Goal: Information Seeking & Learning: Learn about a topic

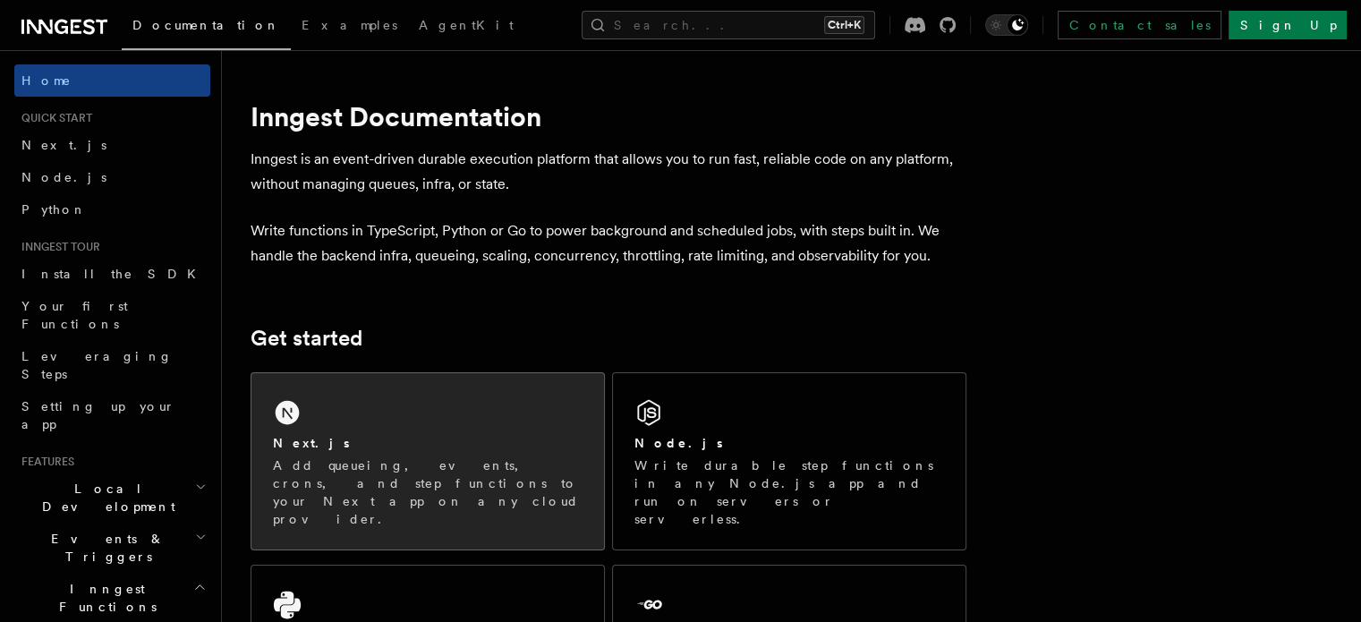
click at [383, 407] on div "Next.js Add queueing, events, crons, and step functions to your Next app on any…" at bounding box center [427, 461] width 353 height 176
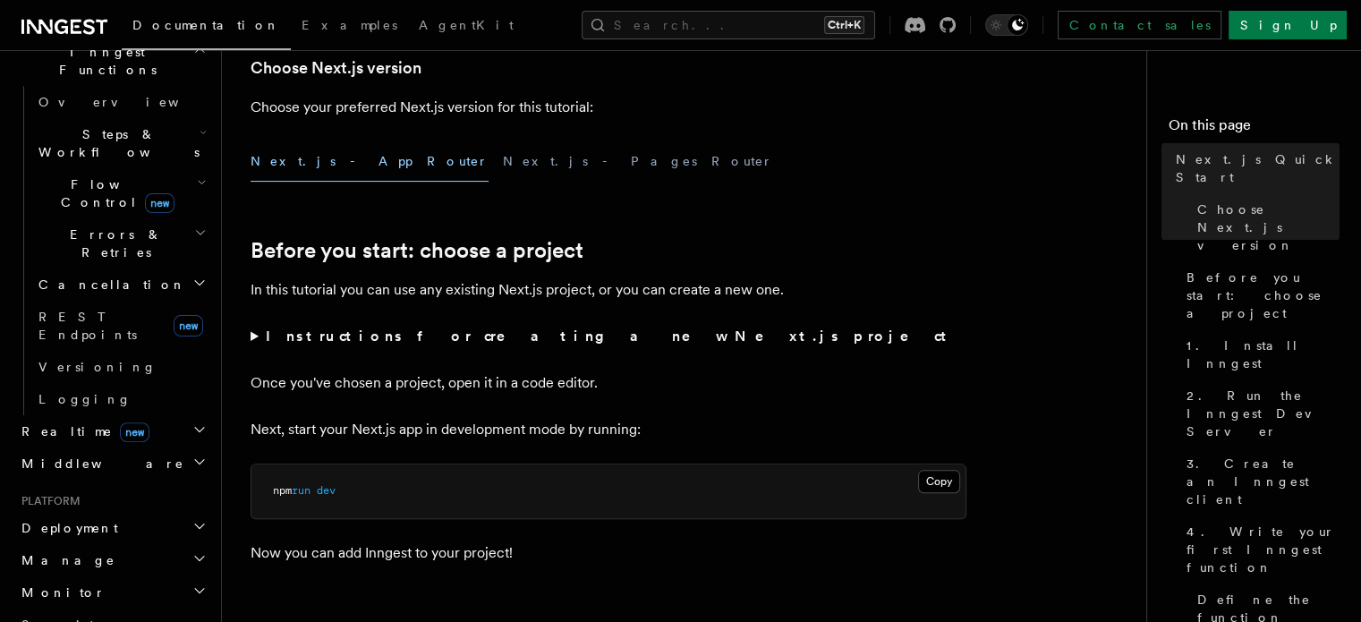
scroll to position [447, 0]
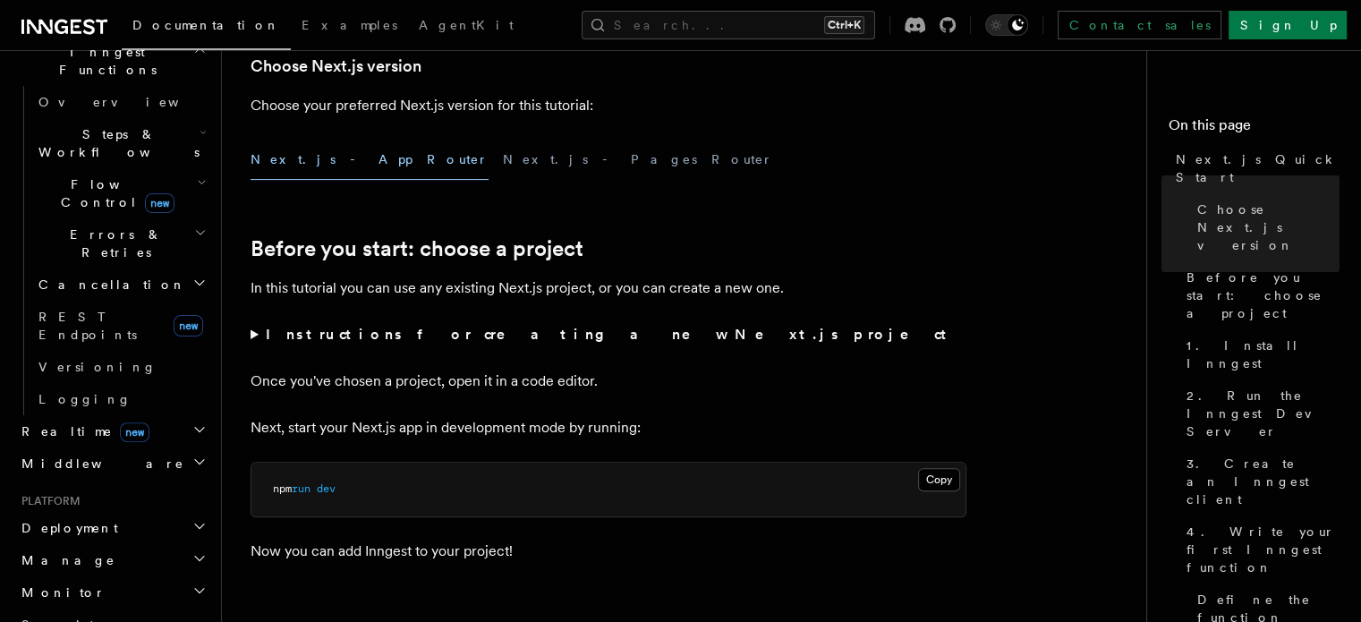
click at [417, 336] on strong "Instructions for creating a new Next.js project" at bounding box center [610, 334] width 688 height 17
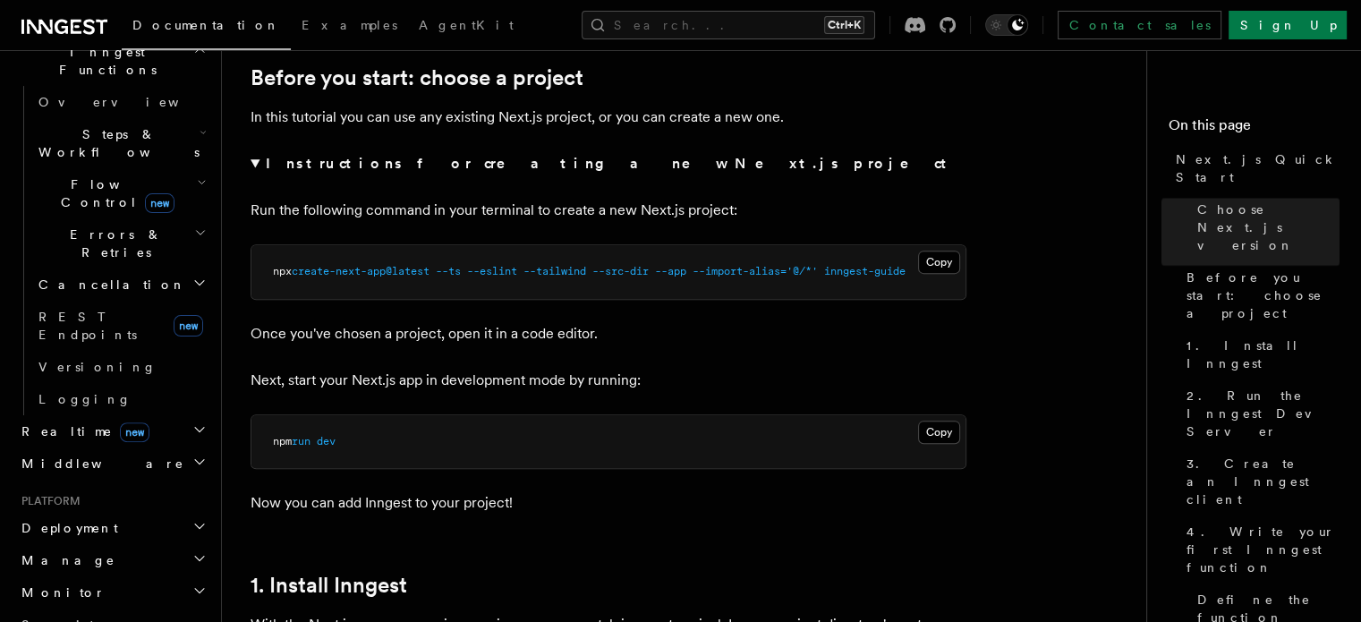
scroll to position [626, 0]
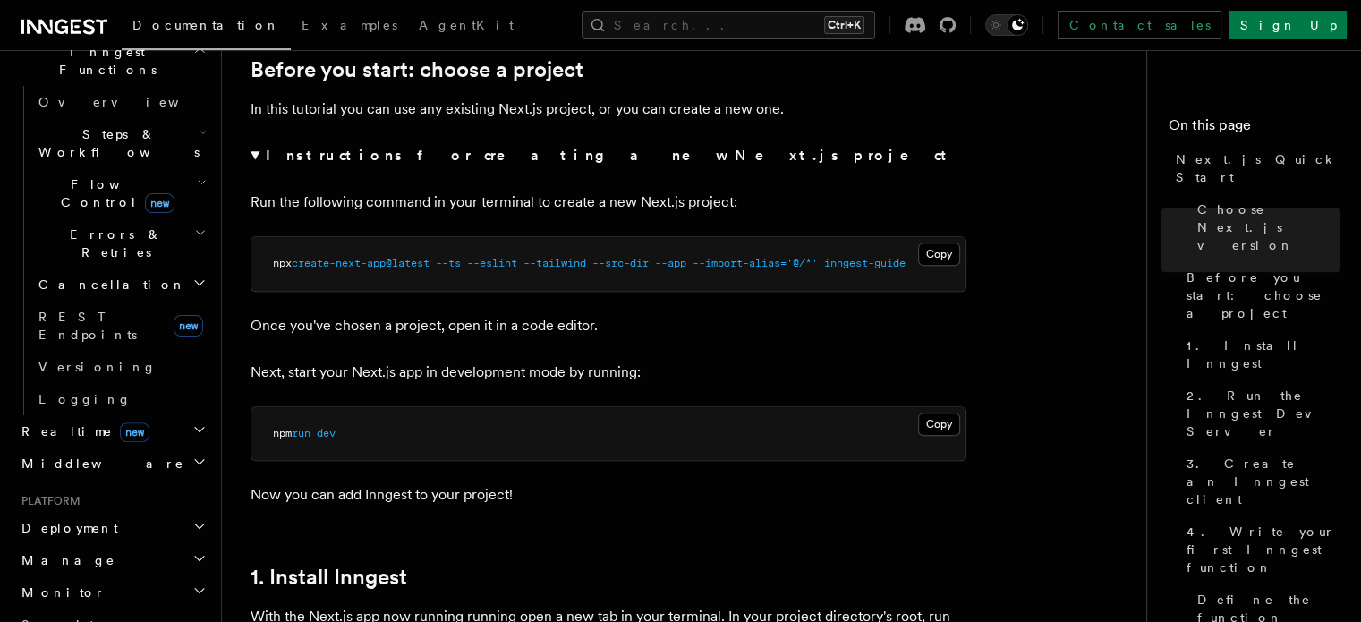
click at [304, 163] on strong "Instructions for creating a new Next.js project" at bounding box center [610, 155] width 688 height 17
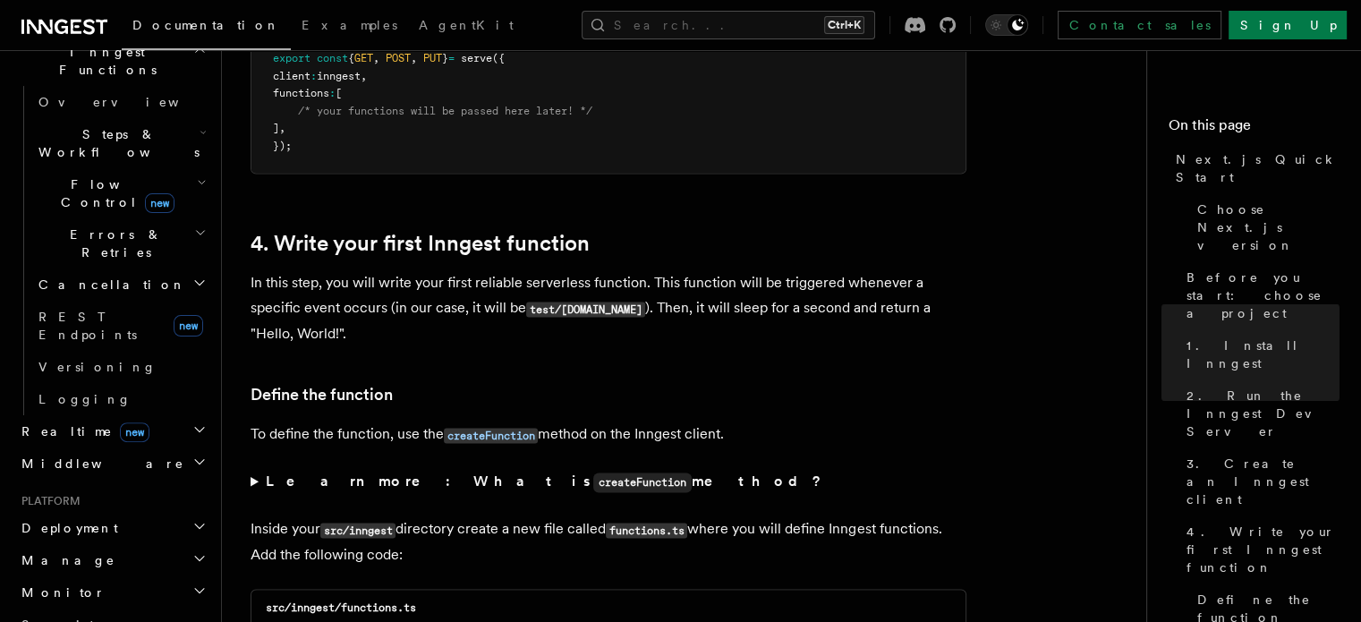
scroll to position [2774, 0]
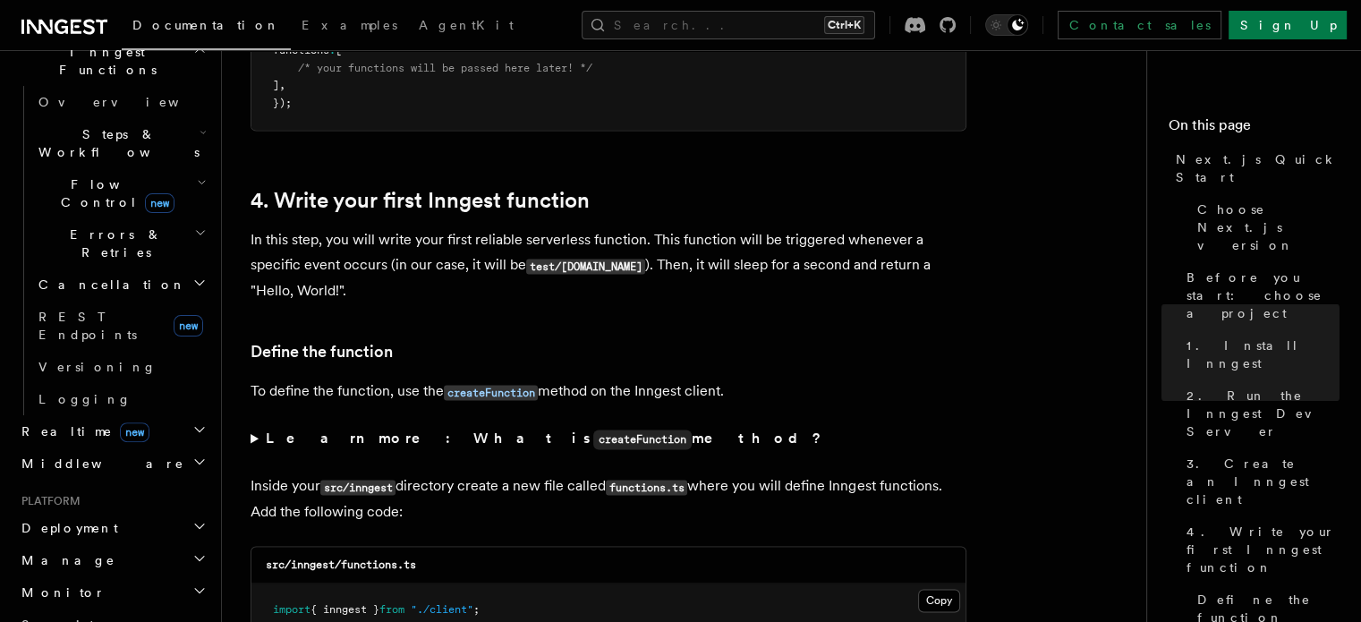
click at [349, 442] on strong "Learn more: What is createFunction method?" at bounding box center [545, 437] width 559 height 17
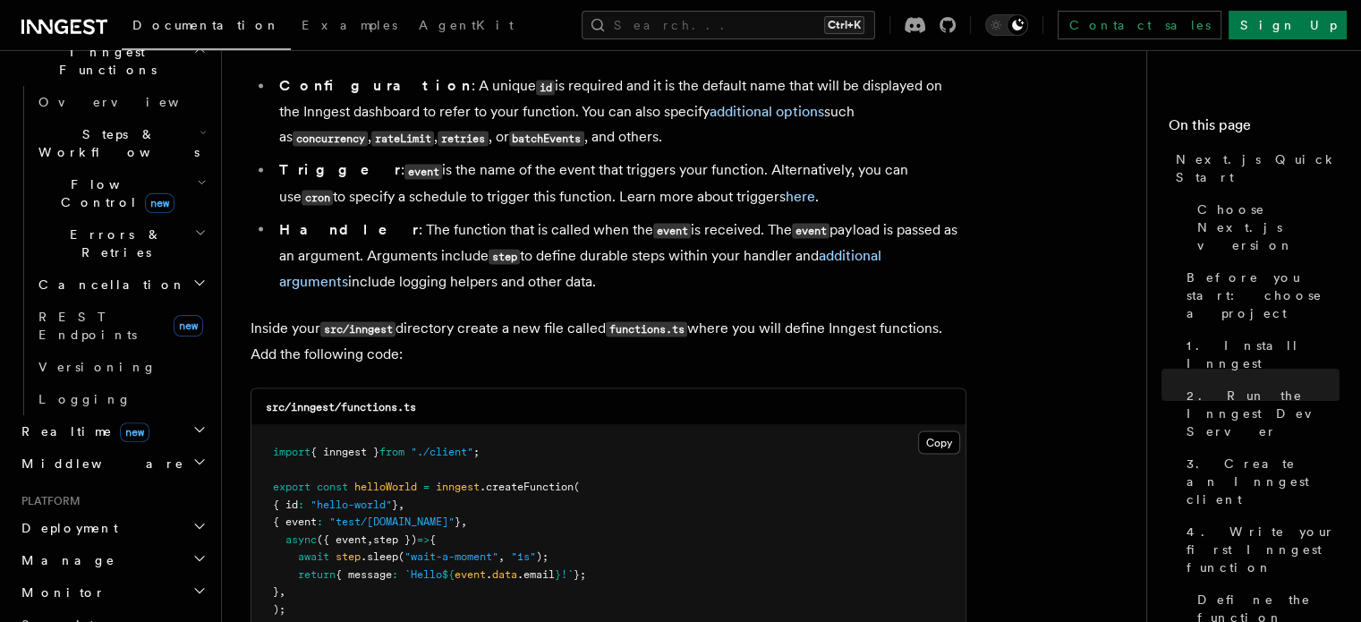
scroll to position [3311, 0]
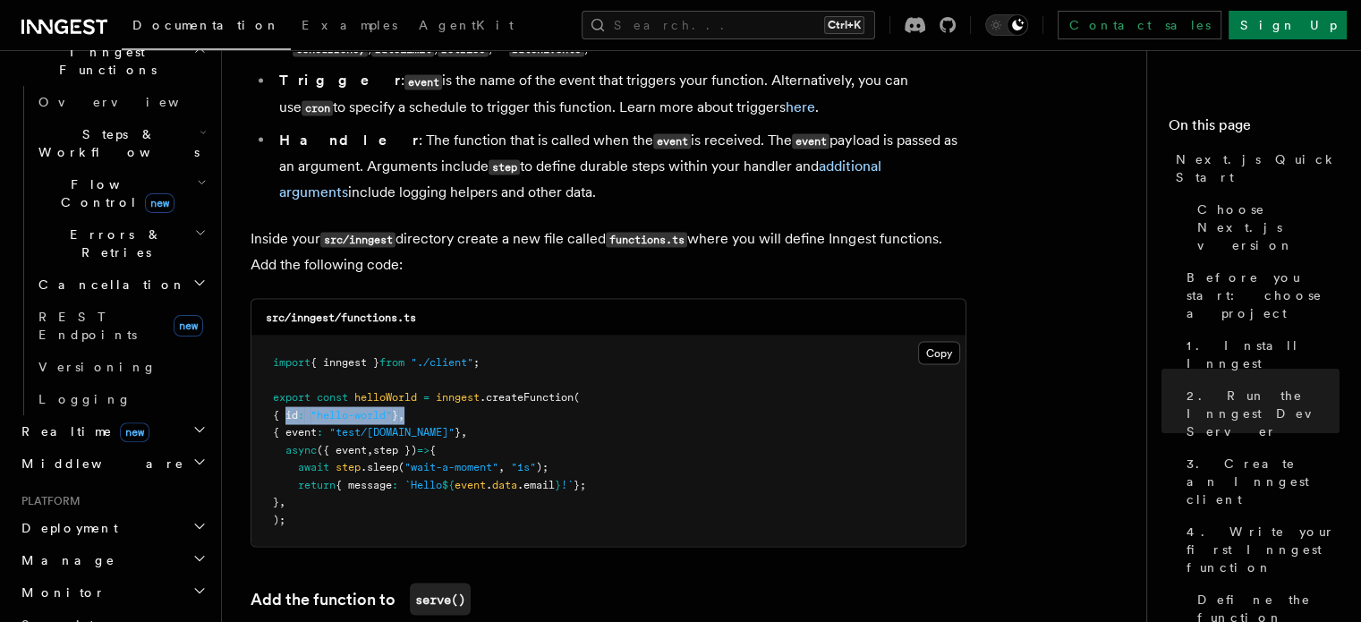
drag, startPoint x: 283, startPoint y: 421, endPoint x: 429, endPoint y: 416, distance: 145.9
click at [429, 416] on pre "import { inngest } from "./client" ; export const helloWorld = inngest .createF…" at bounding box center [608, 441] width 714 height 210
drag, startPoint x: 476, startPoint y: 438, endPoint x: 275, endPoint y: 443, distance: 201.4
click at [275, 438] on span "{ event : "test/hello.world" } ," at bounding box center [370, 431] width 194 height 13
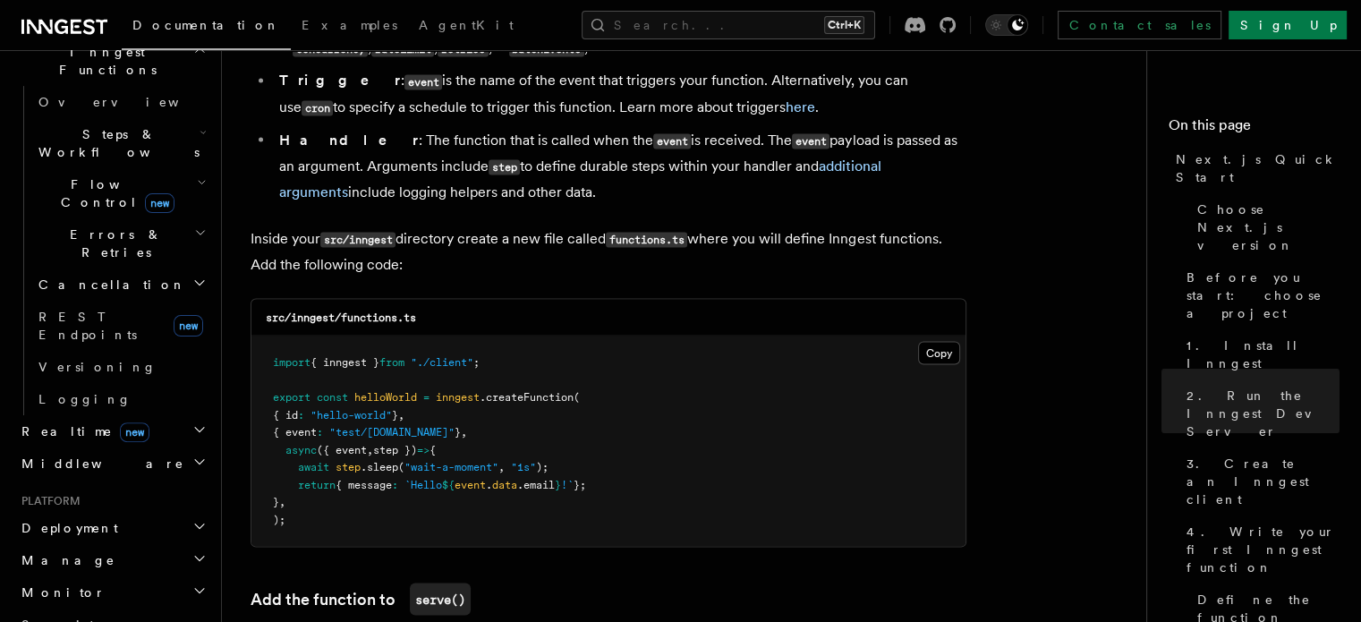
click at [282, 455] on span at bounding box center [279, 449] width 13 height 13
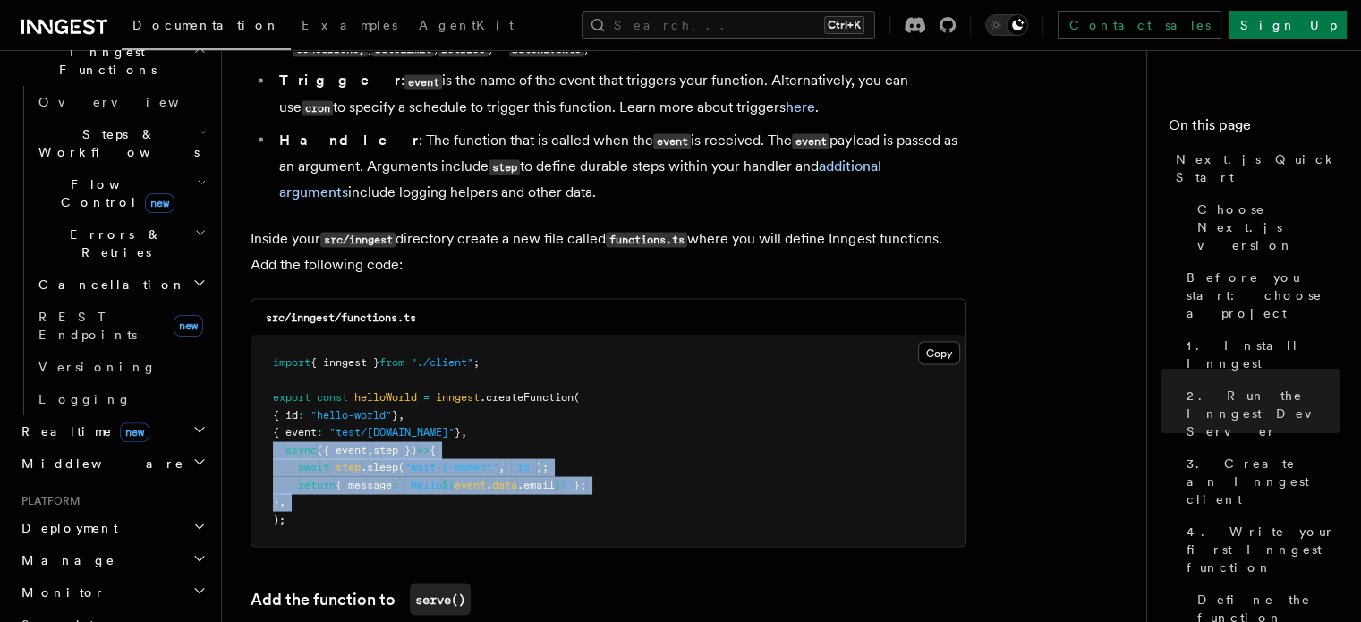
drag, startPoint x: 282, startPoint y: 457, endPoint x: 317, endPoint y: 504, distance: 58.2
click at [317, 504] on pre "import { inngest } from "./client" ; export const helloWorld = inngest .createF…" at bounding box center [608, 441] width 714 height 210
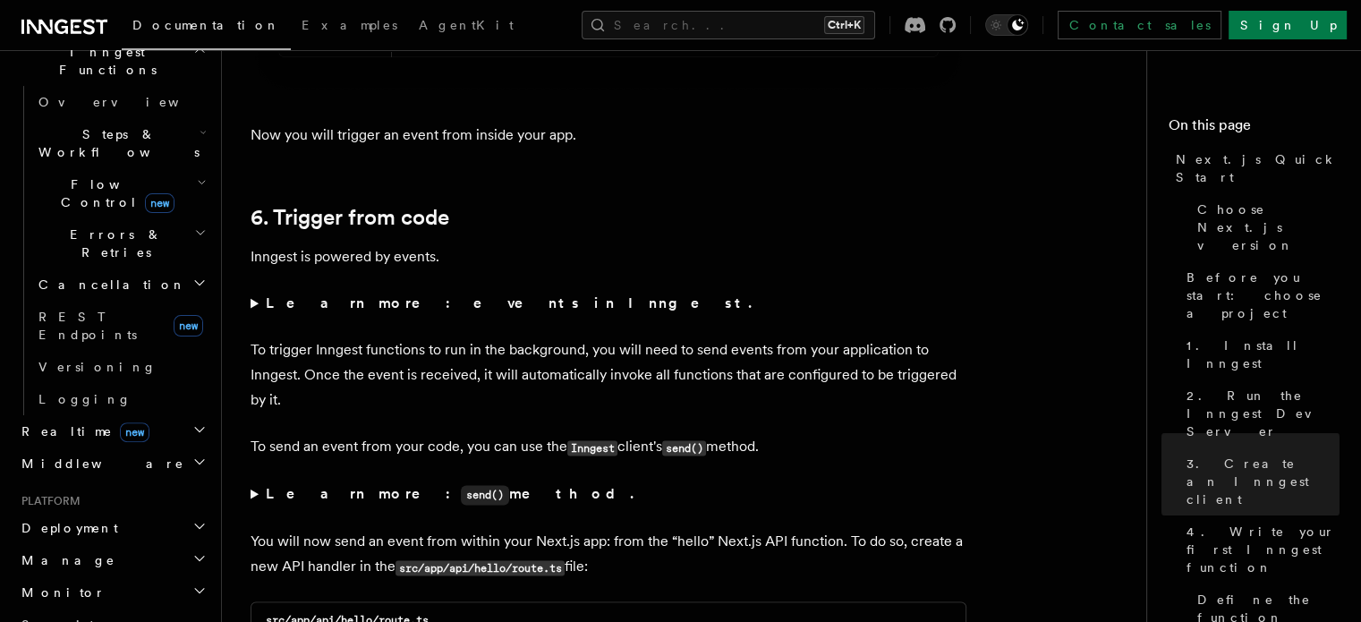
scroll to position [9216, 0]
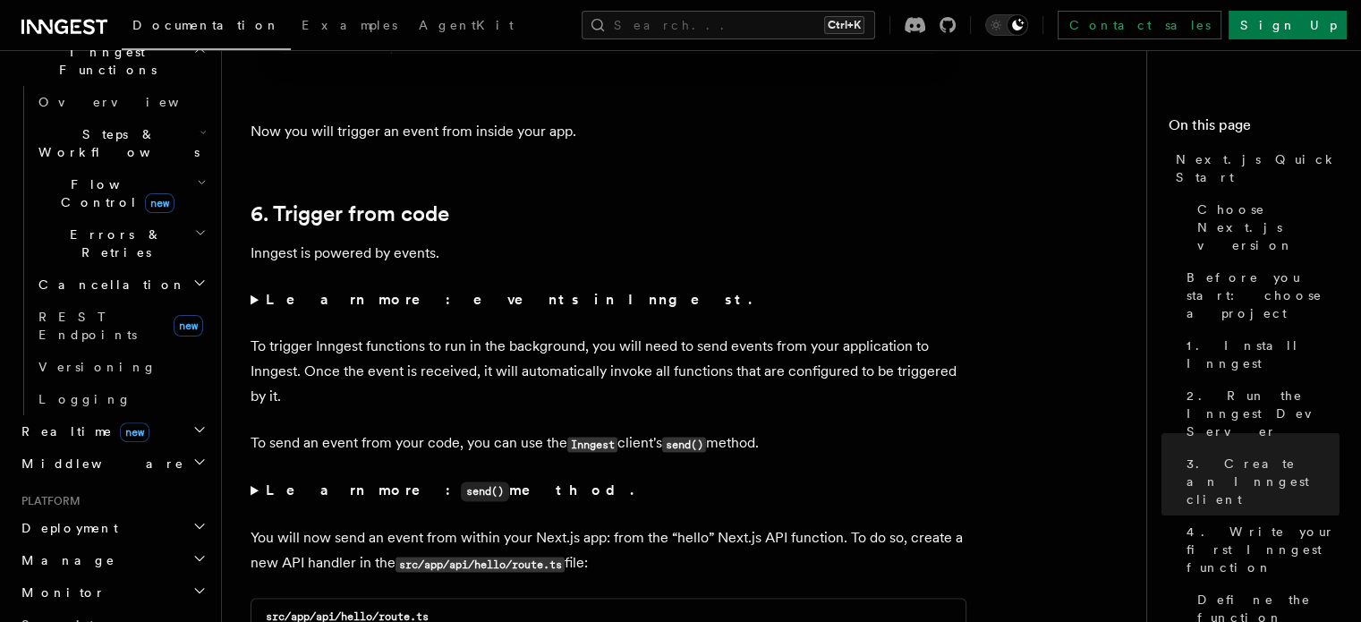
click at [378, 308] on strong "Learn more: events in Inngest." at bounding box center [510, 299] width 489 height 17
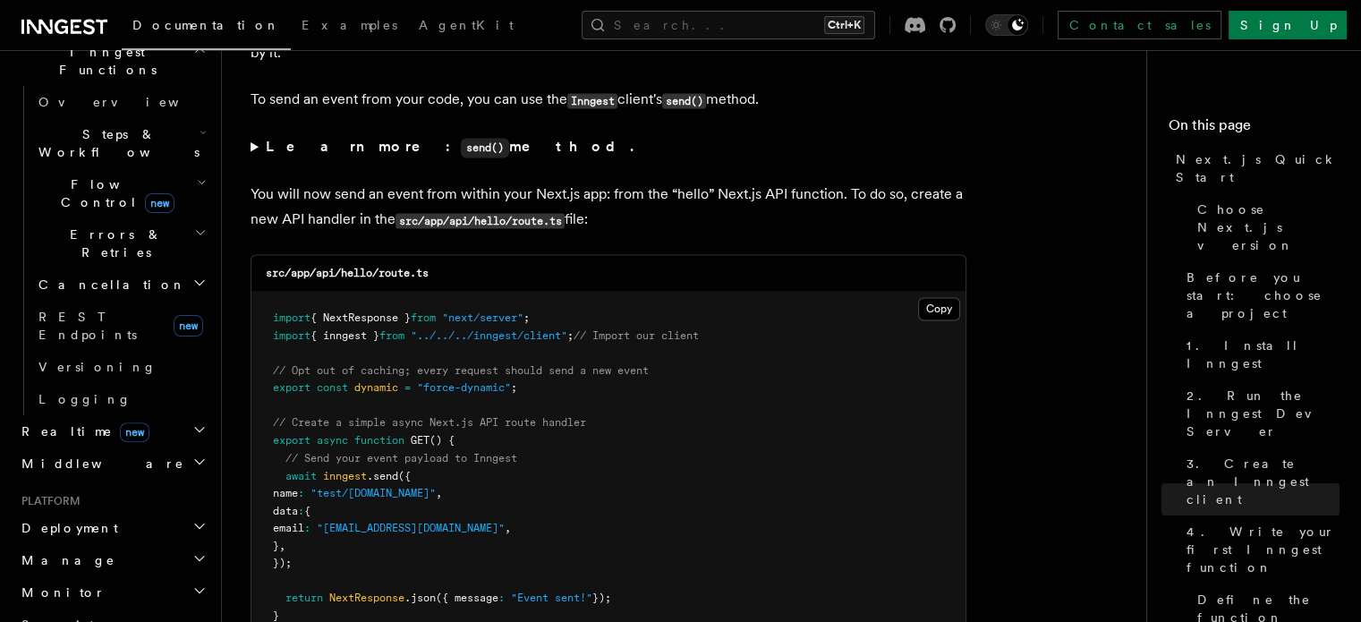
scroll to position [9753, 0]
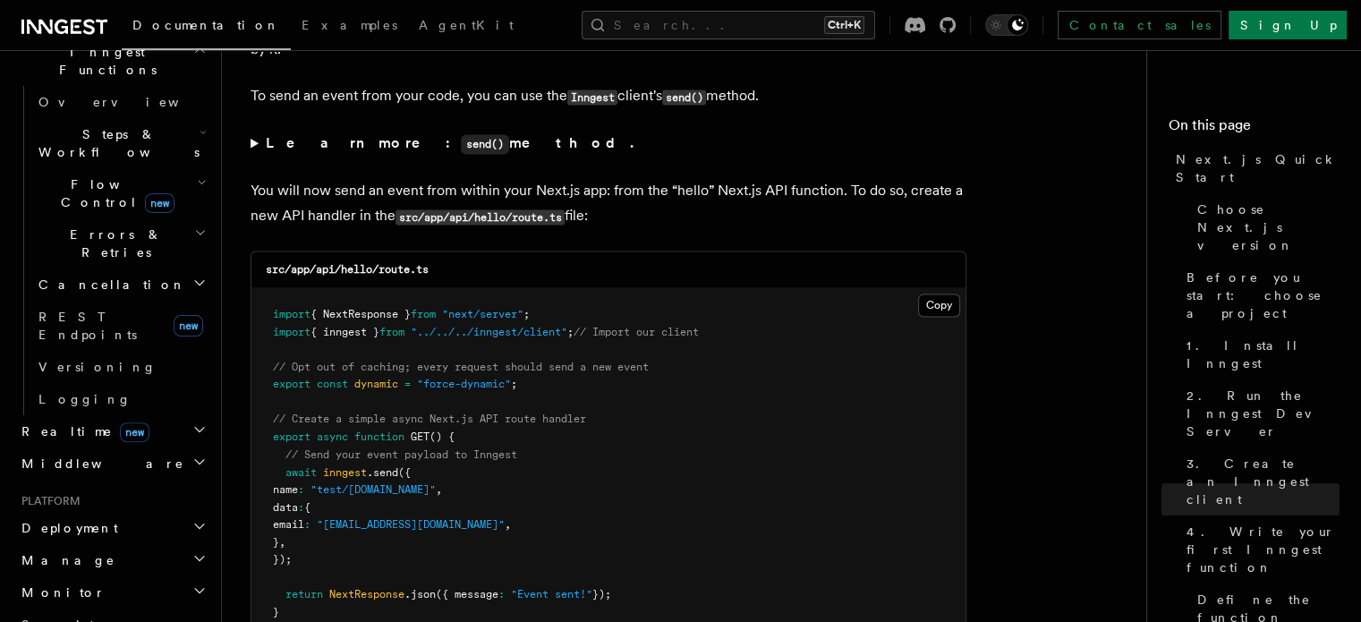
click at [283, 151] on strong "Learn more: send() method." at bounding box center [451, 142] width 371 height 17
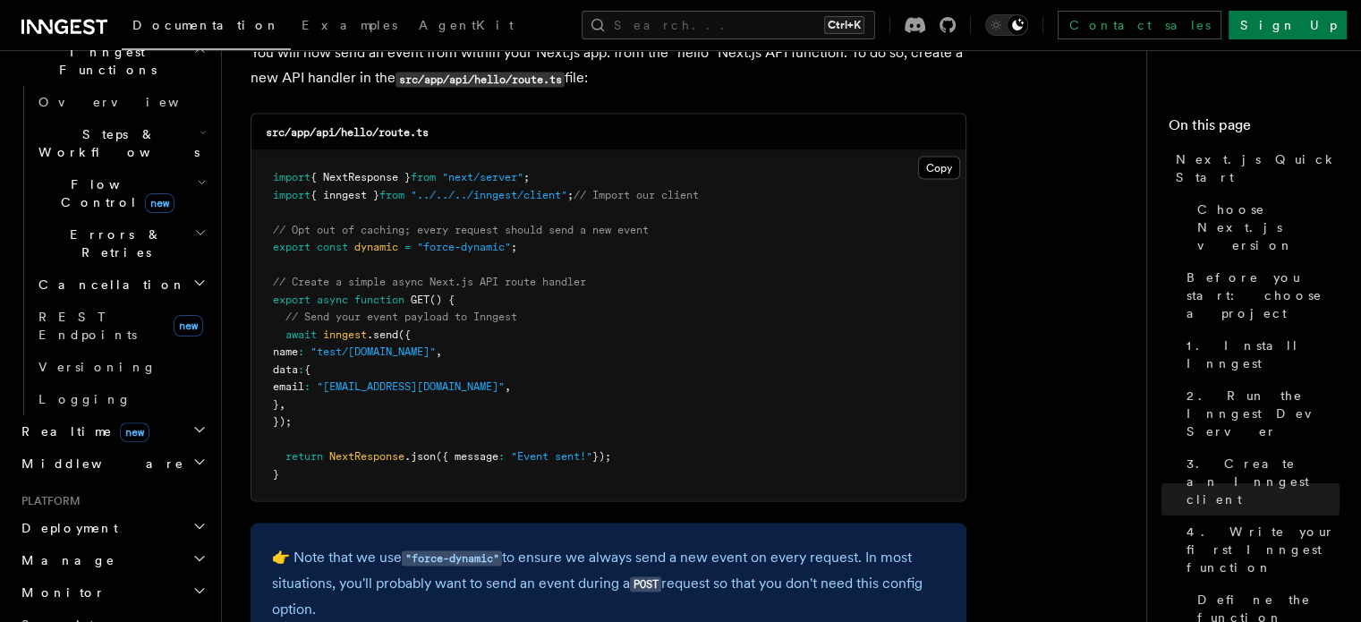
scroll to position [10111, 0]
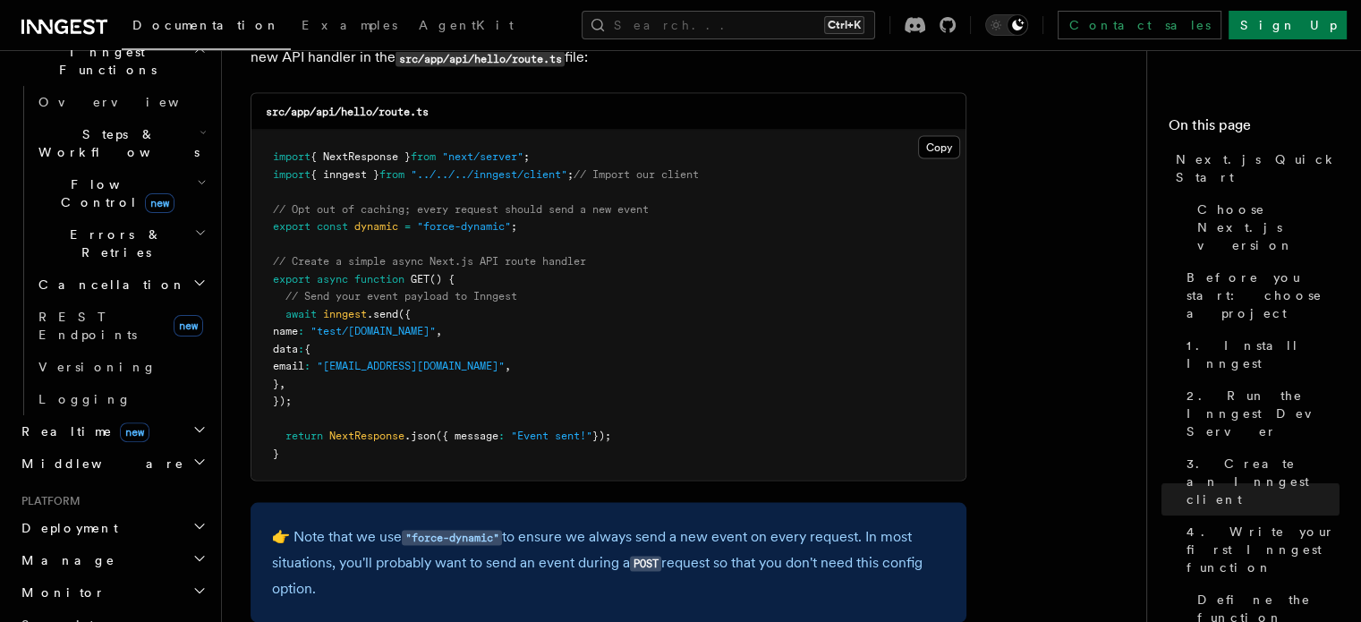
drag, startPoint x: 533, startPoint y: 208, endPoint x: 645, endPoint y: 207, distance: 111.9
click at [645, 207] on pre "import { NextResponse } from "next/server" ; import { inngest } from "../../../…" at bounding box center [608, 305] width 714 height 350
drag, startPoint x: 659, startPoint y: 219, endPoint x: 282, endPoint y: 230, distance: 376.9
click at [282, 230] on pre "import { NextResponse } from "next/server" ; import { inngest } from "../../../…" at bounding box center [608, 305] width 714 height 350
click at [269, 216] on pre "import { NextResponse } from "next/server" ; import { inngest } from "../../../…" at bounding box center [608, 305] width 714 height 350
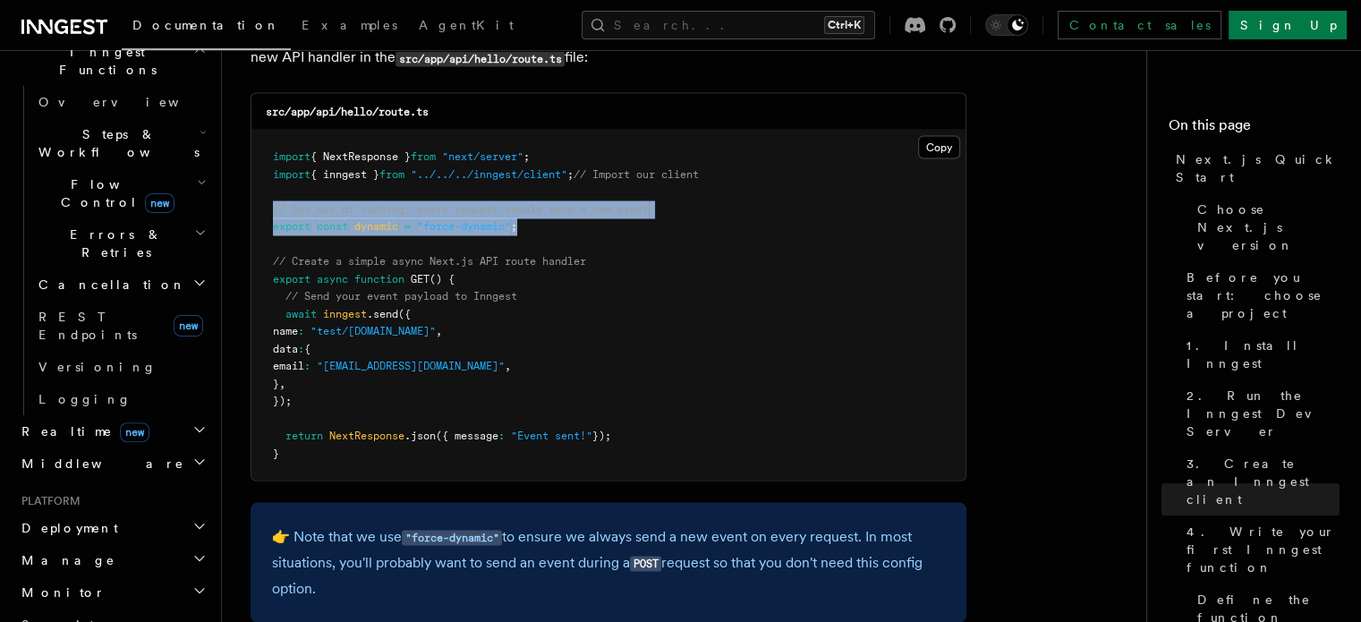
drag, startPoint x: 261, startPoint y: 219, endPoint x: 607, endPoint y: 230, distance: 345.6
click at [607, 230] on pre "import { NextResponse } from "next/server" ; import { inngest } from "../../../…" at bounding box center [608, 305] width 714 height 350
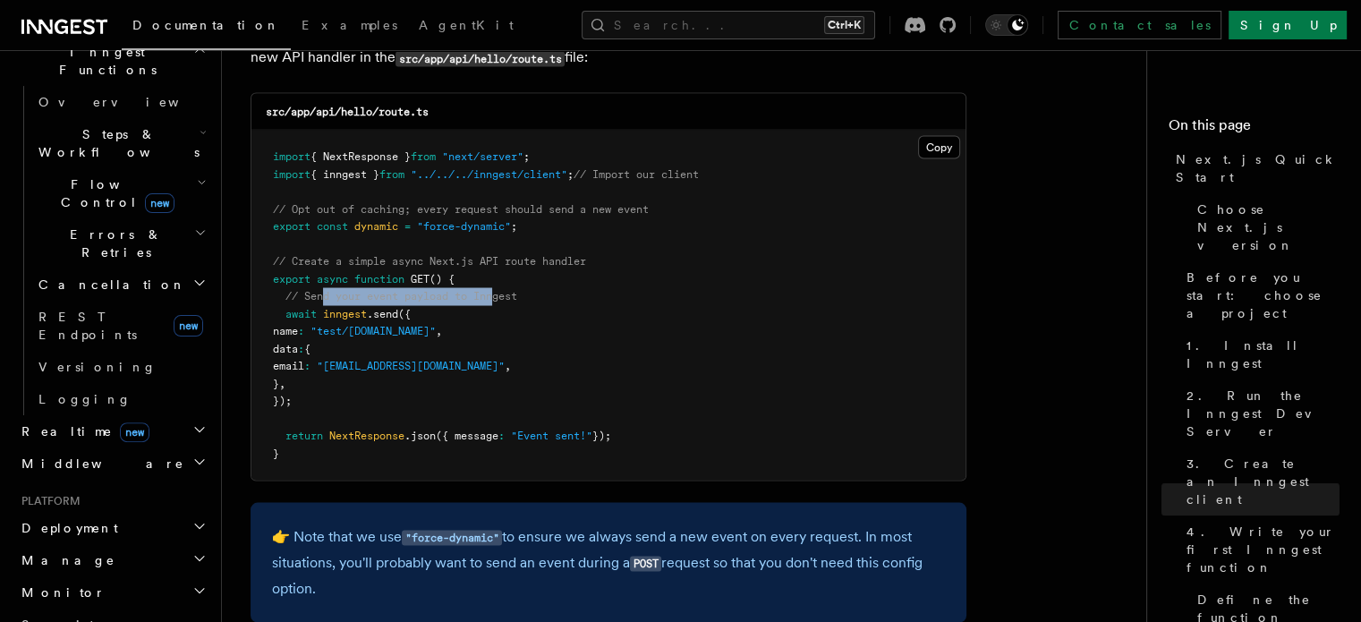
drag, startPoint x: 360, startPoint y: 311, endPoint x: 499, endPoint y: 310, distance: 139.6
click at [499, 302] on span "// Send your event payload to Inngest" at bounding box center [401, 295] width 232 height 13
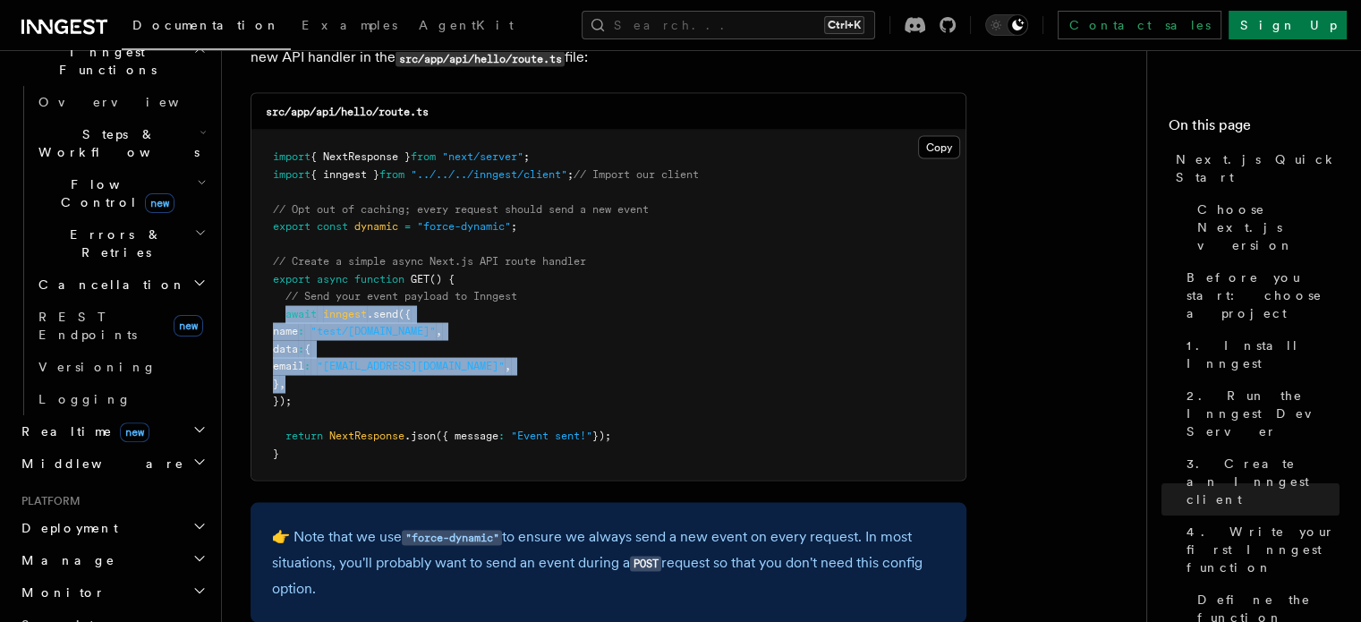
drag, startPoint x: 283, startPoint y: 325, endPoint x: 321, endPoint y: 404, distance: 87.6
click at [321, 404] on pre "import { NextResponse } from "next/server" ; import { inngest } from "../../../…" at bounding box center [608, 305] width 714 height 350
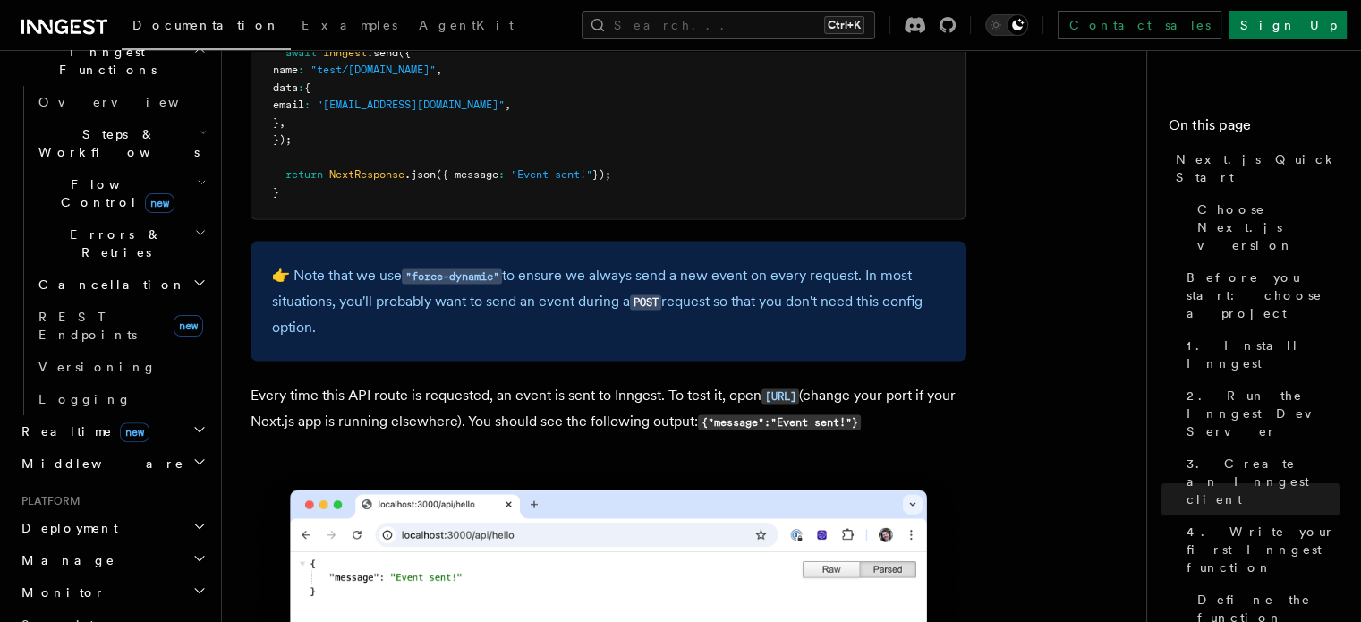
scroll to position [10469, 0]
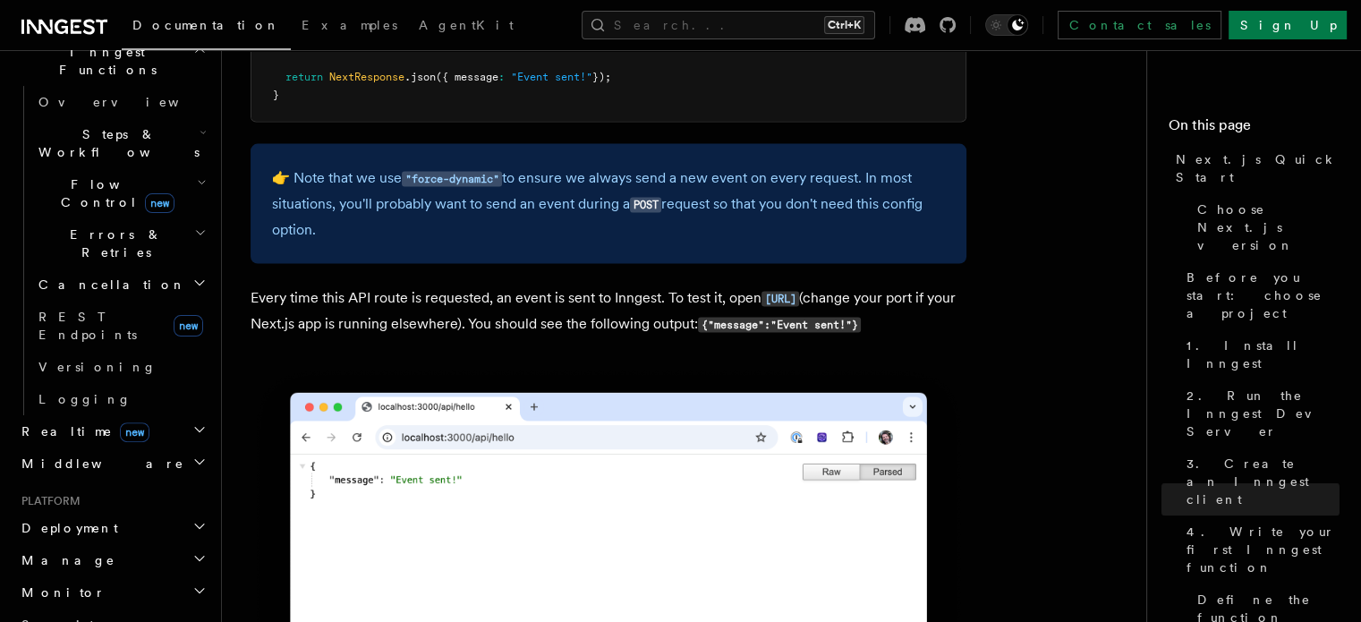
drag, startPoint x: 346, startPoint y: 259, endPoint x: 296, endPoint y: 194, distance: 81.6
click at [296, 194] on div "👉 Note that we use "force-dynamic" to ensure we always send a new event on ever…" at bounding box center [609, 204] width 716 height 120
copy p "ote that we use "force-dynamic" to ensure we always send a new event on every r…"
click at [570, 337] on p "Every time this API route is requested, an event is sent to Inngest. To test it…" at bounding box center [609, 311] width 716 height 52
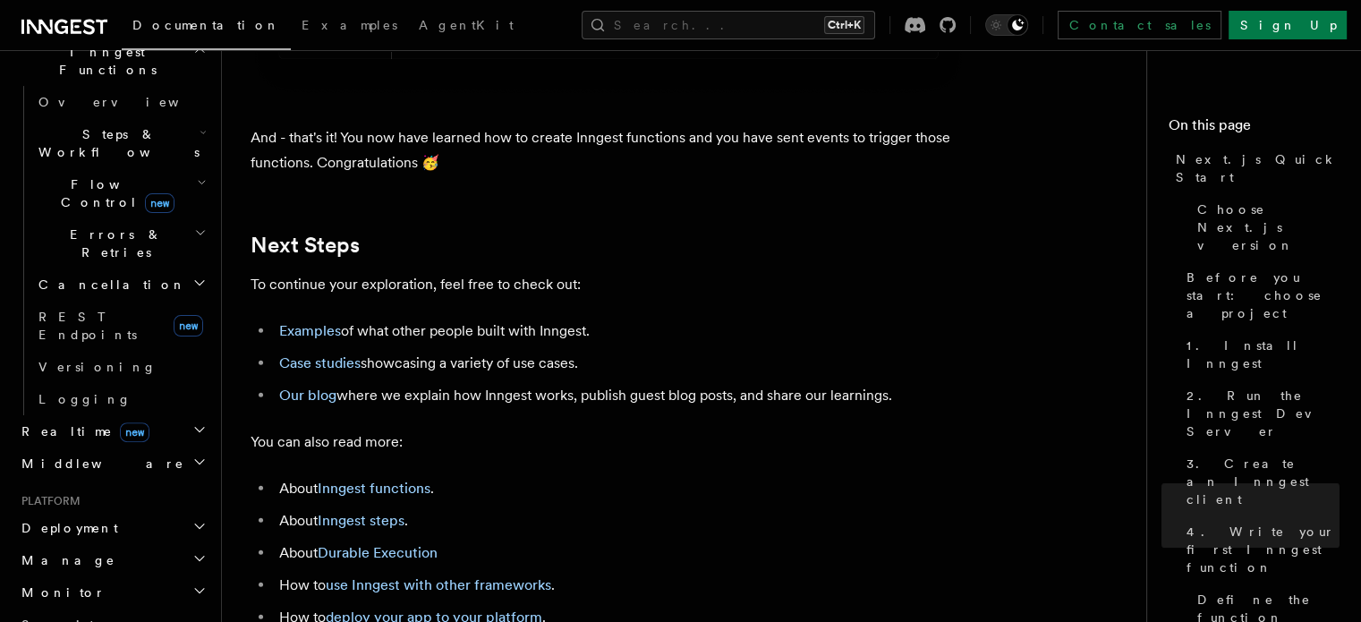
scroll to position [11811, 0]
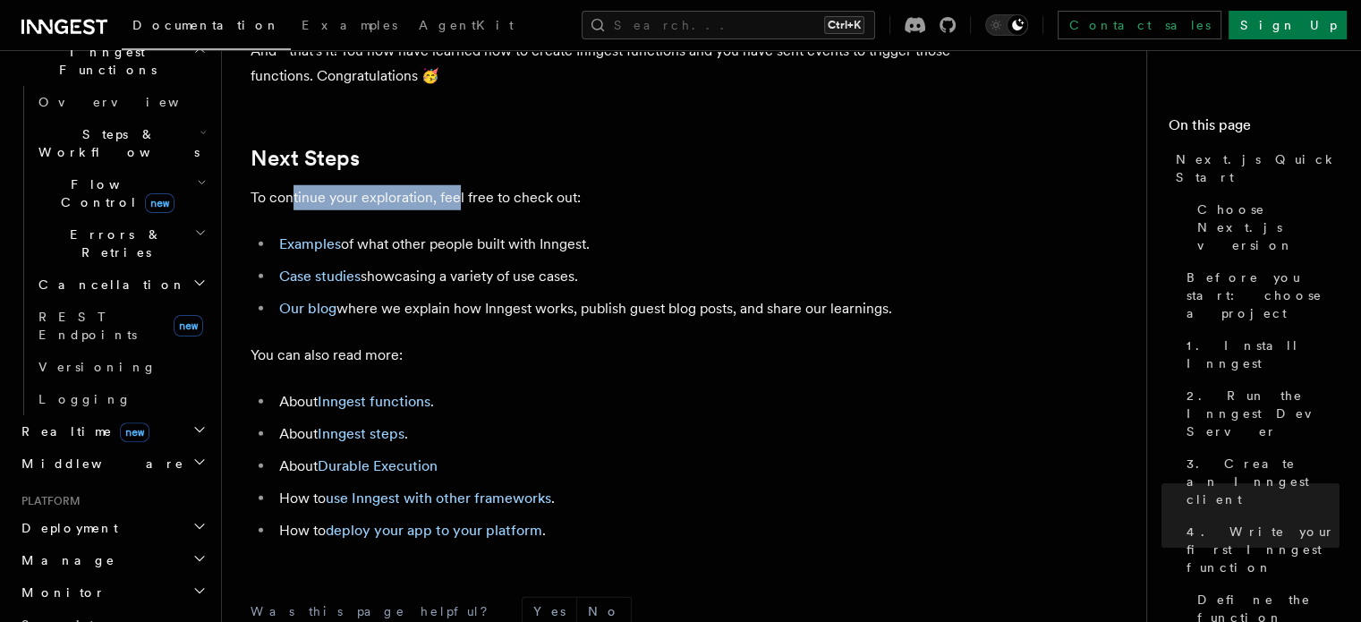
drag, startPoint x: 292, startPoint y: 242, endPoint x: 455, endPoint y: 242, distance: 162.9
click at [455, 210] on p "To continue your exploration, feel free to check out:" at bounding box center [609, 197] width 716 height 25
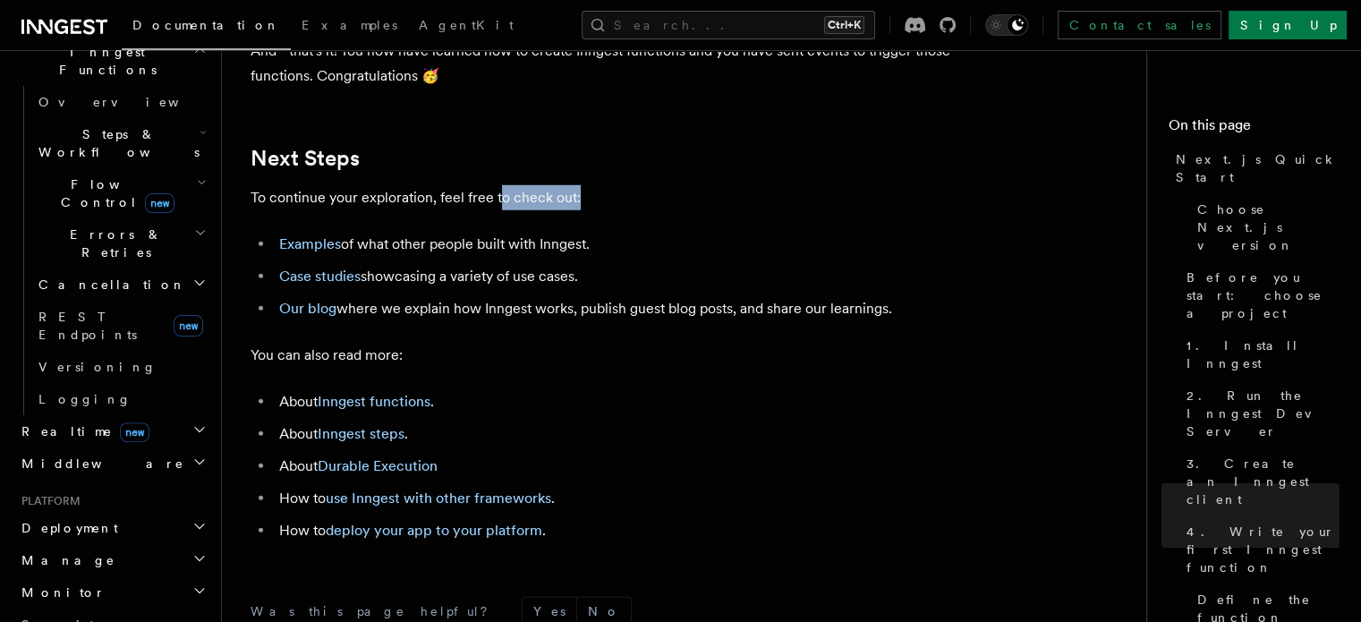
click at [585, 210] on p "To continue your exploration, feel free to check out:" at bounding box center [609, 197] width 716 height 25
click at [587, 210] on p "To continue your exploration, feel free to check out:" at bounding box center [609, 197] width 716 height 25
drag, startPoint x: 308, startPoint y: 287, endPoint x: 687, endPoint y: 292, distance: 379.4
click at [687, 257] on li "Examples of what other people built with Inngest." at bounding box center [620, 244] width 693 height 25
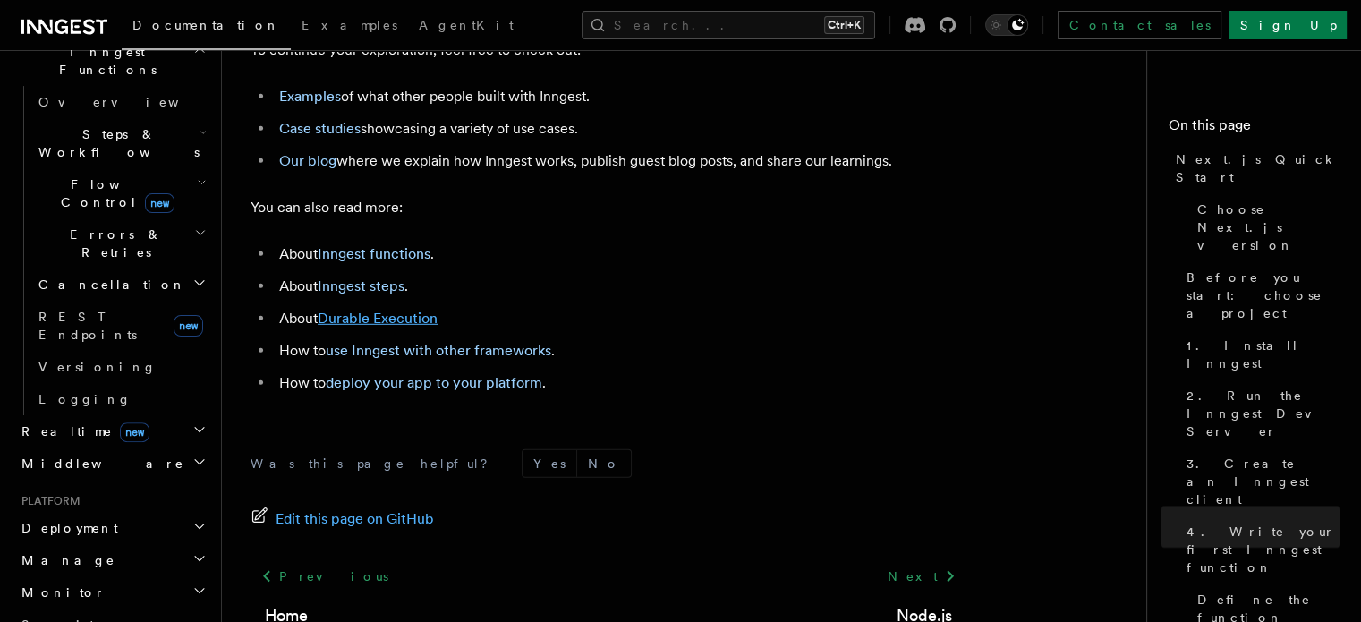
scroll to position [11990, 0]
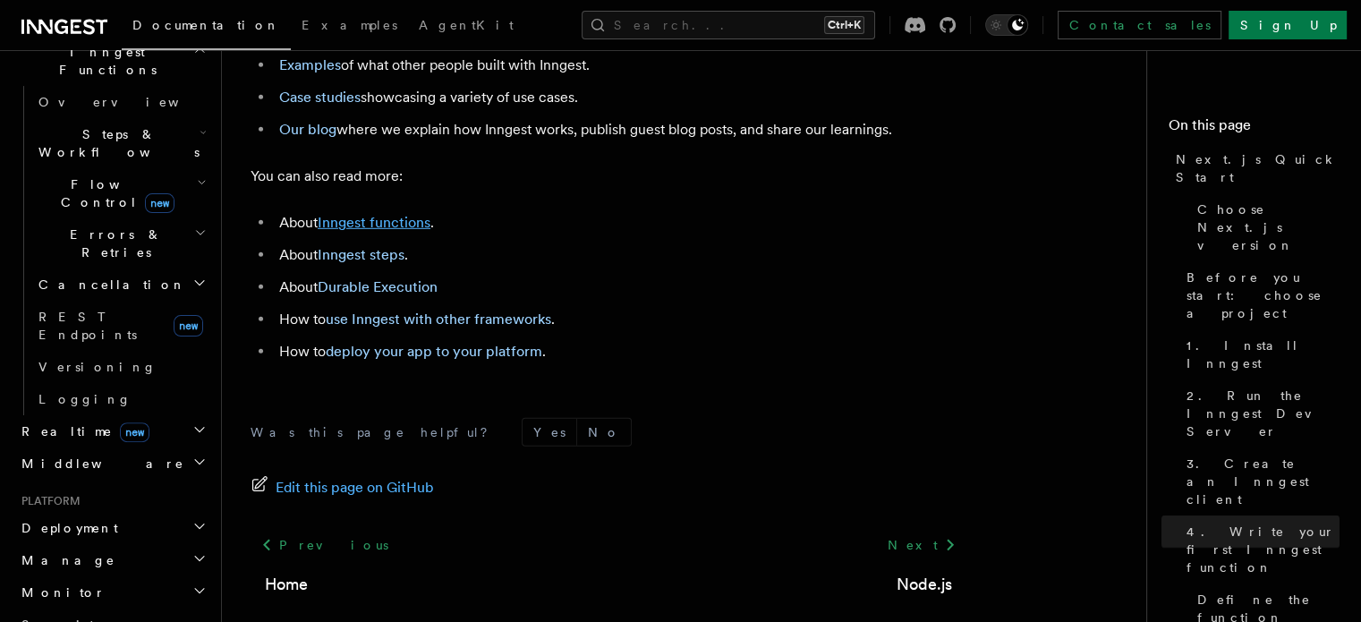
click at [395, 231] on link "Inngest functions" at bounding box center [374, 222] width 113 height 17
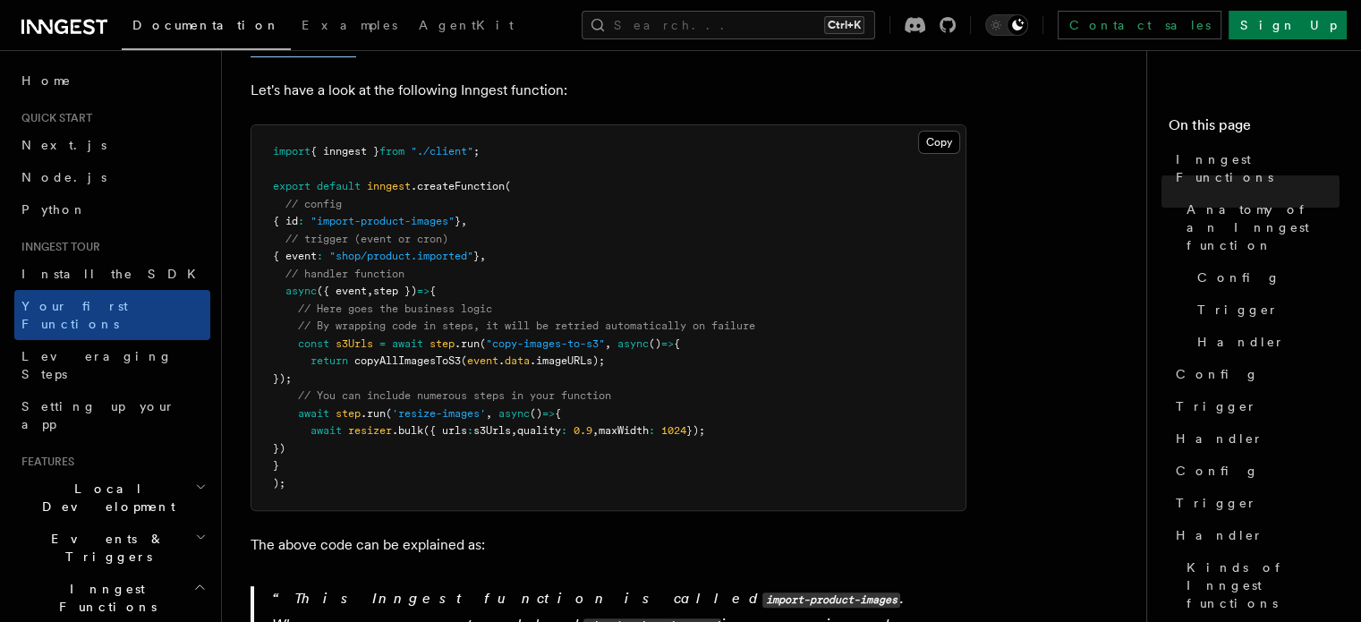
scroll to position [447, 0]
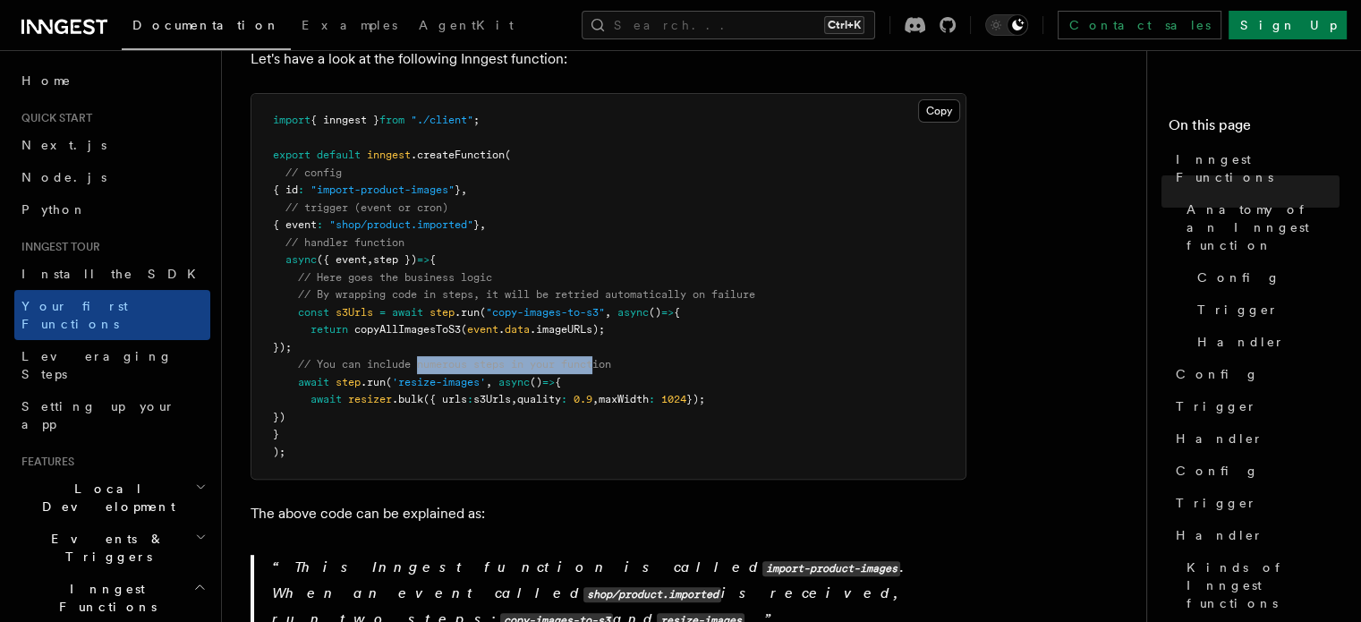
drag, startPoint x: 421, startPoint y: 343, endPoint x: 605, endPoint y: 341, distance: 183.4
click at [605, 358] on span "// You can include numerous steps in your function" at bounding box center [454, 364] width 313 height 13
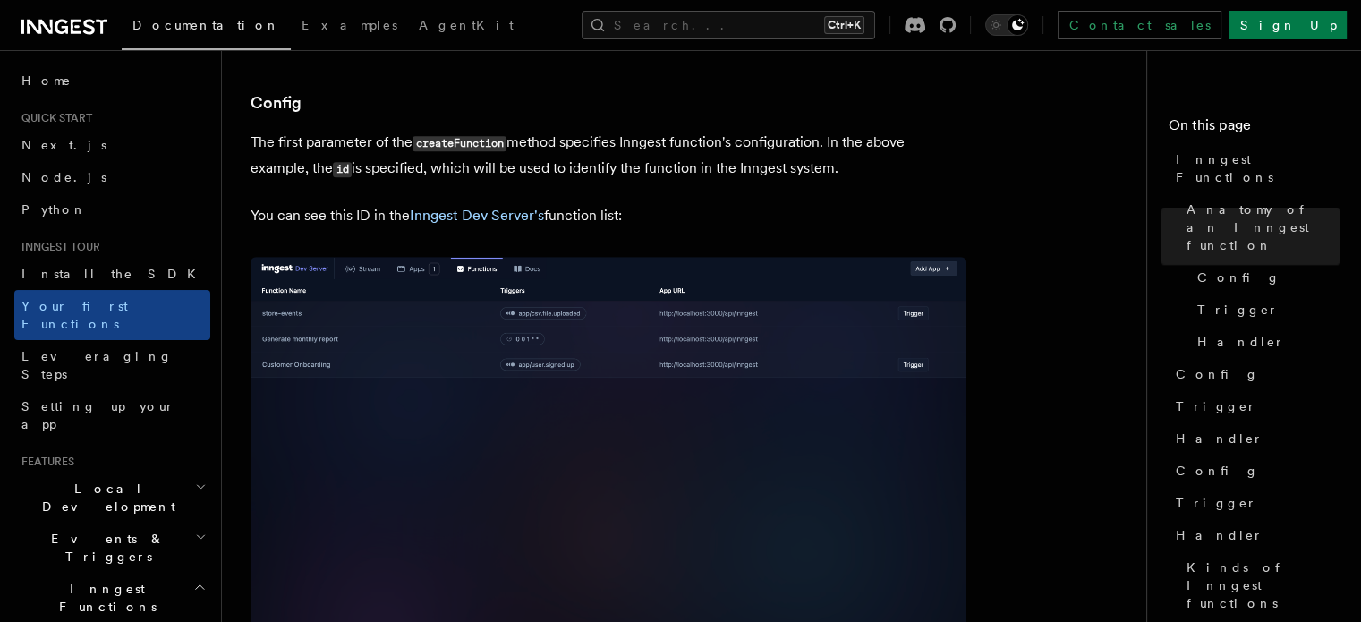
scroll to position [1074, 0]
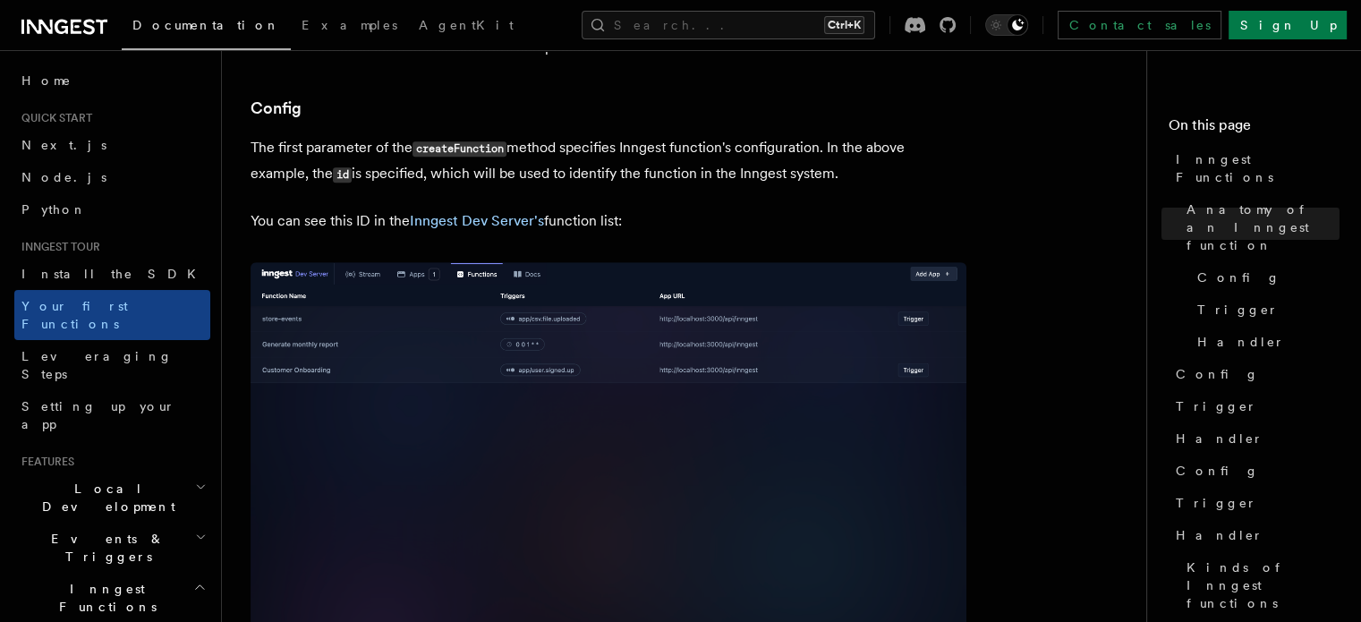
click at [367, 357] on img at bounding box center [609, 474] width 716 height 425
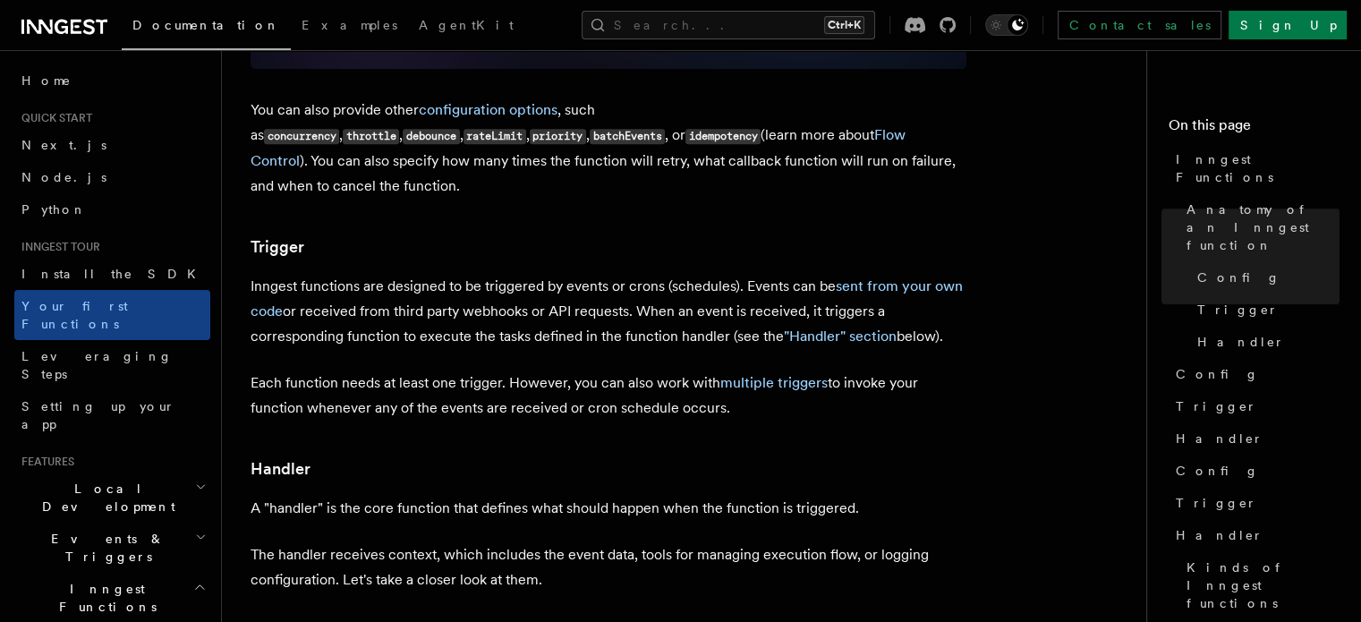
scroll to position [1790, 0]
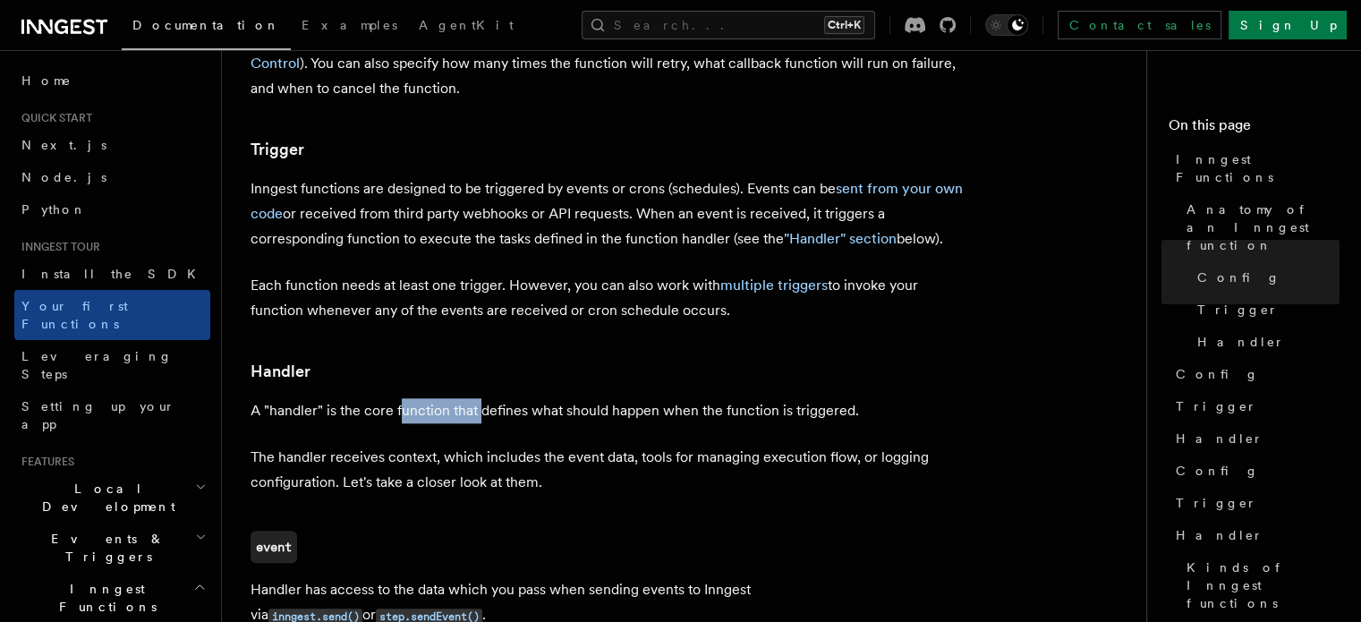
drag, startPoint x: 438, startPoint y: 342, endPoint x: 481, endPoint y: 342, distance: 43.8
click at [481, 398] on p "A "handler" is the core function that defines what should happen when the funct…" at bounding box center [609, 410] width 716 height 25
drag, startPoint x: 573, startPoint y: 342, endPoint x: 623, endPoint y: 341, distance: 50.1
click at [623, 398] on p "A "handler" is the core function that defines what should happen when the funct…" at bounding box center [609, 410] width 716 height 25
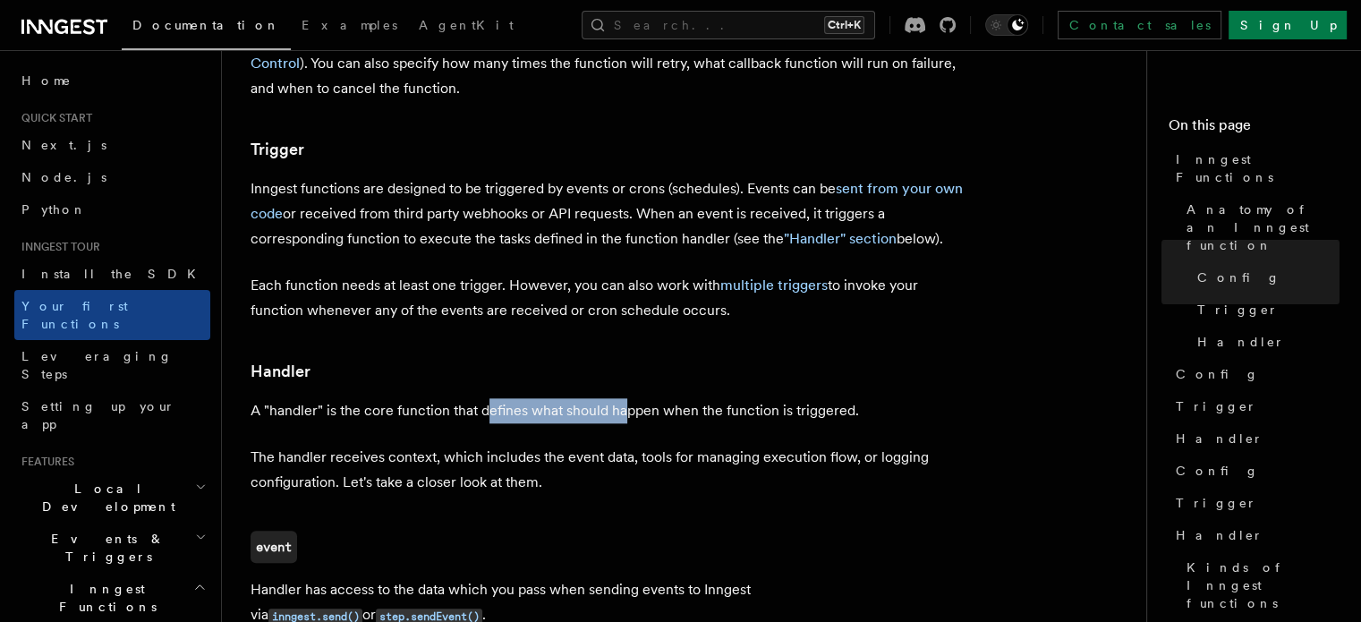
click at [623, 398] on p "A "handler" is the core function that defines what should happen when the funct…" at bounding box center [609, 410] width 716 height 25
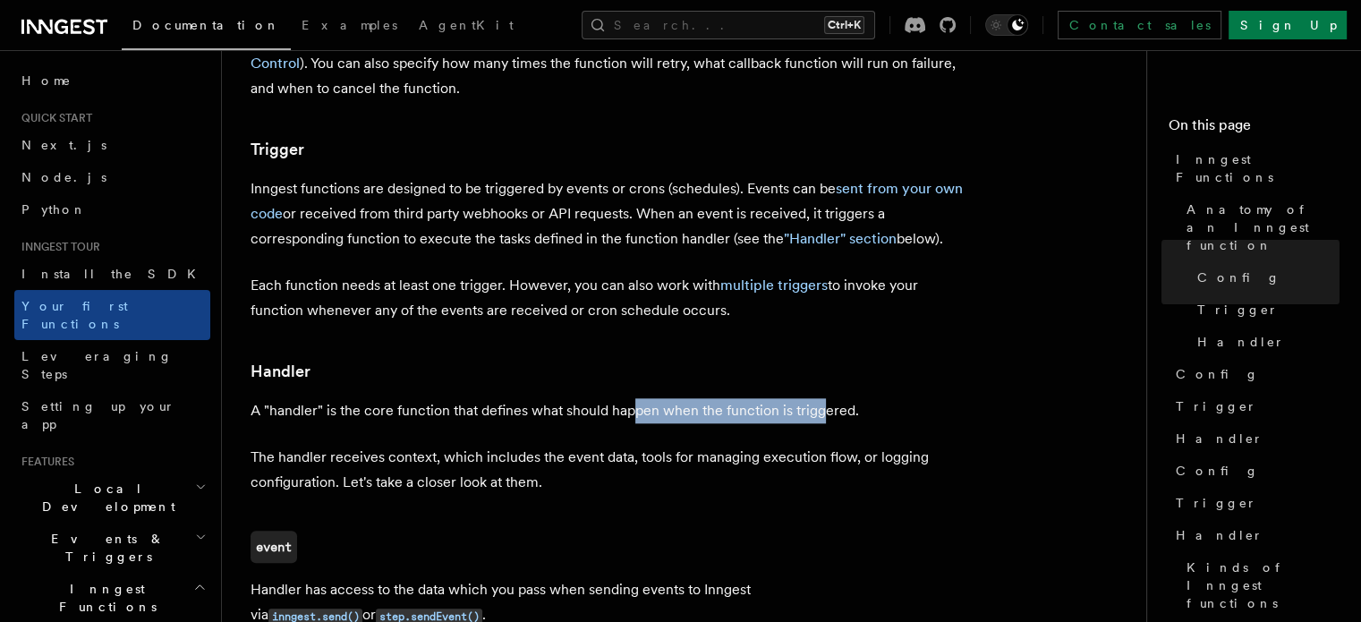
drag, startPoint x: 674, startPoint y: 336, endPoint x: 821, endPoint y: 336, distance: 147.6
click at [821, 398] on p "A "handler" is the core function that defines what should happen when the funct…" at bounding box center [609, 410] width 716 height 25
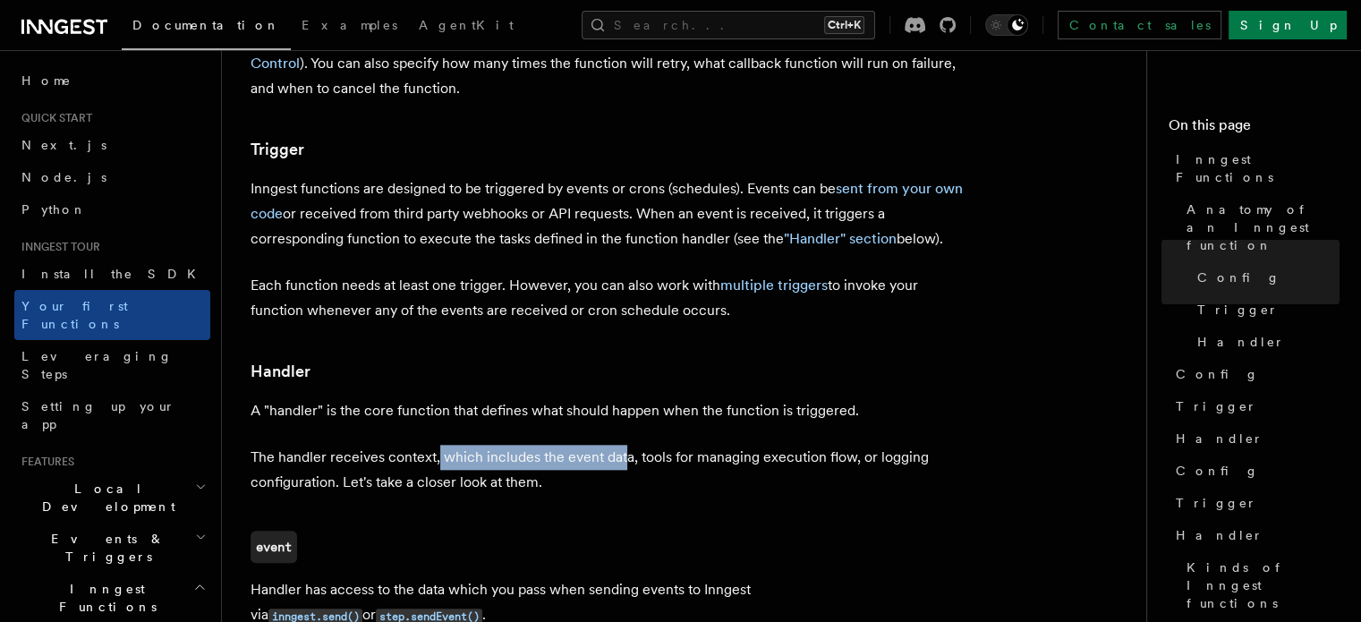
drag, startPoint x: 435, startPoint y: 383, endPoint x: 623, endPoint y: 385, distance: 187.9
click at [623, 445] on p "The handler receives context, which includes the event data, tools for managing…" at bounding box center [609, 470] width 716 height 50
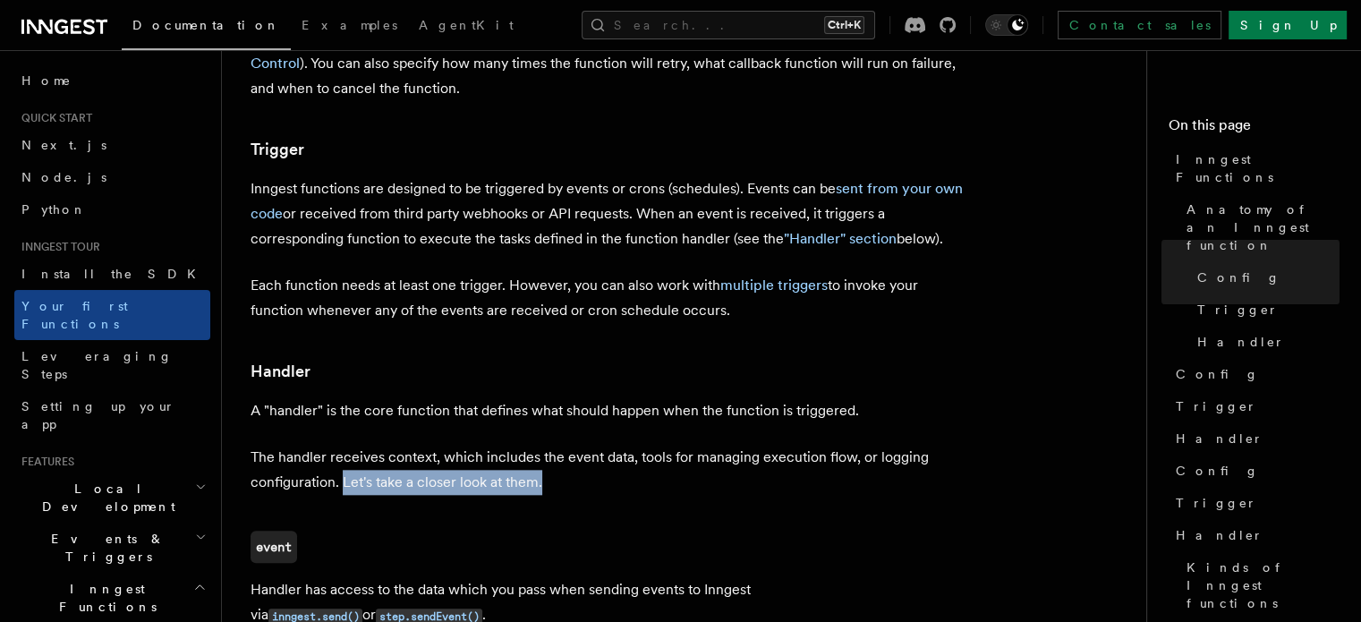
drag, startPoint x: 354, startPoint y: 410, endPoint x: 590, endPoint y: 410, distance: 235.3
click at [590, 445] on p "The handler receives context, which includes the event data, tools for managing…" at bounding box center [609, 470] width 716 height 50
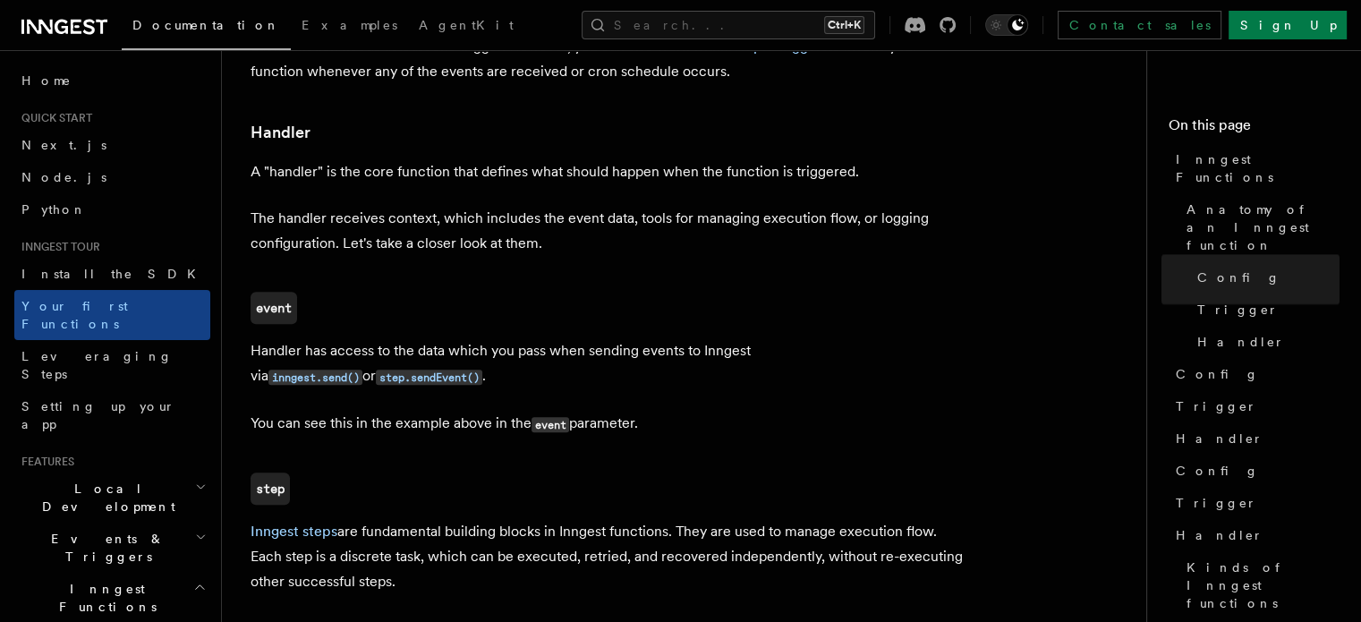
scroll to position [2058, 0]
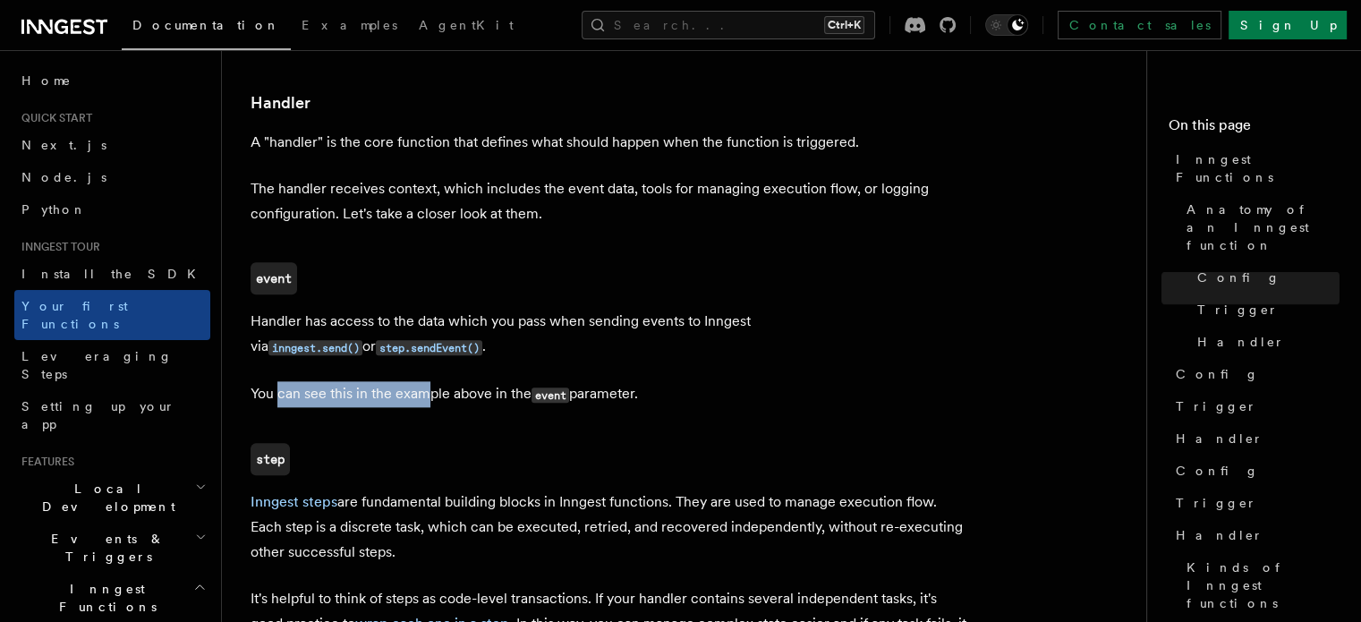
drag, startPoint x: 277, startPoint y: 326, endPoint x: 422, endPoint y: 325, distance: 145.0
click at [422, 381] on p "You can see this in the example above in the event parameter." at bounding box center [609, 394] width 716 height 26
drag, startPoint x: 320, startPoint y: 321, endPoint x: 483, endPoint y: 315, distance: 163.0
click at [483, 381] on p "You can see this in the example above in the event parameter." at bounding box center [609, 394] width 716 height 26
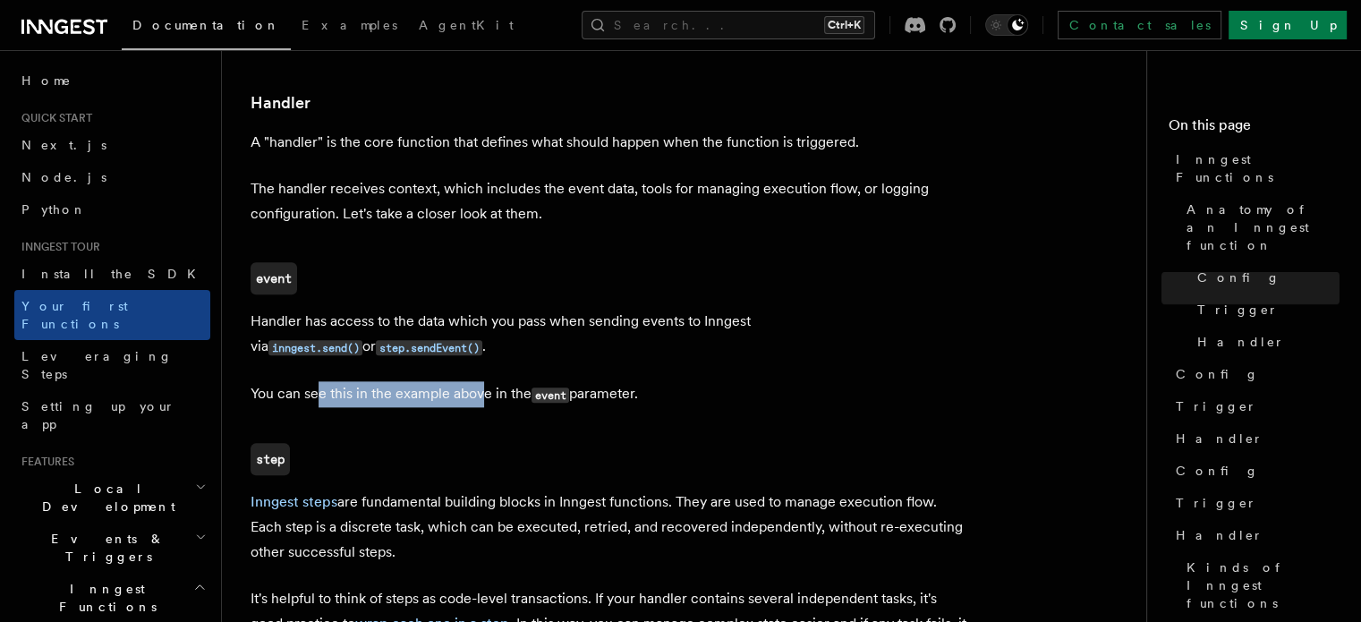
click at [483, 381] on p "You can see this in the example above in the event parameter." at bounding box center [609, 394] width 716 height 26
drag, startPoint x: 322, startPoint y: 325, endPoint x: 447, endPoint y: 324, distance: 125.3
click at [447, 381] on p "You can see this in the example above in the event parameter." at bounding box center [609, 394] width 716 height 26
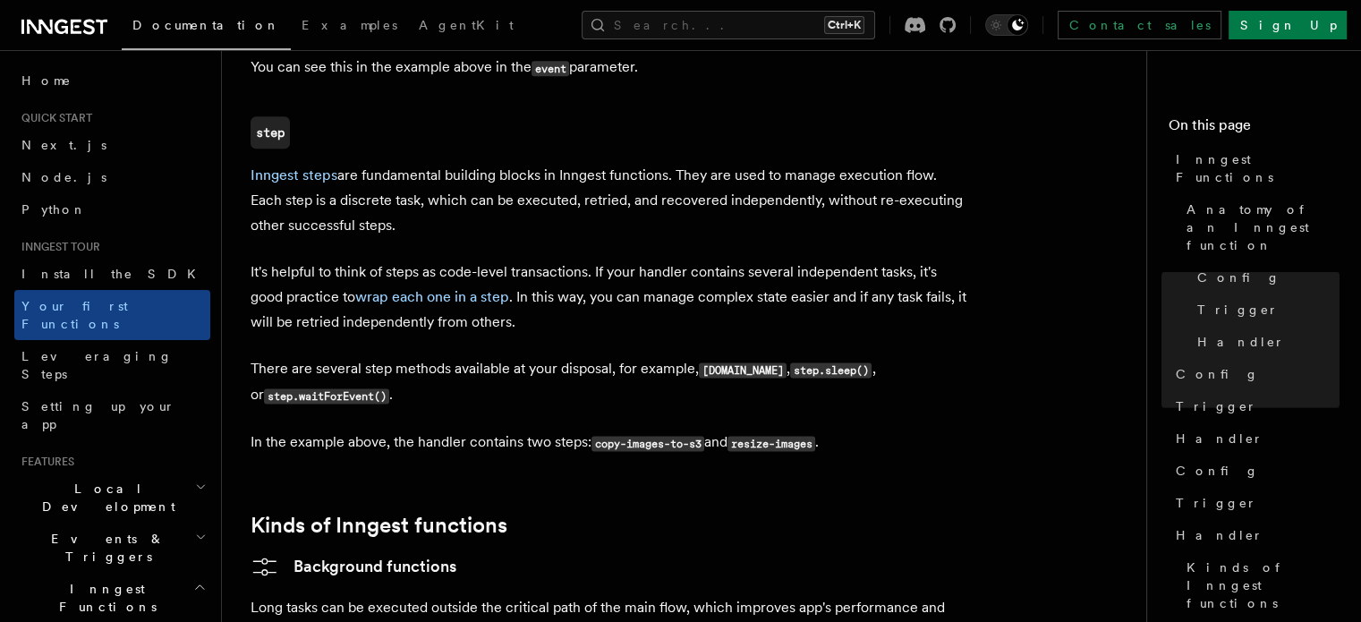
scroll to position [2416, 0]
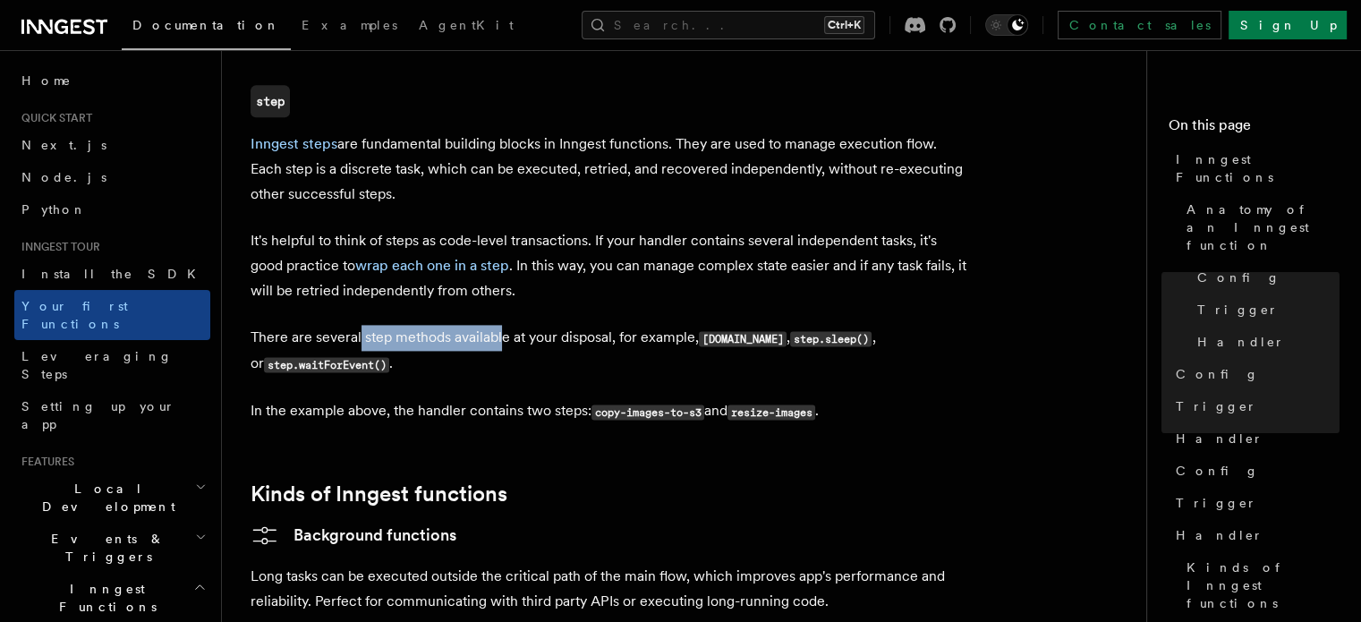
drag, startPoint x: 426, startPoint y: 271, endPoint x: 500, endPoint y: 271, distance: 74.3
click at [500, 325] on p "There are several step methods available at your disposal, for example, step.ru…" at bounding box center [609, 351] width 716 height 52
click at [616, 325] on p "There are several step methods available at your disposal, for example, step.ru…" at bounding box center [609, 351] width 716 height 52
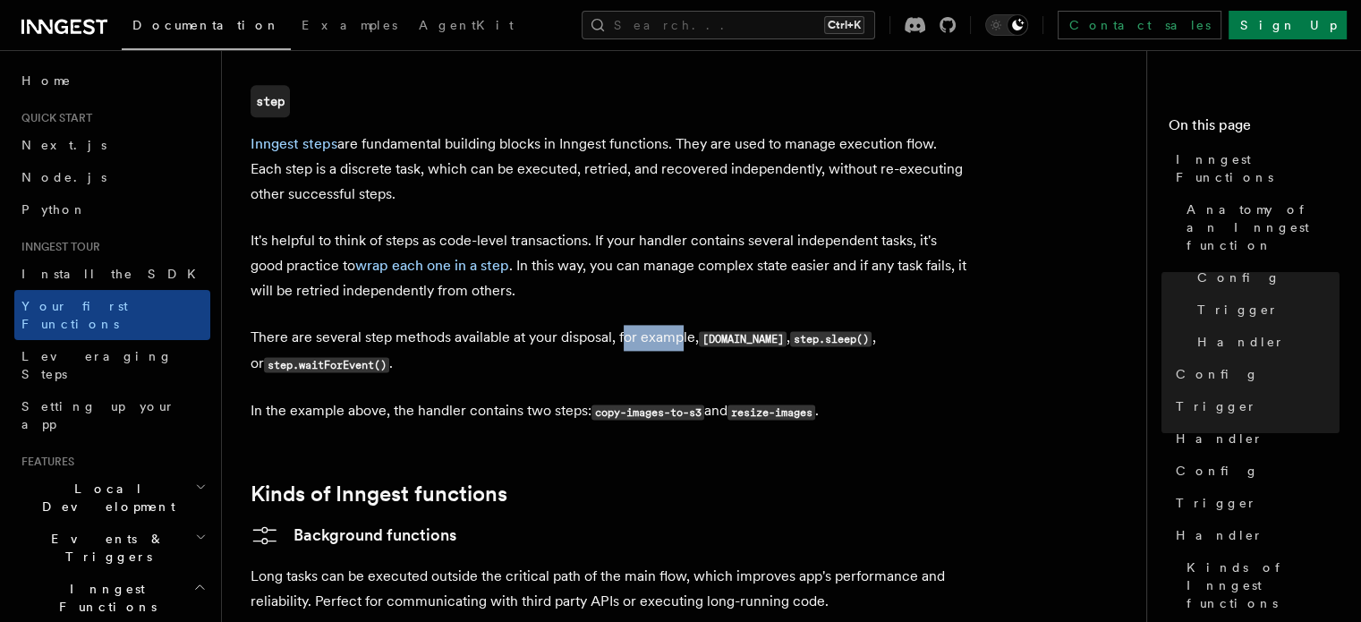
drag, startPoint x: 623, startPoint y: 268, endPoint x: 679, endPoint y: 268, distance: 56.4
click at [679, 325] on p "There are several step methods available at your disposal, for example, step.ru…" at bounding box center [609, 351] width 716 height 52
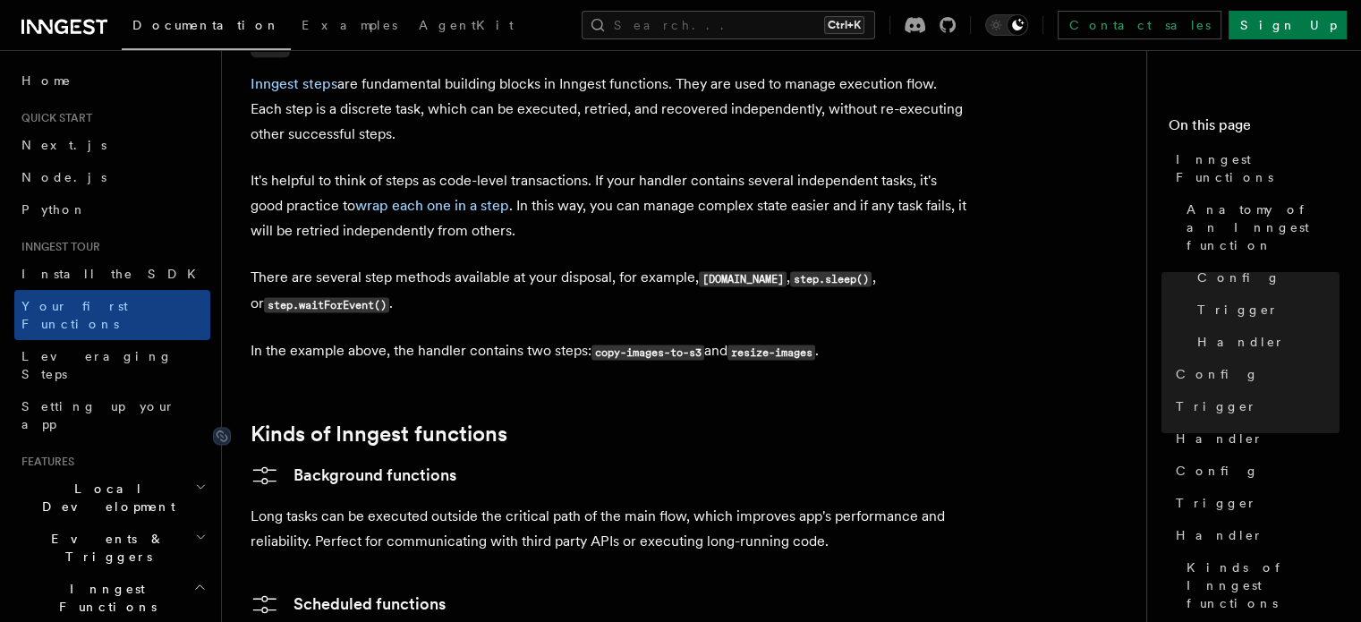
scroll to position [2505, 0]
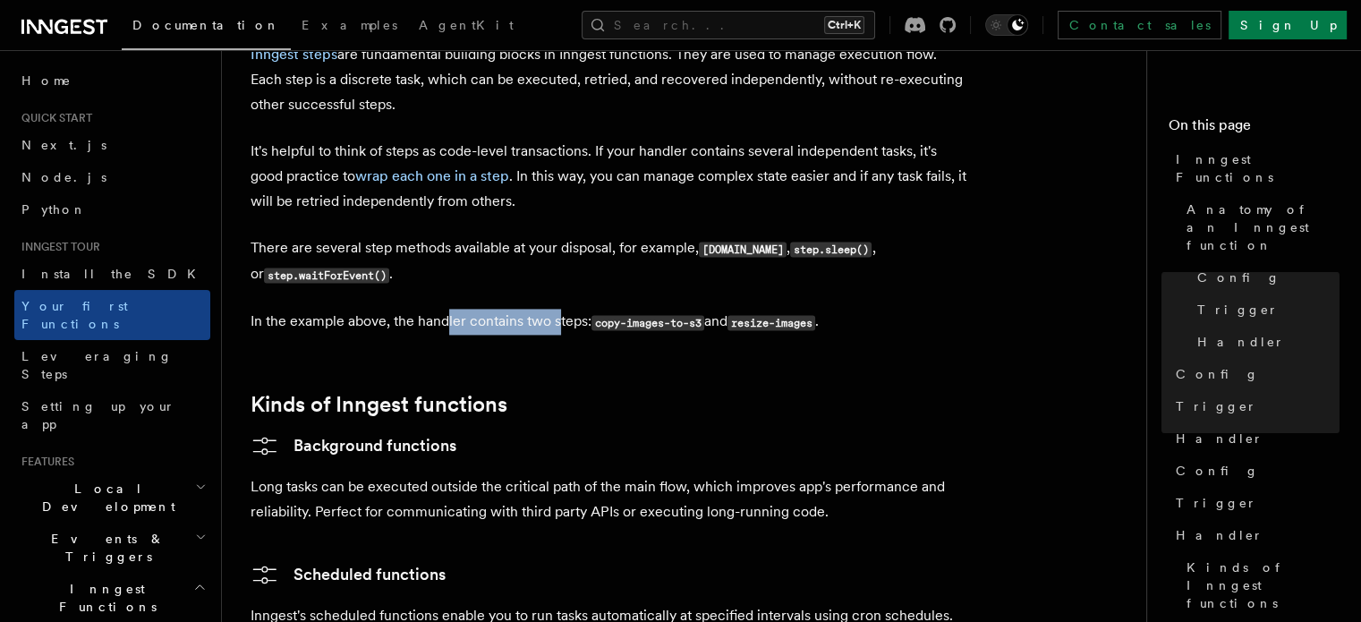
drag, startPoint x: 445, startPoint y: 253, endPoint x: 561, endPoint y: 253, distance: 116.3
click at [561, 309] on p "In the example above, the handler contains two steps: copy-images-to-s3 and res…" at bounding box center [609, 322] width 716 height 26
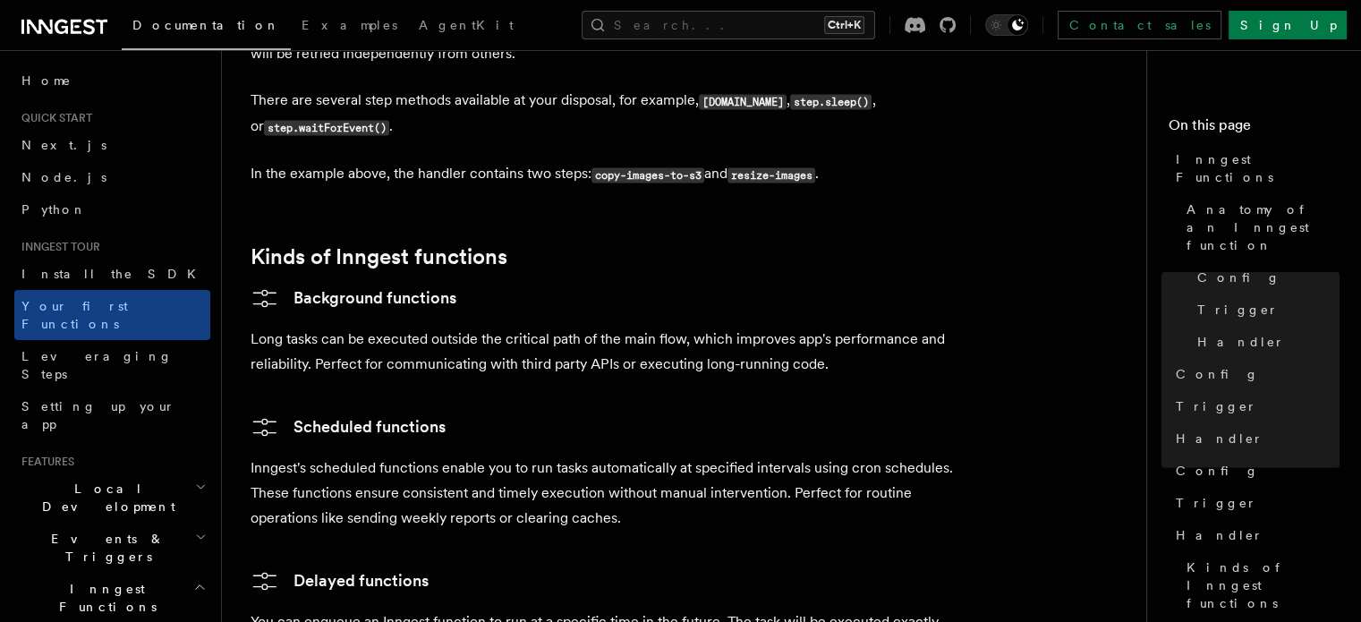
scroll to position [2684, 0]
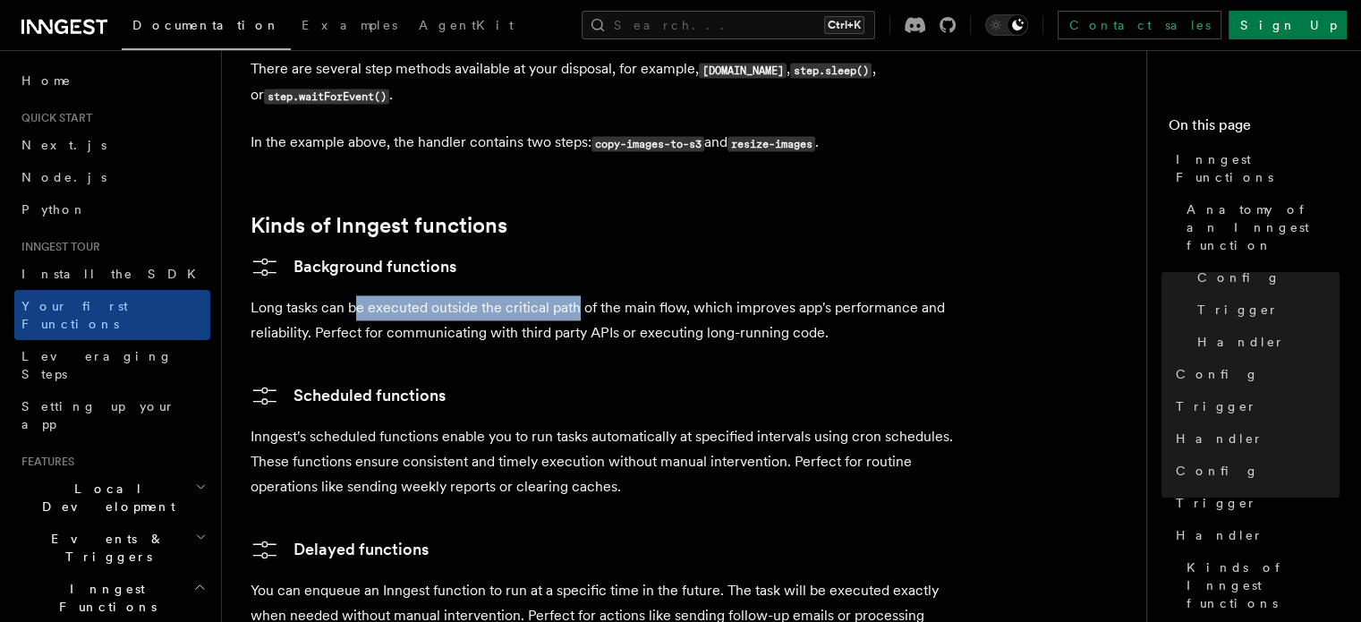
drag, startPoint x: 360, startPoint y: 242, endPoint x: 577, endPoint y: 236, distance: 217.5
click at [577, 295] on p "Long tasks can be executed outside the critical path of the main flow, which im…" at bounding box center [609, 320] width 716 height 50
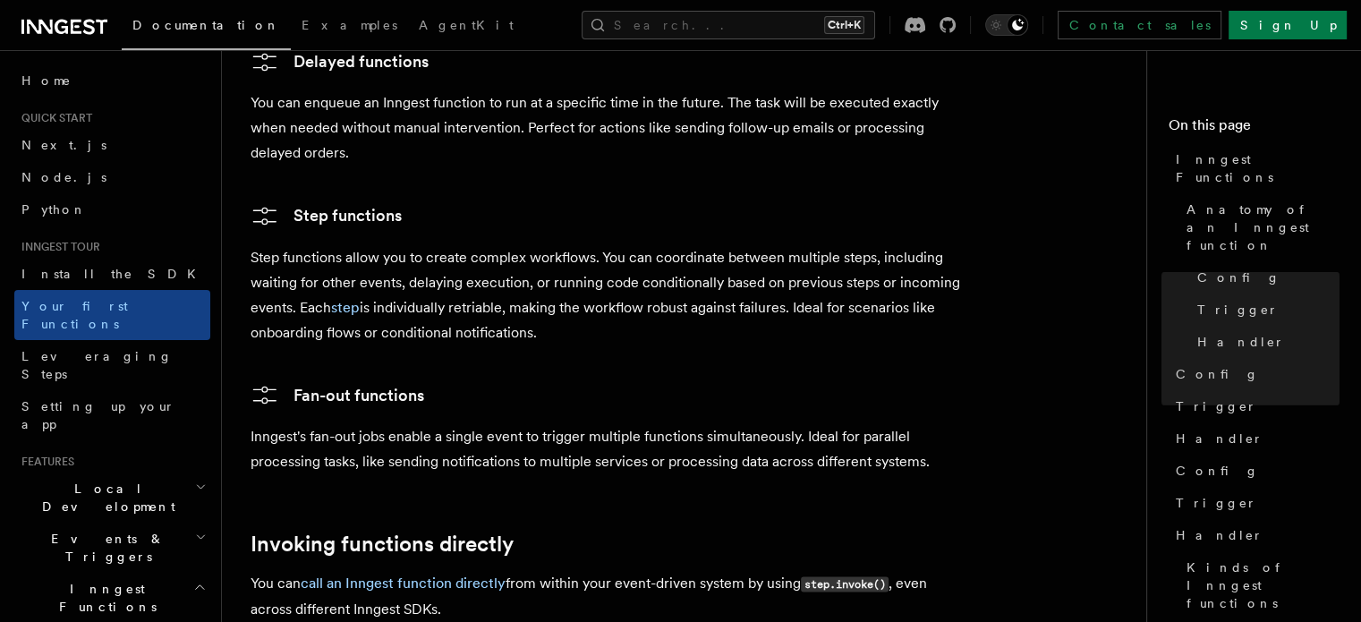
scroll to position [3132, 0]
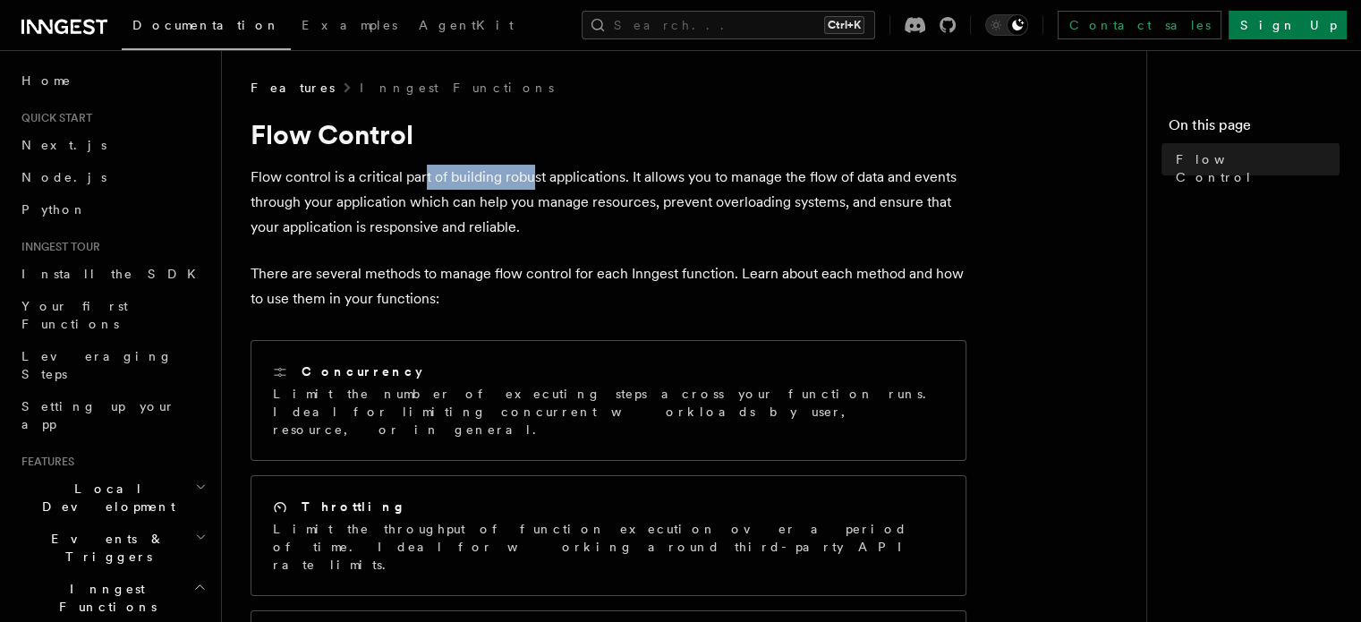
drag, startPoint x: 513, startPoint y: 185, endPoint x: 537, endPoint y: 184, distance: 24.2
click at [537, 184] on p "Flow control is a critical part of building robust applications. It allows you …" at bounding box center [609, 202] width 716 height 75
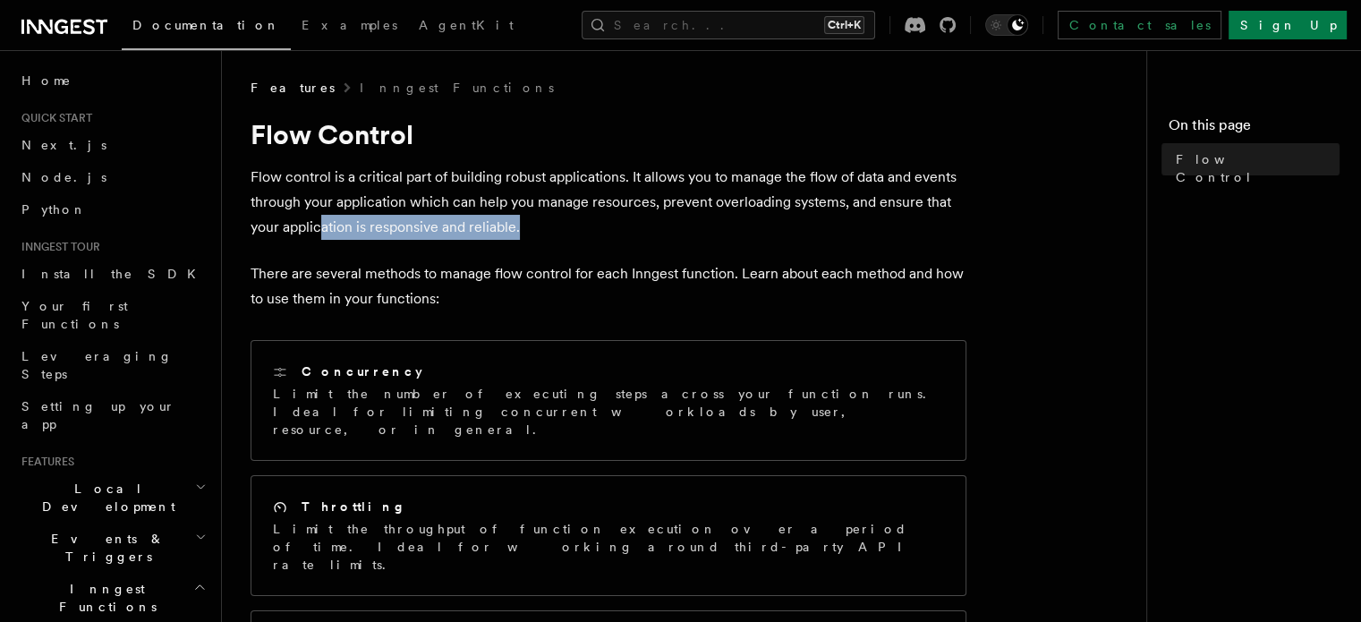
drag, startPoint x: 321, startPoint y: 233, endPoint x: 540, endPoint y: 228, distance: 219.3
click at [540, 228] on p "Flow control is a critical part of building robust applications. It allows you …" at bounding box center [609, 202] width 716 height 75
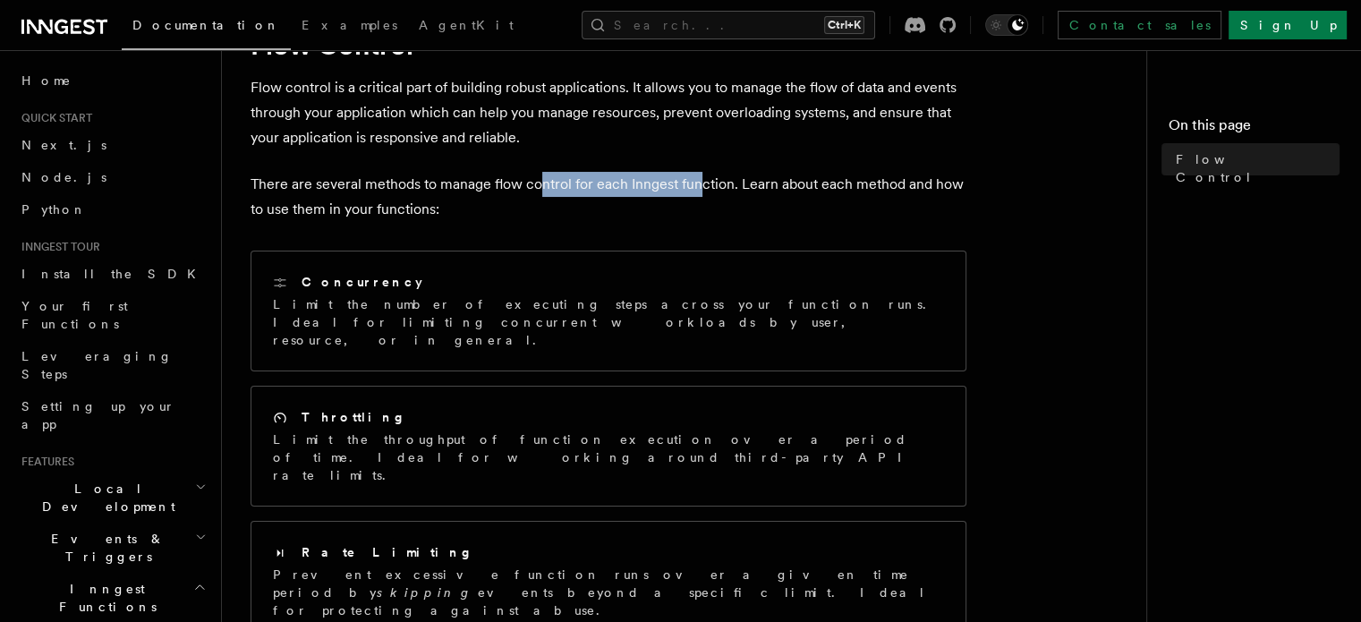
drag, startPoint x: 637, startPoint y: 185, endPoint x: 702, endPoint y: 186, distance: 64.4
click at [702, 186] on p "There are several methods to manage flow control for each Inngest function. Lea…" at bounding box center [609, 197] width 716 height 50
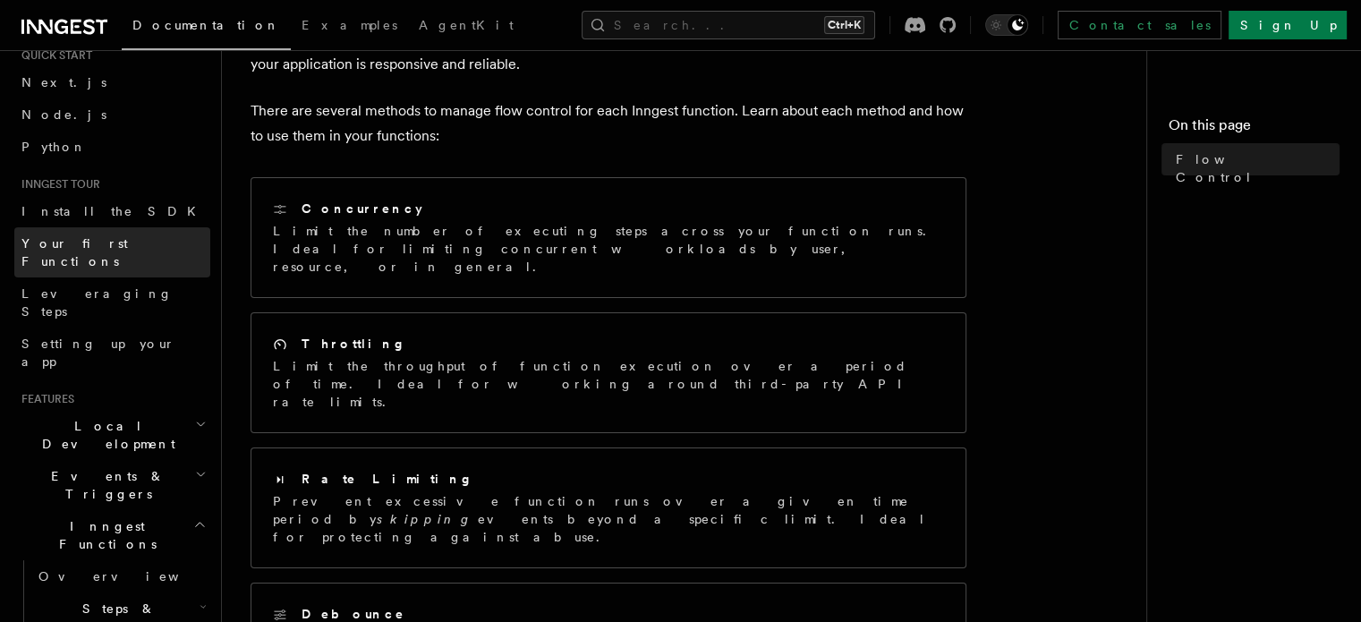
scroll to position [179, 0]
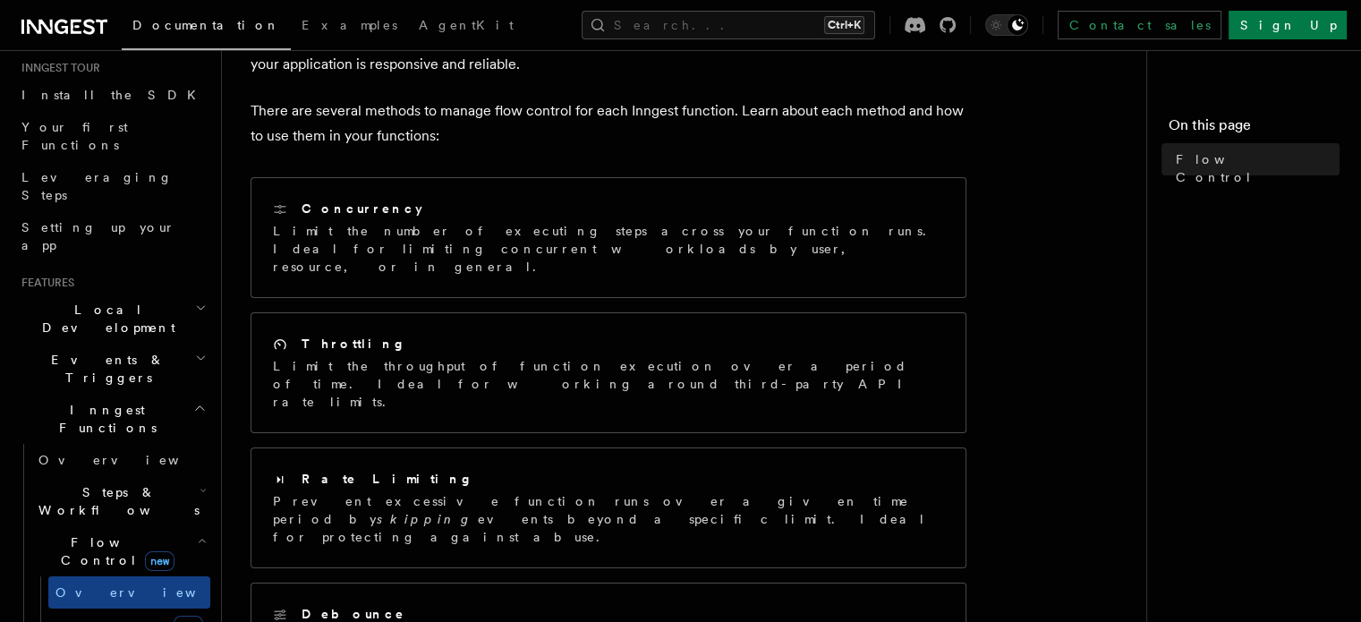
click at [115, 351] on span "Events & Triggers" at bounding box center [104, 369] width 181 height 36
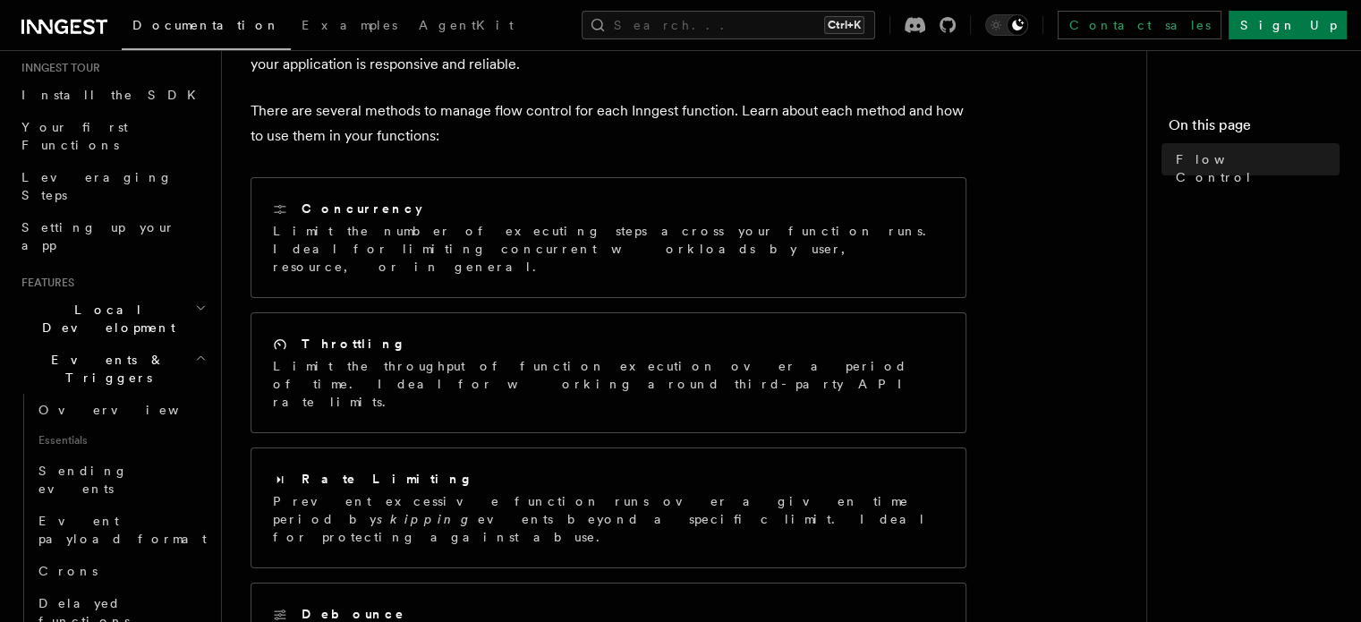
scroll to position [268, 0]
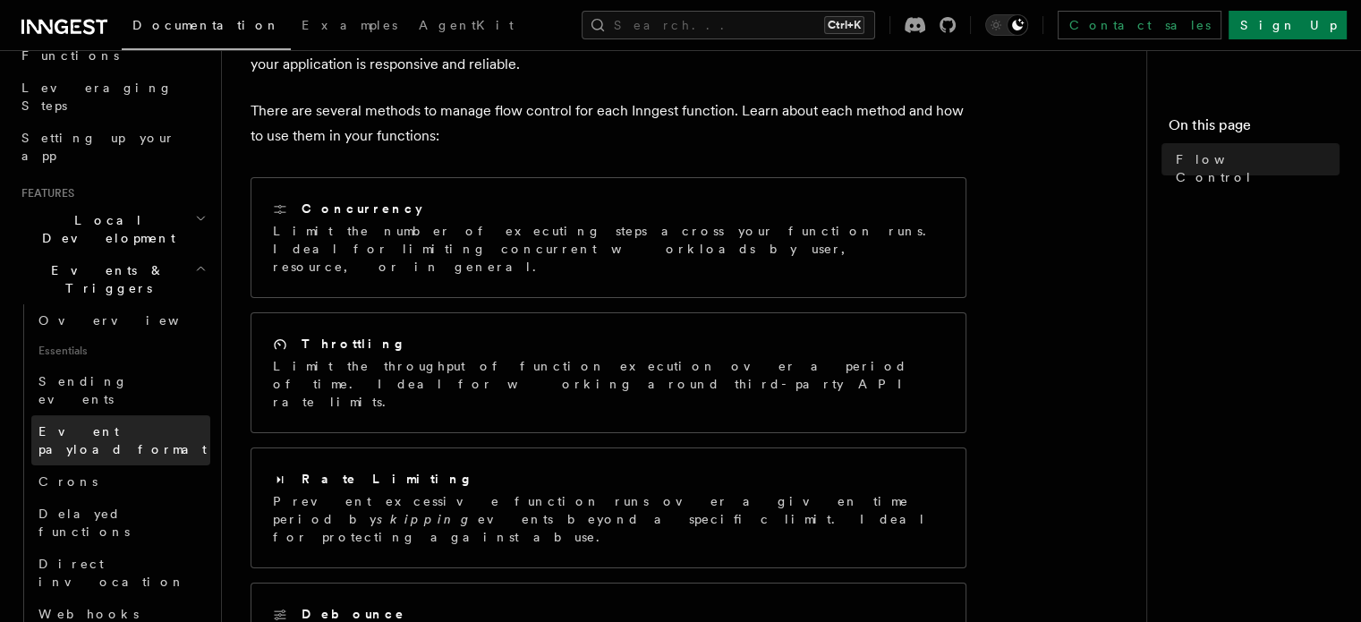
click at [136, 424] on span "Event payload format" at bounding box center [122, 440] width 168 height 32
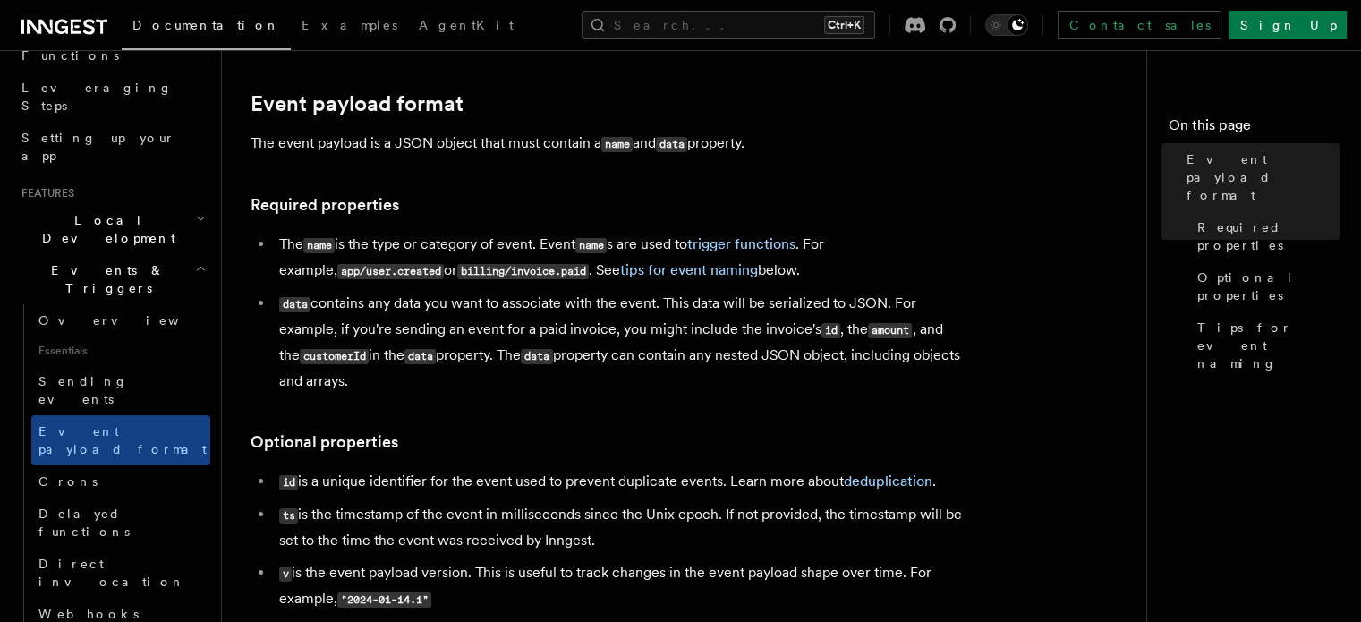
scroll to position [89, 0]
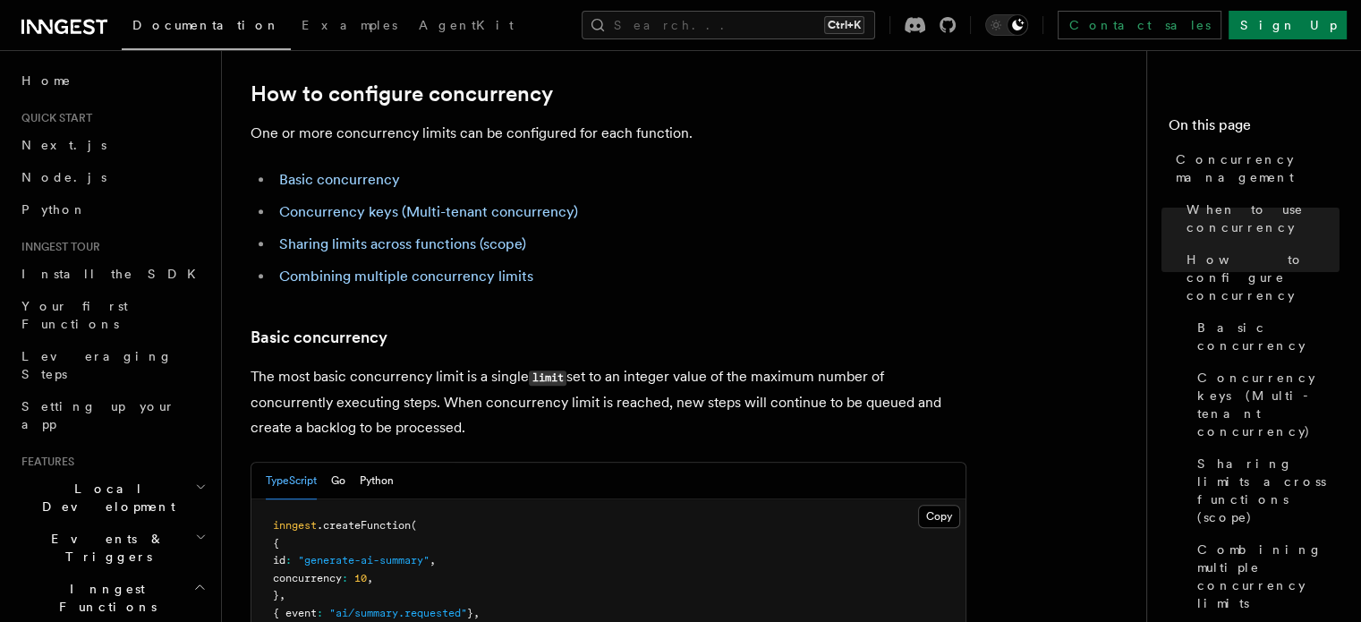
scroll to position [984, 0]
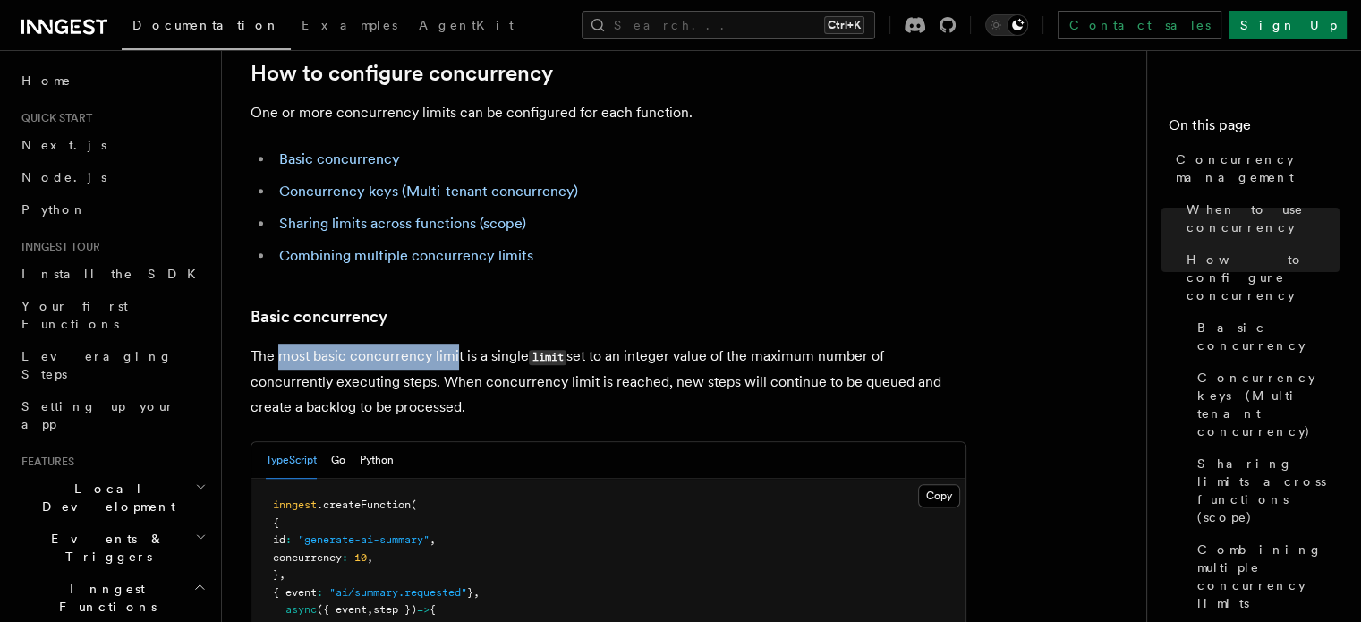
drag, startPoint x: 279, startPoint y: 281, endPoint x: 455, endPoint y: 288, distance: 176.4
click at [455, 344] on p "The most basic concurrency limit is a single limit set to an integer value of t…" at bounding box center [609, 382] width 716 height 76
drag, startPoint x: 479, startPoint y: 285, endPoint x: 567, endPoint y: 281, distance: 88.7
click at [567, 344] on p "The most basic concurrency limit is a single limit set to an integer value of t…" at bounding box center [609, 382] width 716 height 76
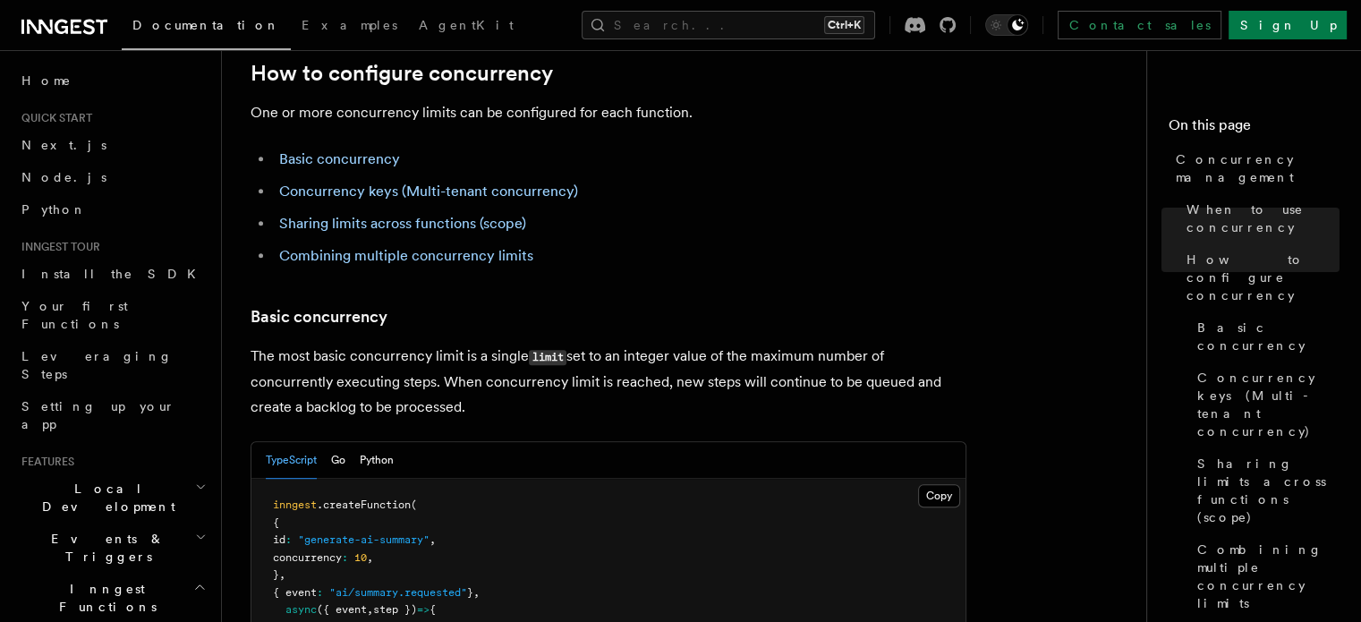
click at [577, 344] on p "The most basic concurrency limit is a single limit set to an integer value of t…" at bounding box center [609, 382] width 716 height 76
drag, startPoint x: 322, startPoint y: 306, endPoint x: 424, endPoint y: 303, distance: 102.0
click at [424, 344] on p "The most basic concurrency limit is a single limit set to an integer value of t…" at bounding box center [609, 382] width 716 height 76
click at [425, 344] on p "The most basic concurrency limit is a single limit set to an integer value of t…" at bounding box center [609, 382] width 716 height 76
drag, startPoint x: 450, startPoint y: 302, endPoint x: 630, endPoint y: 305, distance: 179.9
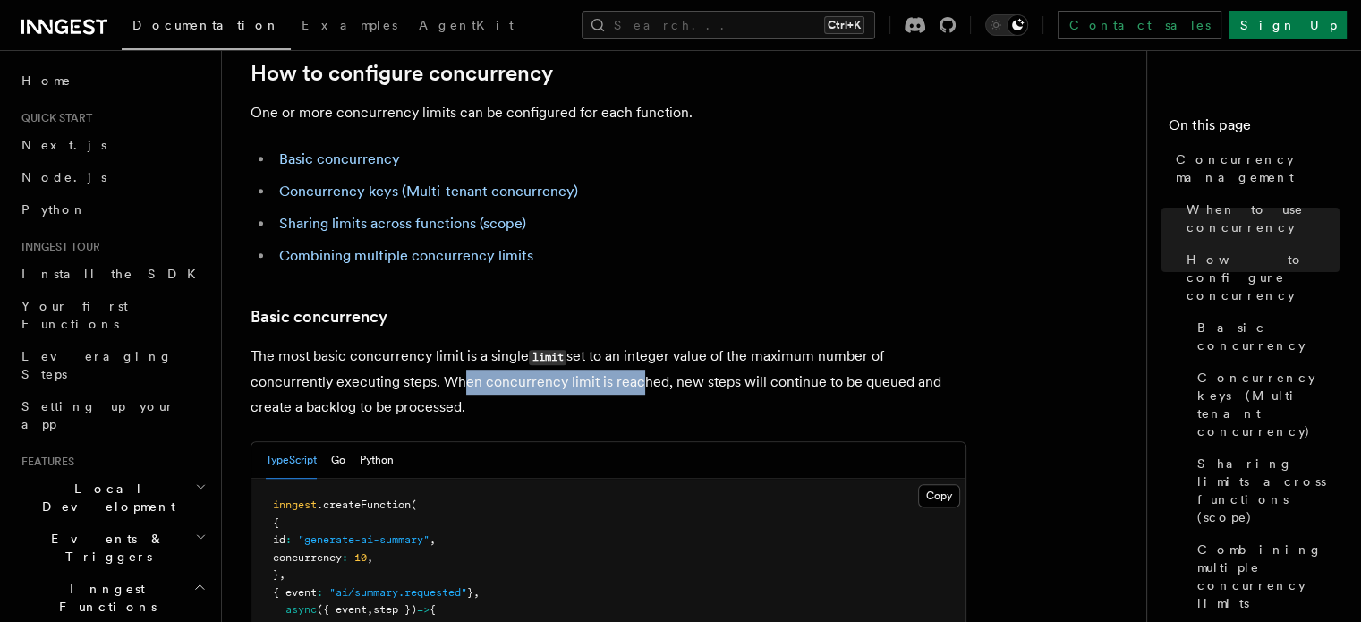
click at [630, 344] on p "The most basic concurrency limit is a single limit set to an integer value of t…" at bounding box center [609, 382] width 716 height 76
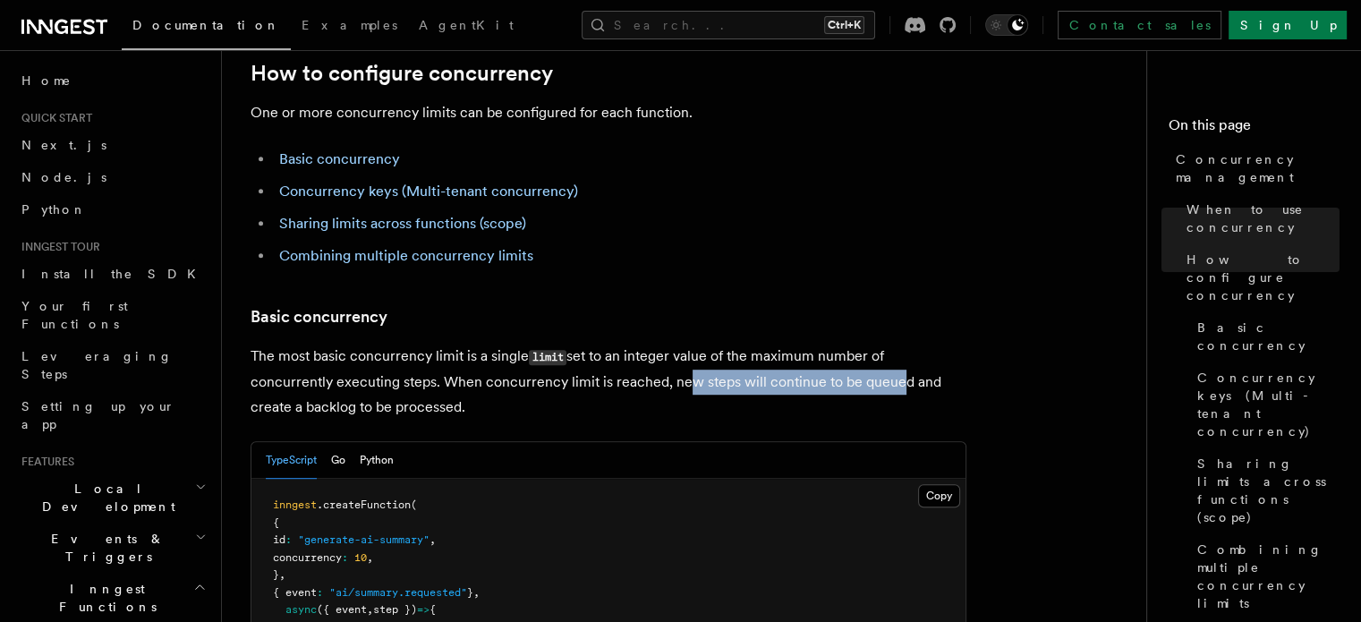
drag, startPoint x: 744, startPoint y: 300, endPoint x: 884, endPoint y: 297, distance: 139.6
click at [884, 344] on p "The most basic concurrency limit is a single limit set to an integer value of t…" at bounding box center [609, 382] width 716 height 76
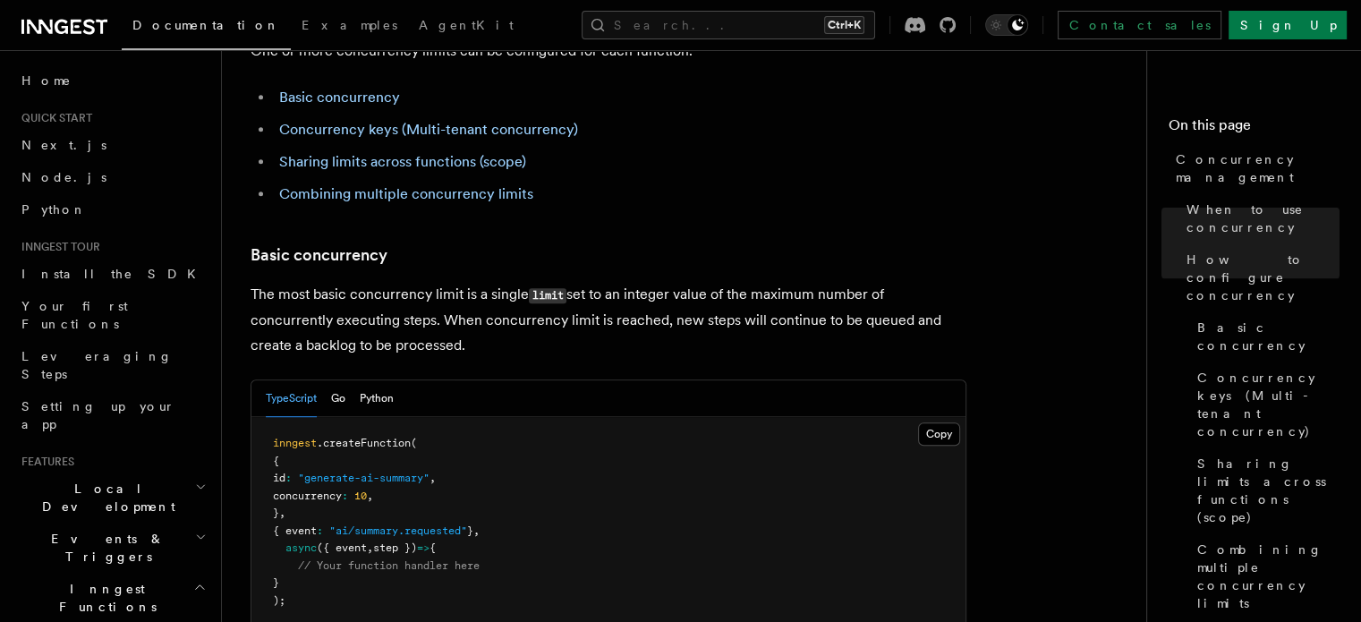
scroll to position [1074, 0]
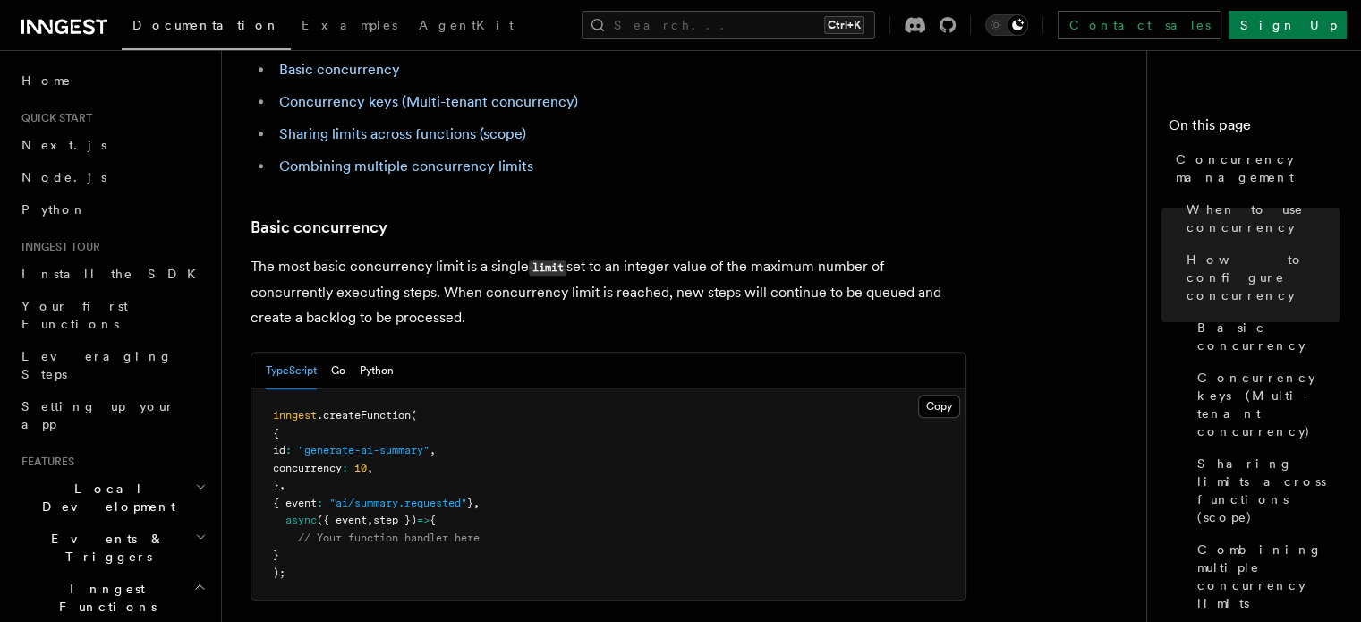
drag, startPoint x: 253, startPoint y: 249, endPoint x: 494, endPoint y: 250, distance: 240.7
click at [494, 254] on p "The most basic concurrency limit is a single limit set to an integer value of t…" at bounding box center [609, 292] width 716 height 76
click at [683, 254] on p "The most basic concurrency limit is a single limit set to an integer value of t…" at bounding box center [609, 292] width 716 height 76
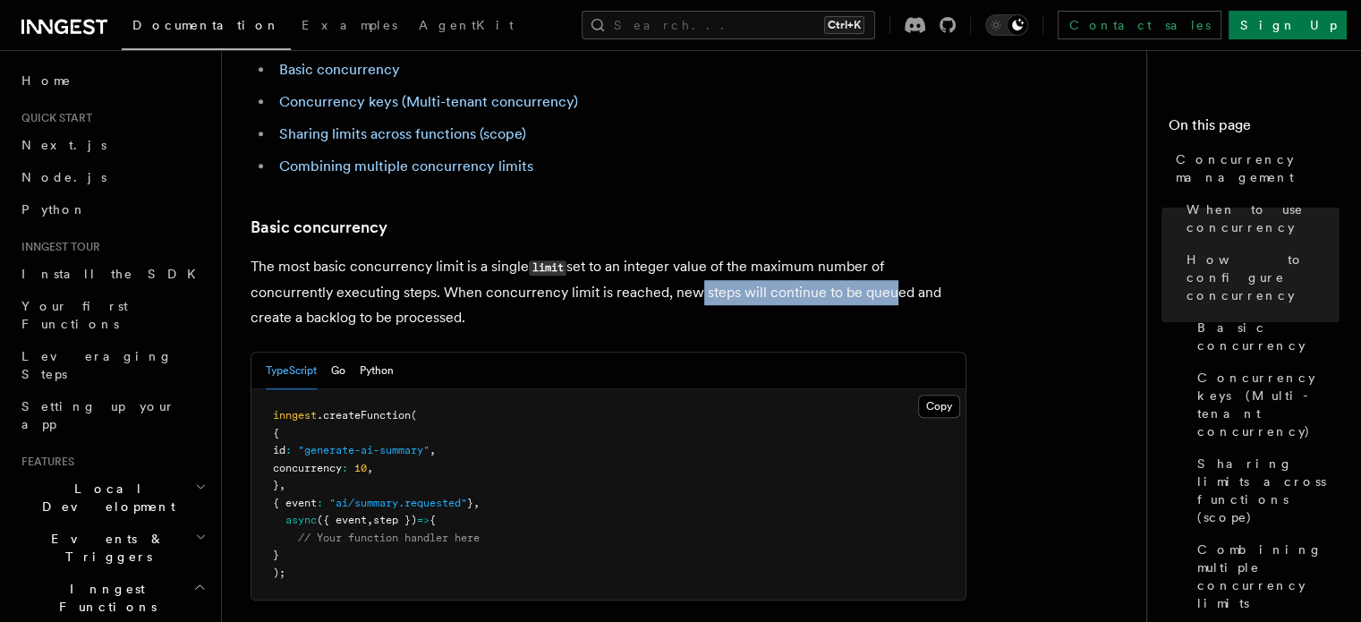
drag, startPoint x: 683, startPoint y: 217, endPoint x: 876, endPoint y: 207, distance: 193.6
click at [876, 254] on p "The most basic concurrency limit is a single limit set to an integer value of t…" at bounding box center [609, 292] width 716 height 76
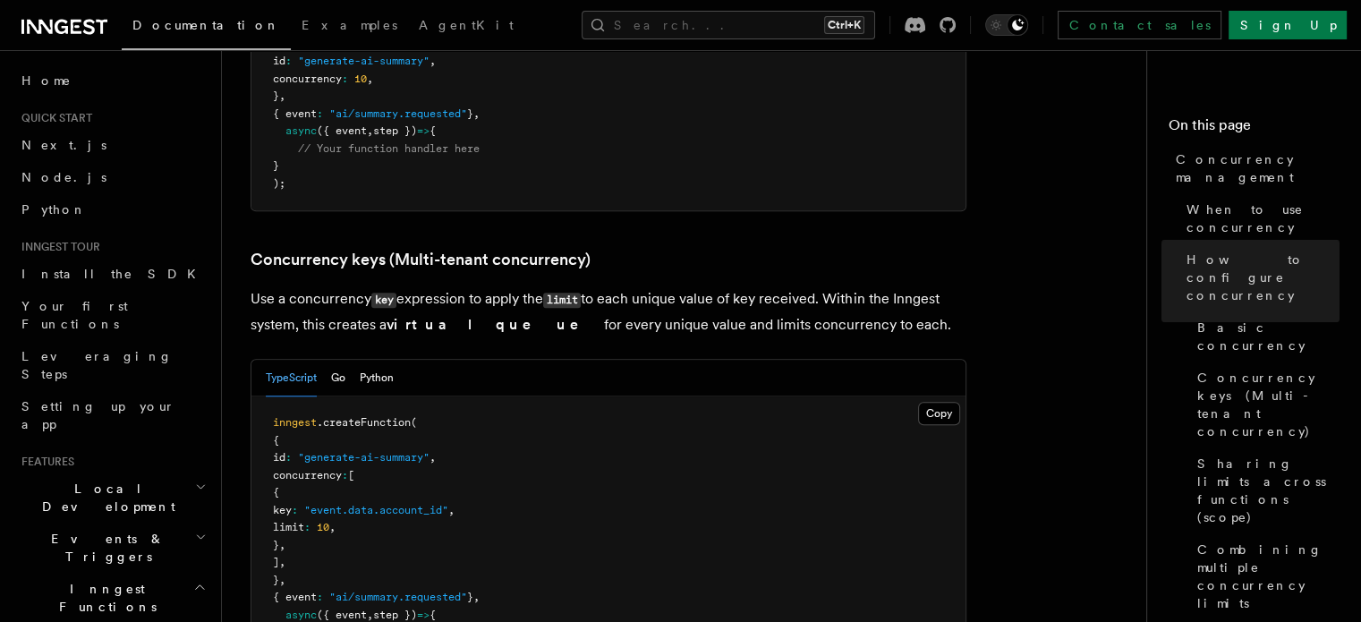
scroll to position [1432, 0]
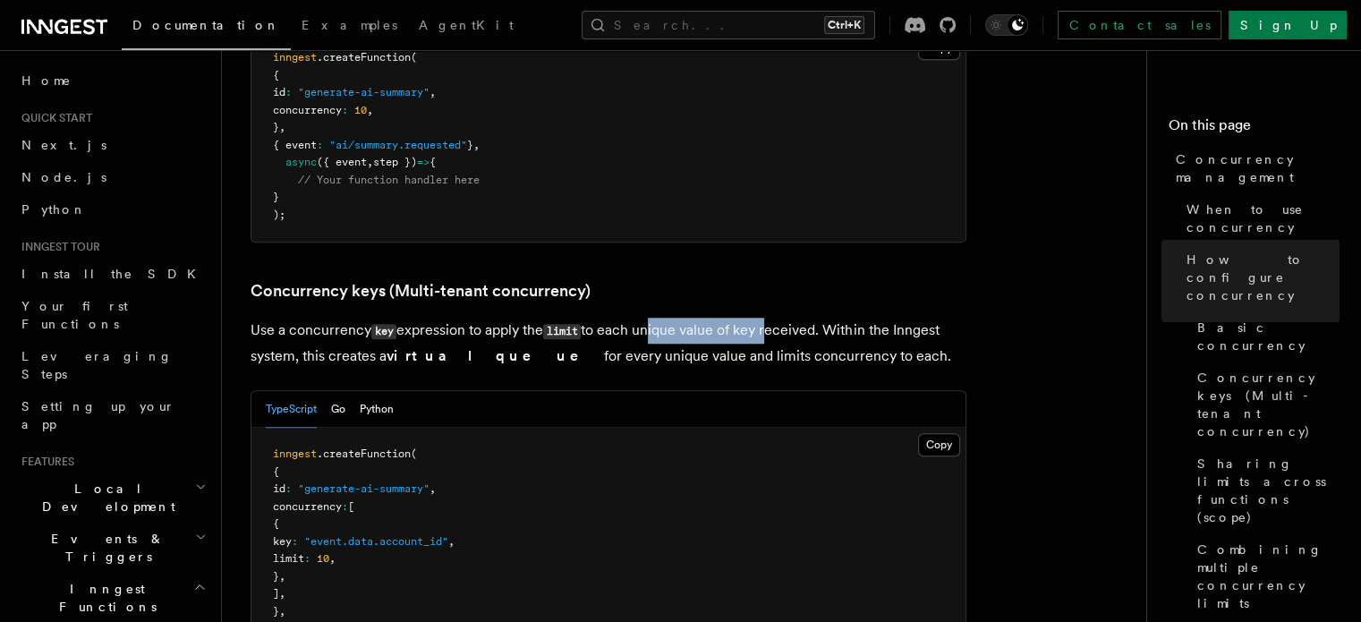
drag, startPoint x: 652, startPoint y: 258, endPoint x: 769, endPoint y: 259, distance: 116.3
click at [769, 318] on p "Use a concurrency key expression to apply the limit to each unique value of key…" at bounding box center [609, 343] width 716 height 51
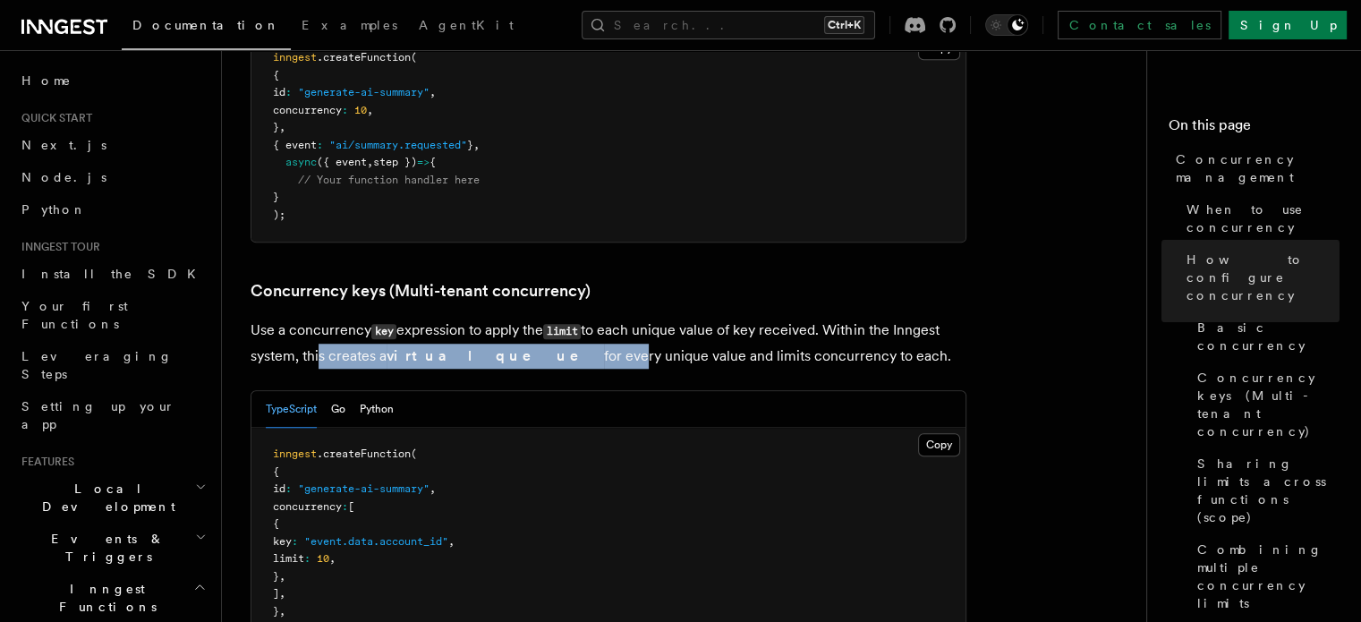
drag, startPoint x: 315, startPoint y: 287, endPoint x: 516, endPoint y: 293, distance: 201.4
click at [516, 318] on p "Use a concurrency key expression to apply the limit to each unique value of key…" at bounding box center [609, 343] width 716 height 51
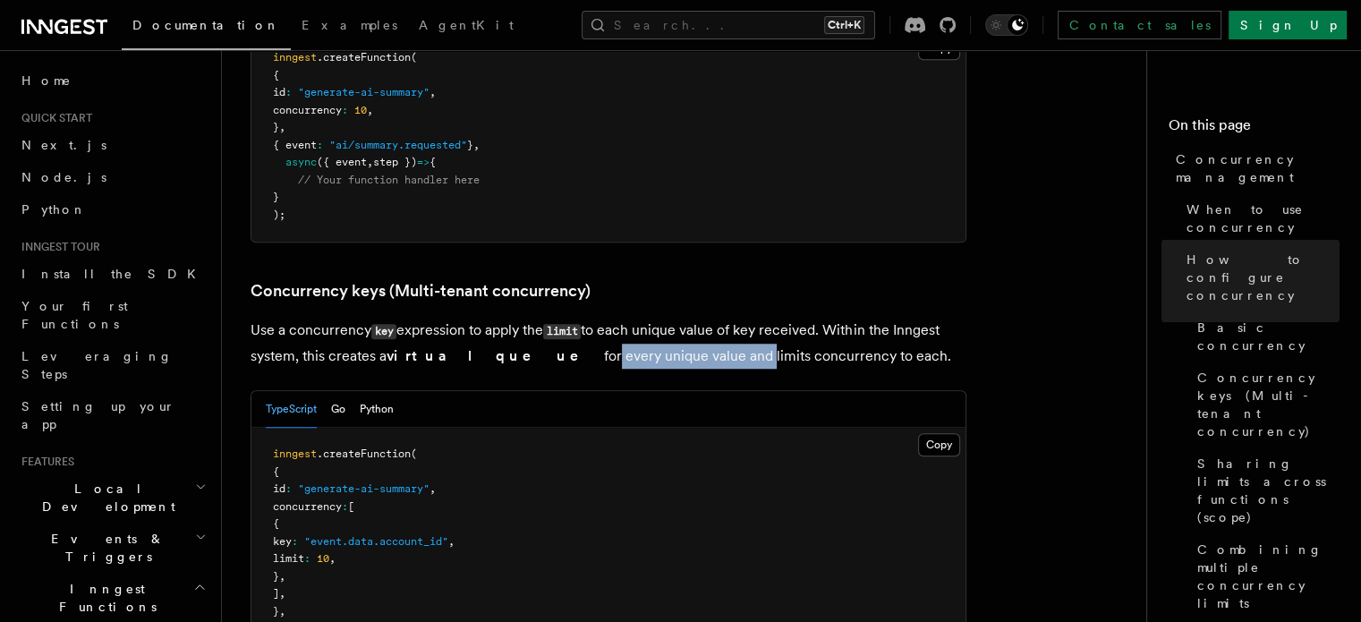
drag, startPoint x: 491, startPoint y: 287, endPoint x: 644, endPoint y: 282, distance: 153.1
click at [644, 318] on p "Use a concurrency key expression to apply the limit to each unique value of key…" at bounding box center [609, 343] width 716 height 51
drag, startPoint x: 565, startPoint y: 275, endPoint x: 799, endPoint y: 282, distance: 234.5
click at [799, 318] on p "Use a concurrency key expression to apply the limit to each unique value of key…" at bounding box center [609, 343] width 716 height 51
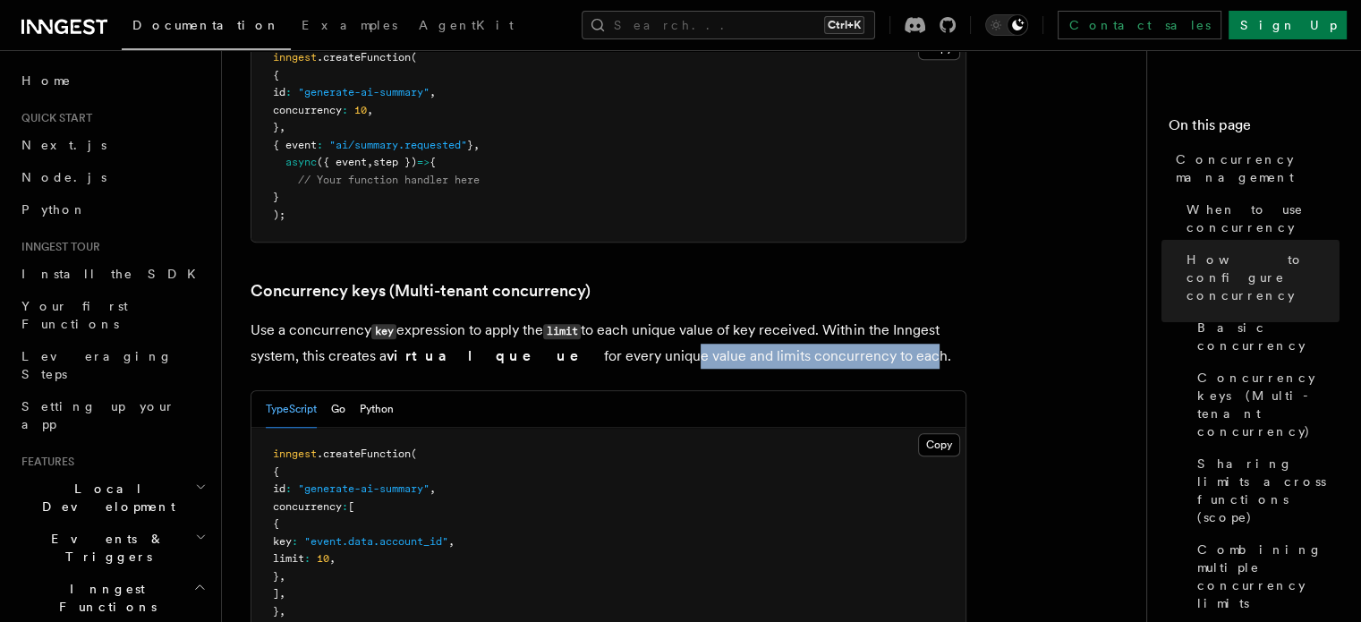
click at [799, 318] on p "Use a concurrency key expression to apply the limit to each unique value of key…" at bounding box center [609, 343] width 716 height 51
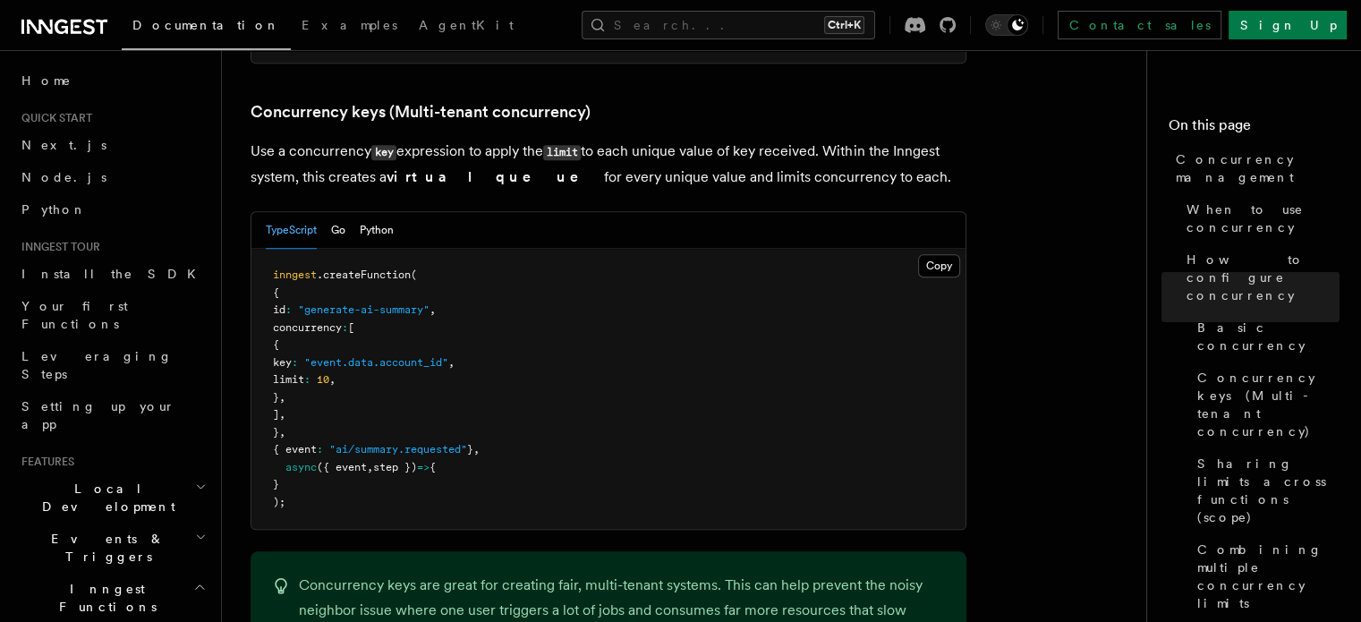
click at [387, 356] on span ""event.data.account_id"" at bounding box center [376, 362] width 144 height 13
click at [443, 356] on span ""event.data.account_id"" at bounding box center [376, 362] width 144 height 13
drag, startPoint x: 313, startPoint y: 305, endPoint x: 435, endPoint y: 305, distance: 121.7
click at [435, 305] on pre "inngest .createFunction ( { id : "generate-ai-summary" , concurrency : [ { key …" at bounding box center [608, 389] width 714 height 280
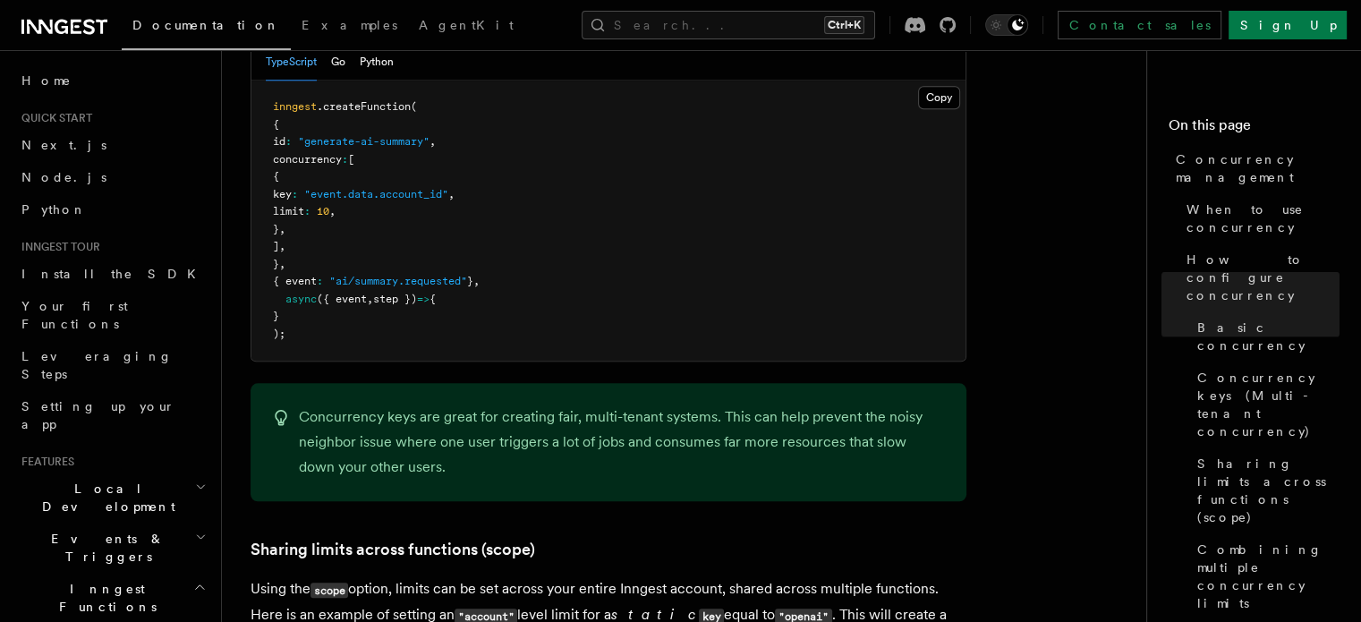
scroll to position [1790, 0]
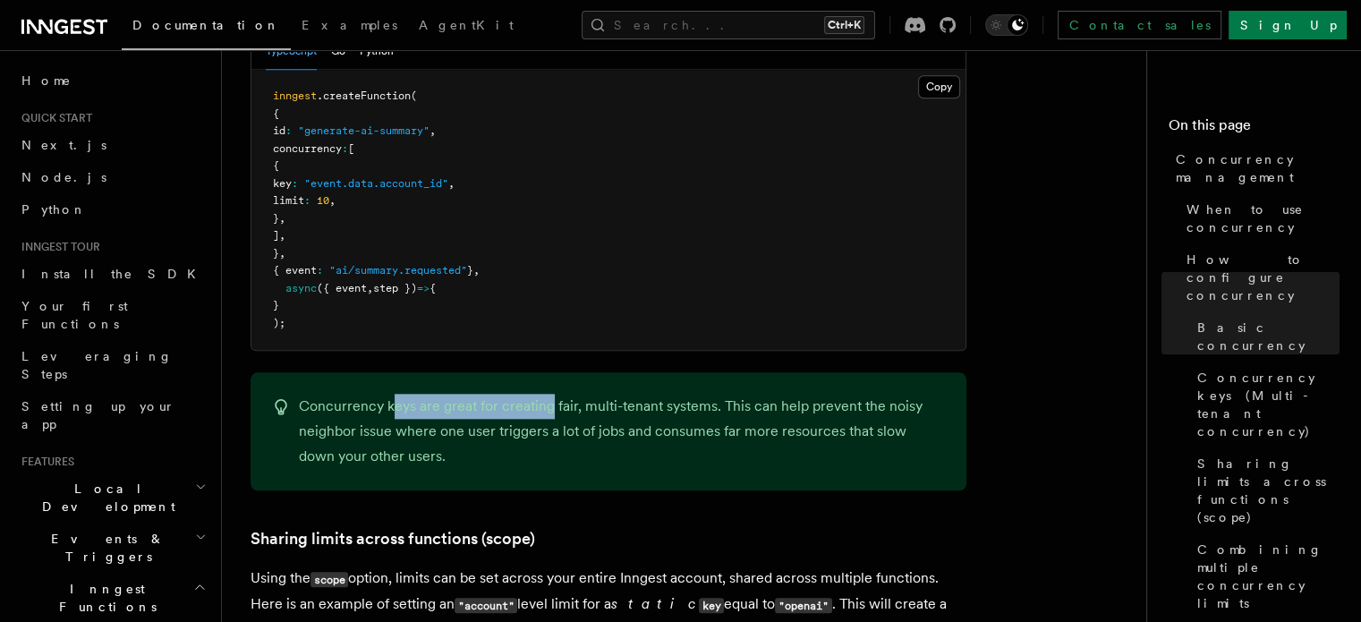
drag, startPoint x: 537, startPoint y: 333, endPoint x: 547, endPoint y: 333, distance: 9.8
click at [547, 394] on p "Concurrency keys are great for creating fair, multi-tenant systems. This can he…" at bounding box center [622, 431] width 646 height 75
drag, startPoint x: 376, startPoint y: 361, endPoint x: 514, endPoint y: 361, distance: 137.8
click at [514, 394] on p "Concurrency keys are great for creating fair, multi-tenant systems. This can he…" at bounding box center [622, 431] width 646 height 75
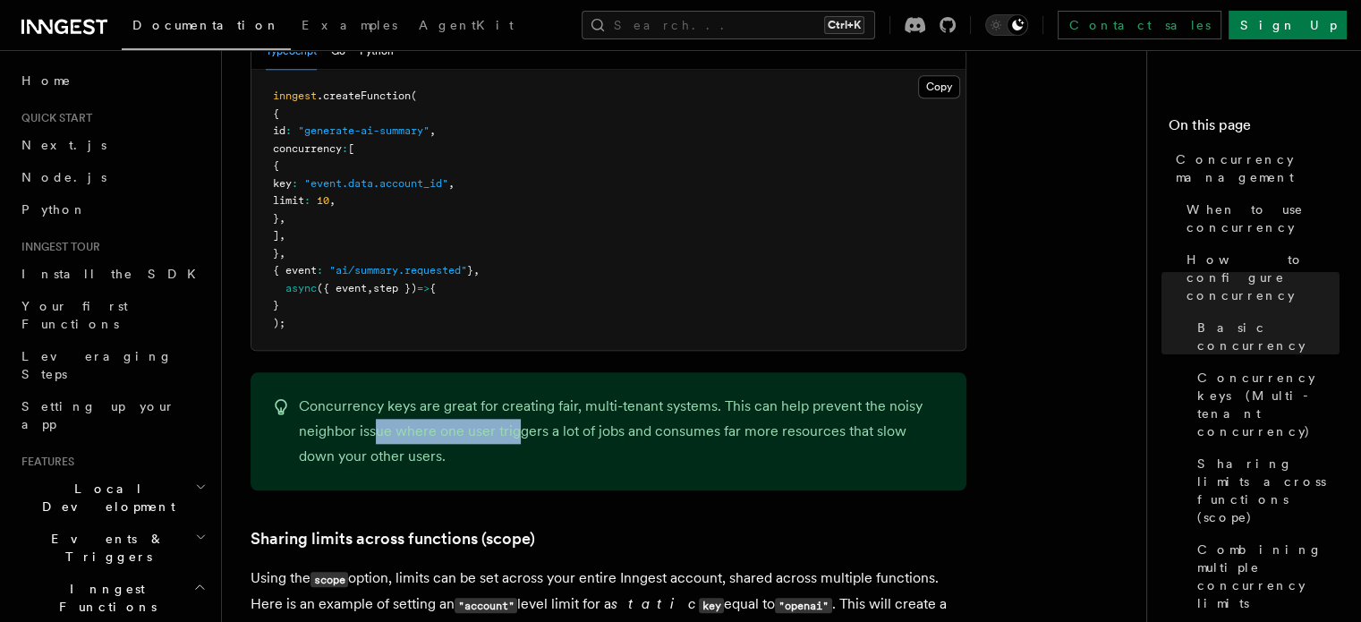
click at [514, 394] on p "Concurrency keys are great for creating fair, multi-tenant systems. This can he…" at bounding box center [622, 431] width 646 height 75
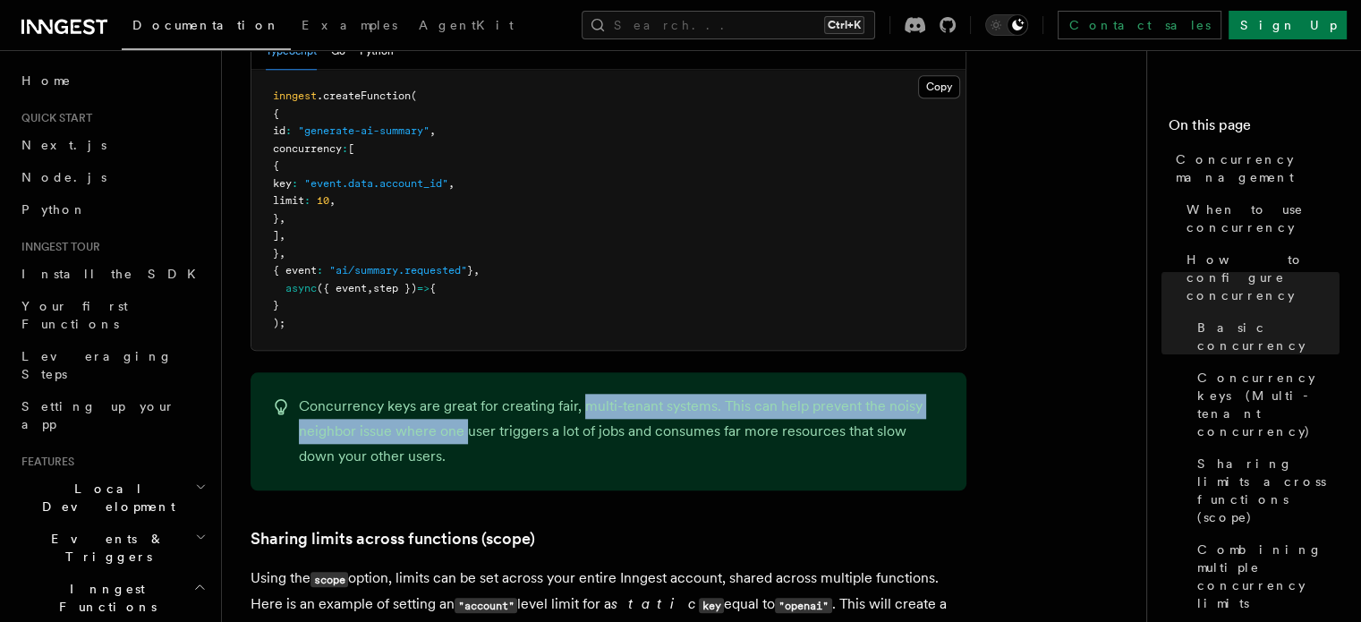
drag, startPoint x: 463, startPoint y: 353, endPoint x: 586, endPoint y: 343, distance: 123.9
click at [586, 394] on p "Concurrency keys are great for creating fair, multi-tenant systems. This can he…" at bounding box center [622, 431] width 646 height 75
click at [587, 394] on p "Concurrency keys are great for creating fair, multi-tenant systems. This can he…" at bounding box center [622, 431] width 646 height 75
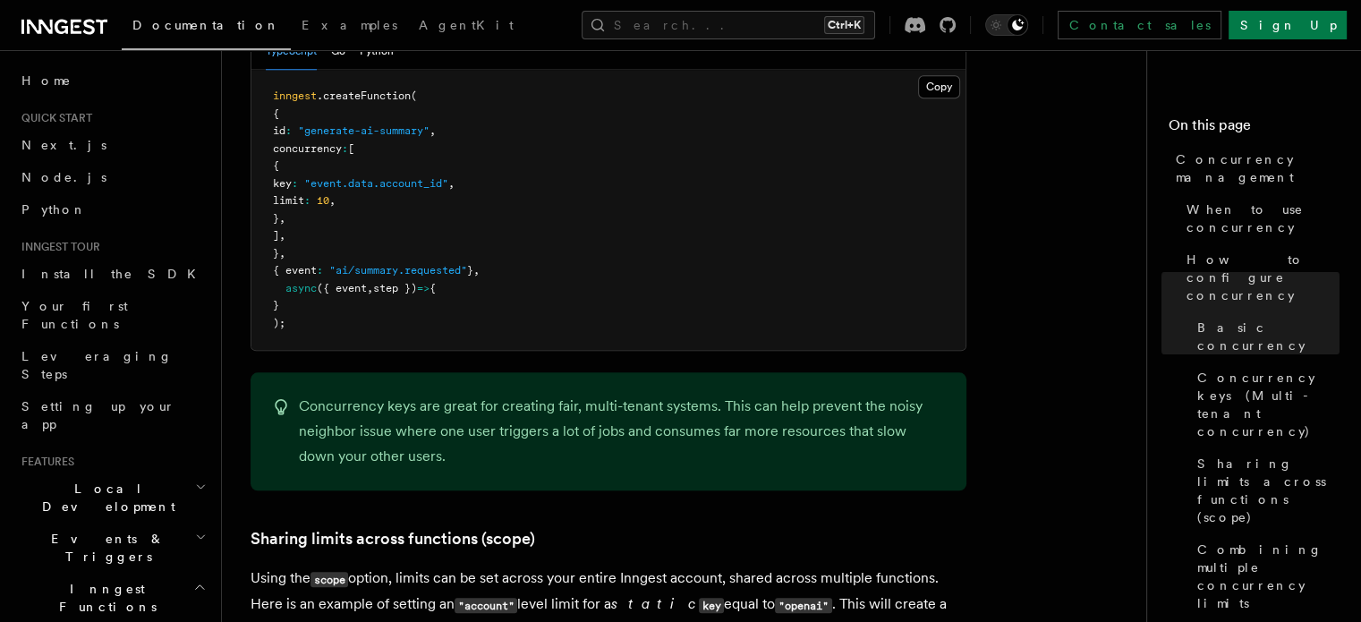
click at [578, 394] on p "Concurrency keys are great for creating fair, multi-tenant systems. This can he…" at bounding box center [622, 431] width 646 height 75
drag, startPoint x: 693, startPoint y: 358, endPoint x: 763, endPoint y: 354, distance: 69.9
click at [763, 394] on p "Concurrency keys are great for creating fair, multi-tenant systems. This can he…" at bounding box center [622, 431] width 646 height 75
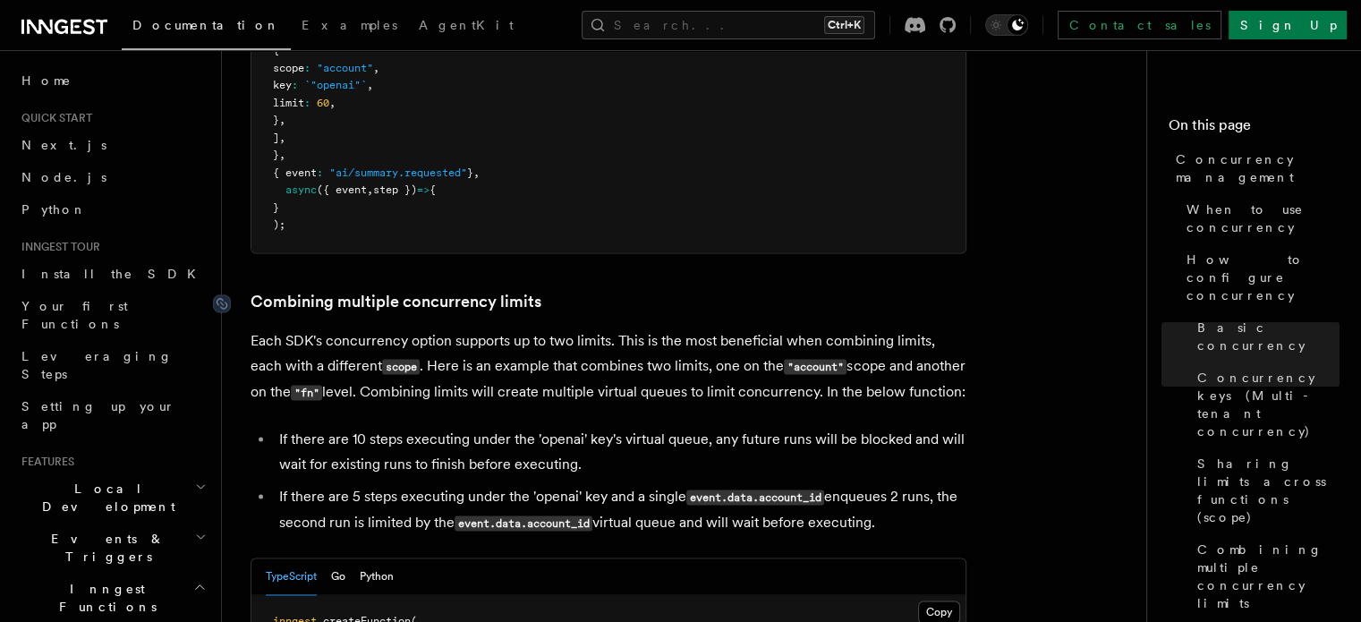
scroll to position [2595, 0]
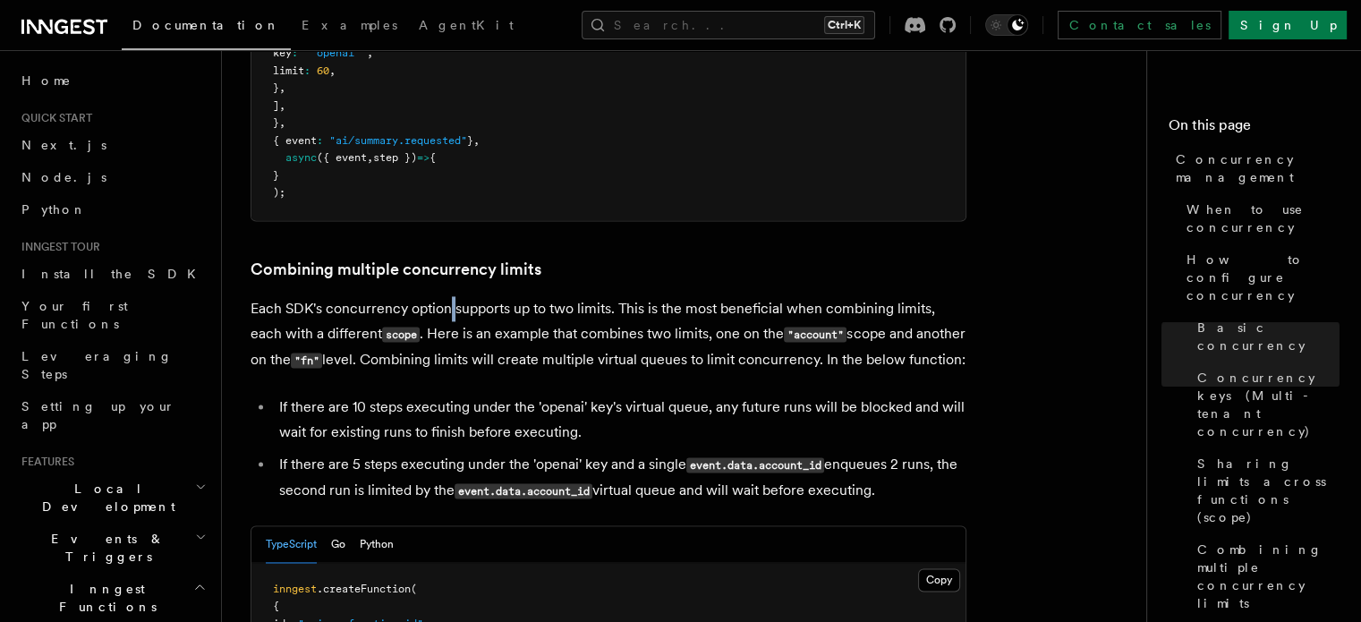
drag, startPoint x: 492, startPoint y: 275, endPoint x: 451, endPoint y: 239, distance: 54.5
click at [451, 296] on p "Each SDK's concurrency option supports up to two limits. This is the most benef…" at bounding box center [609, 334] width 716 height 77
click at [548, 296] on p "Each SDK's concurrency option supports up to two limits. This is the most benef…" at bounding box center [609, 334] width 716 height 77
drag, startPoint x: 657, startPoint y: 196, endPoint x: 550, endPoint y: 196, distance: 106.5
click at [550, 257] on h3 "Combining multiple concurrency limits" at bounding box center [609, 269] width 716 height 25
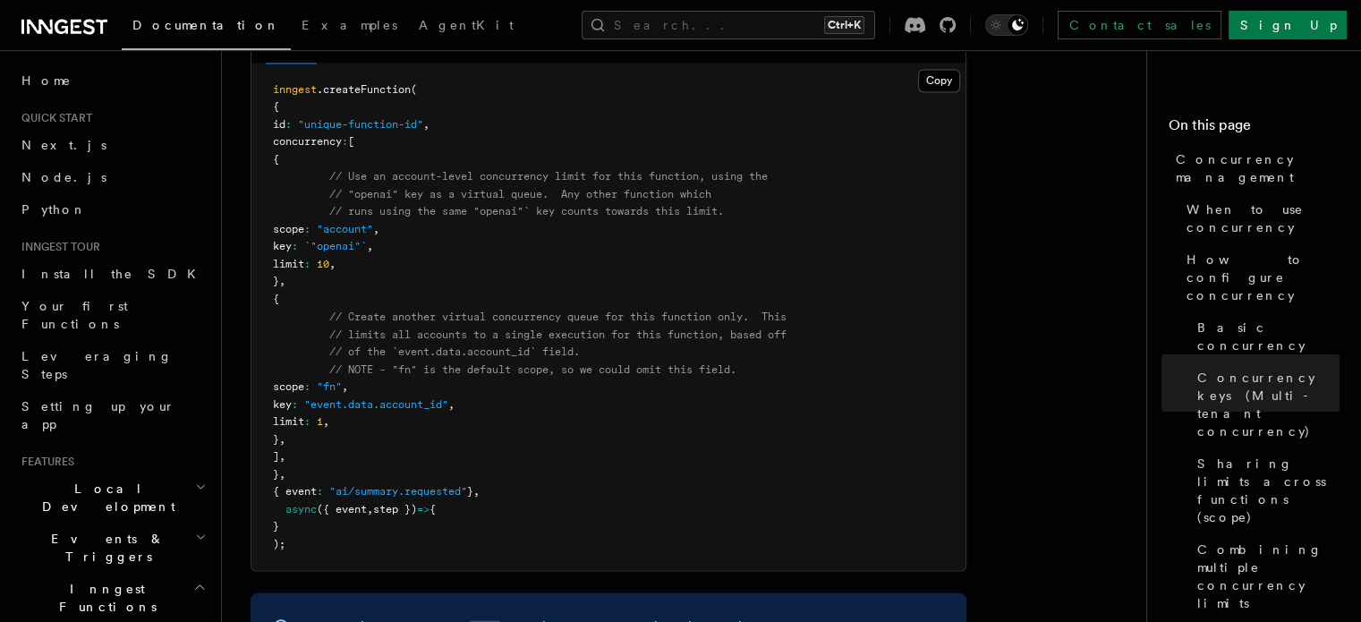
scroll to position [3042, 0]
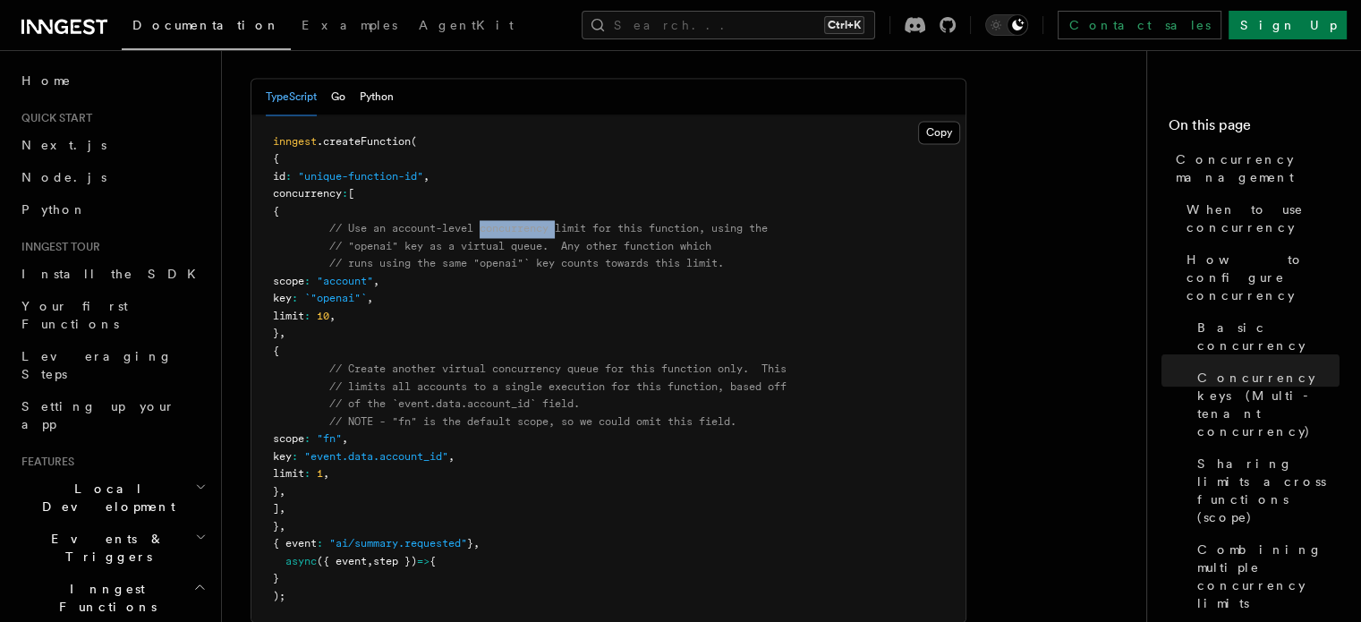
drag, startPoint x: 485, startPoint y: 158, endPoint x: 566, endPoint y: 158, distance: 81.4
click at [566, 222] on span "// Use an account-level concurrency limit for this function, using the" at bounding box center [548, 228] width 438 height 13
drag, startPoint x: 688, startPoint y: 160, endPoint x: 780, endPoint y: 160, distance: 92.2
click at [768, 222] on span "// Use an account-level concurrency limit for this function, using the" at bounding box center [548, 228] width 438 height 13
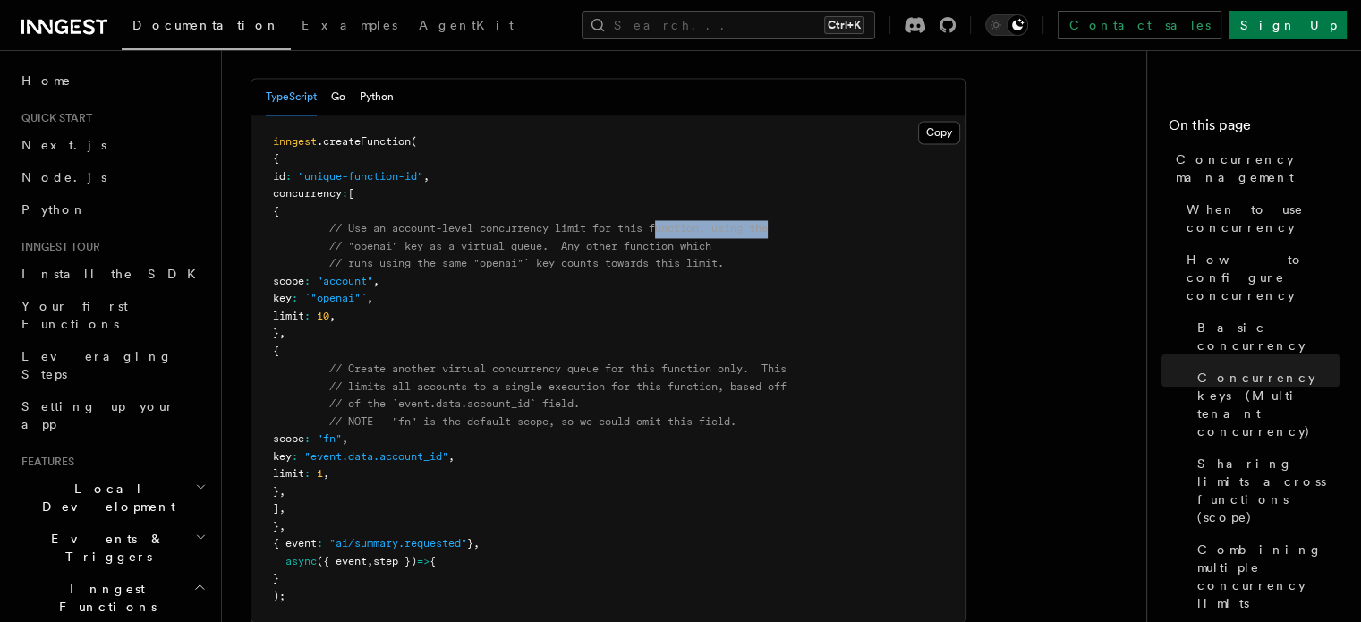
click at [768, 222] on span "// Use an account-level concurrency limit for this function, using the" at bounding box center [548, 228] width 438 height 13
drag, startPoint x: 727, startPoint y: 171, endPoint x: 749, endPoint y: 171, distance: 22.4
click at [749, 171] on pre "inngest .createFunction ( { id : "unique-function-id" , concurrency : [ { // Us…" at bounding box center [608, 368] width 714 height 507
click at [749, 180] on pre "inngest .createFunction ( { id : "unique-function-id" , concurrency : [ { // Us…" at bounding box center [608, 368] width 714 height 507
drag, startPoint x: 569, startPoint y: 190, endPoint x: 712, endPoint y: 191, distance: 143.2
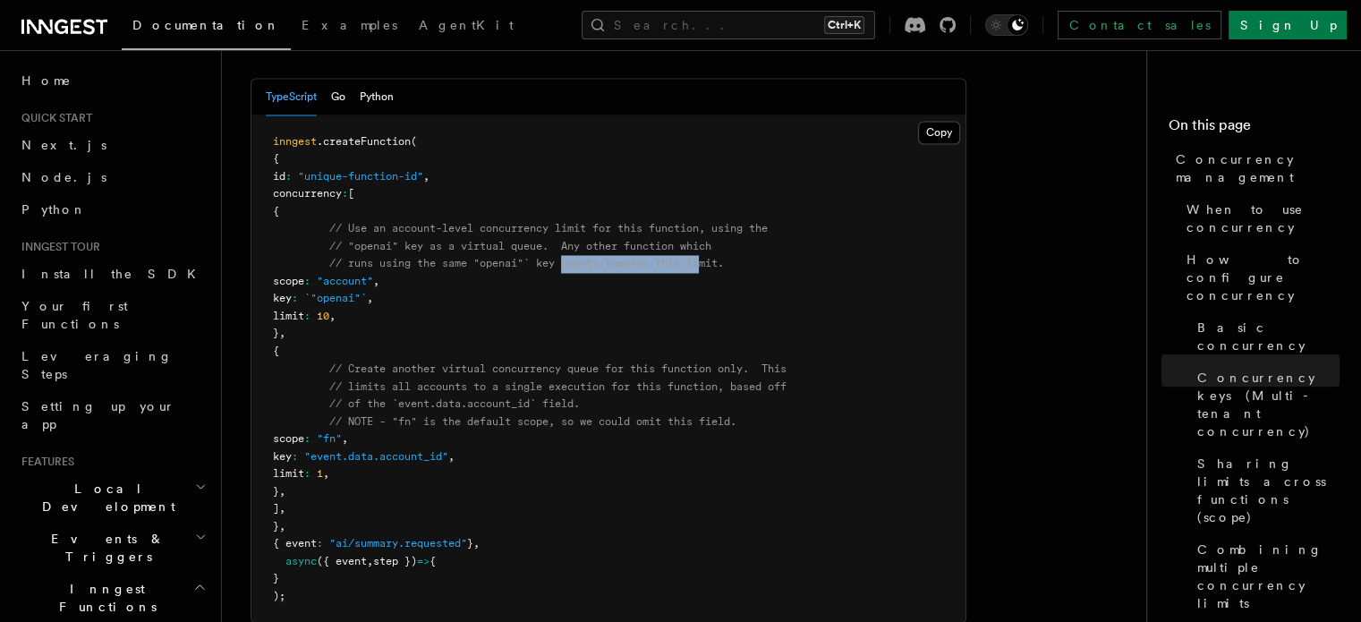
click at [712, 257] on span "// runs using the same "openai"` key counts towards this limit." at bounding box center [526, 263] width 395 height 13
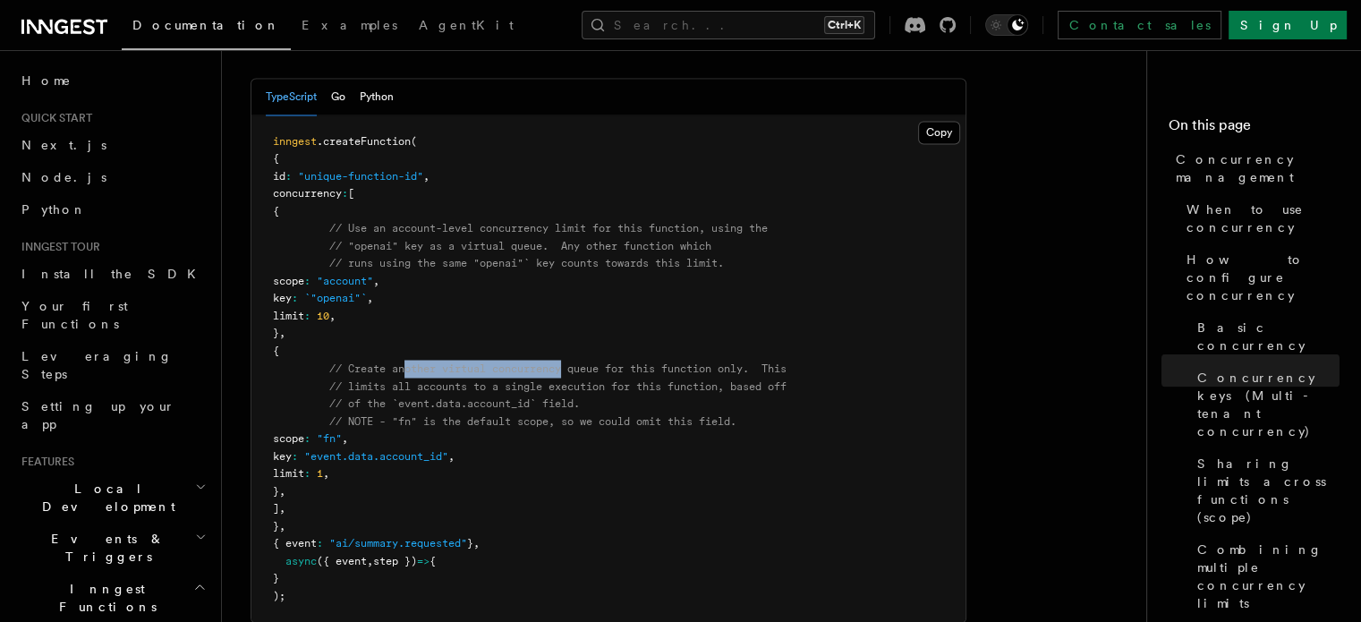
drag, startPoint x: 408, startPoint y: 300, endPoint x: 573, endPoint y: 301, distance: 164.6
click at [573, 361] on span "// Create another virtual concurrency queue for this function only. This" at bounding box center [557, 367] width 457 height 13
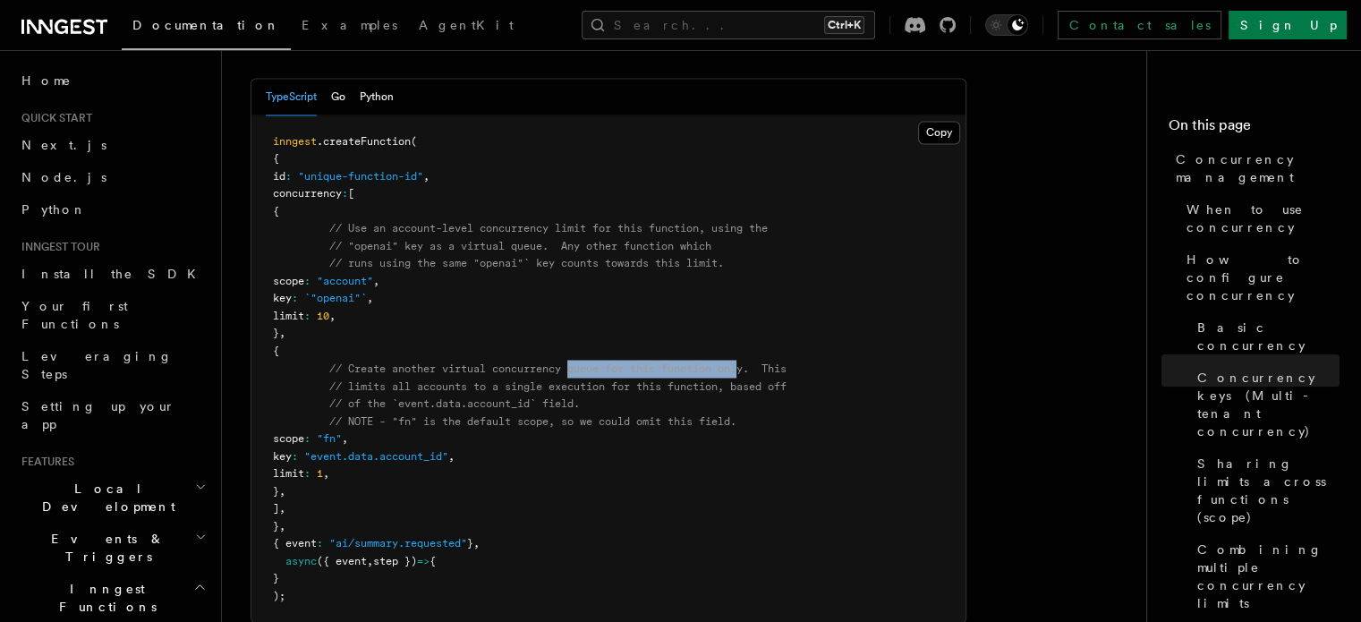
drag, startPoint x: 573, startPoint y: 301, endPoint x: 746, endPoint y: 289, distance: 174.0
click at [746, 289] on pre "inngest .createFunction ( { id : "unique-function-id" , concurrency : [ { // Us…" at bounding box center [608, 368] width 714 height 507
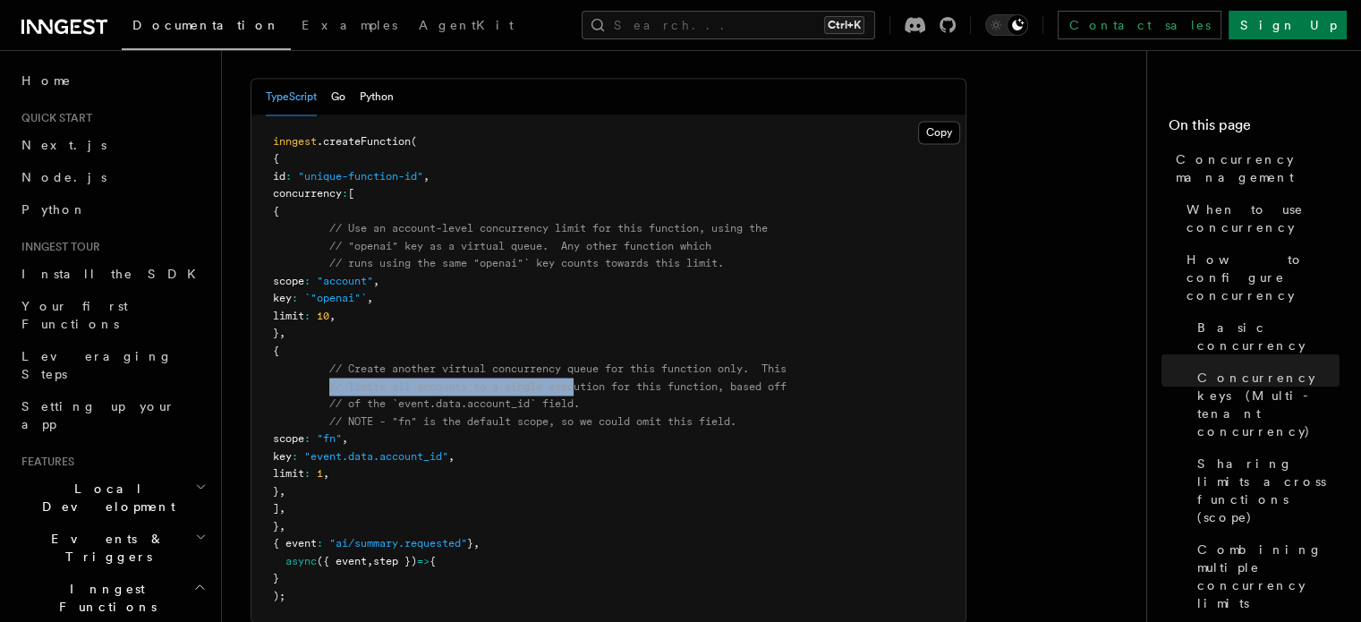
drag, startPoint x: 333, startPoint y: 317, endPoint x: 584, endPoint y: 307, distance: 251.6
click at [584, 379] on span "// limits all accounts to a single execution for this function, based off" at bounding box center [557, 385] width 457 height 13
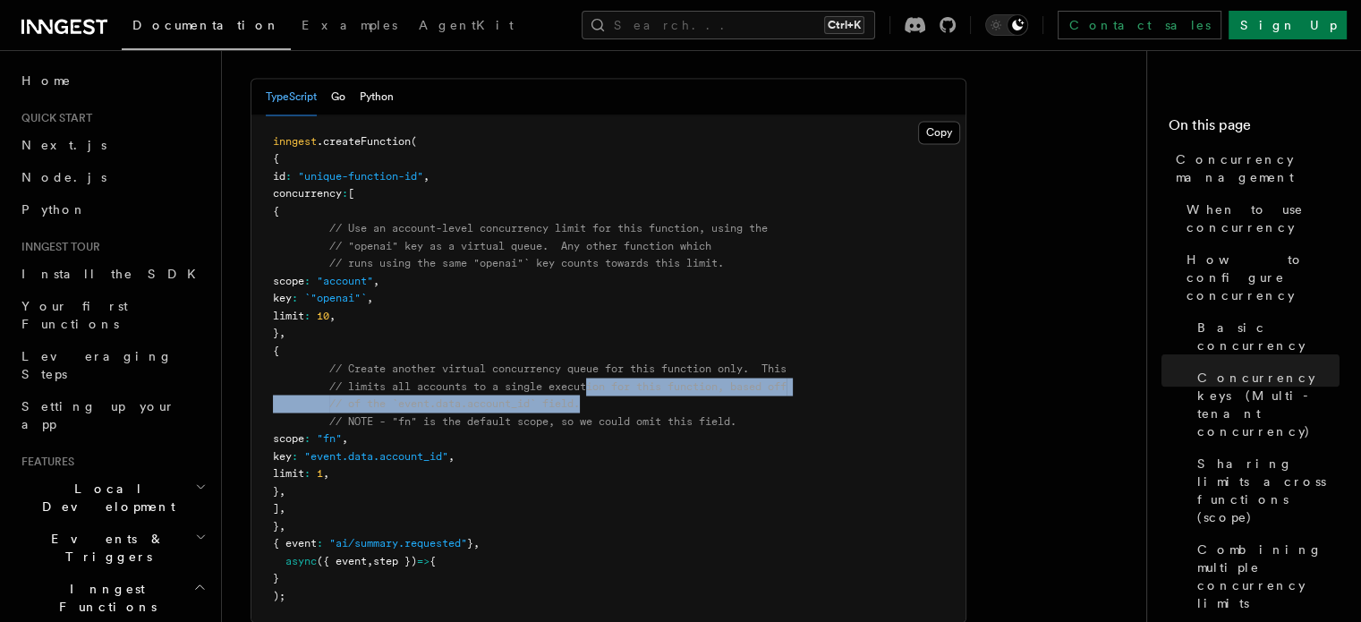
drag, startPoint x: 630, startPoint y: 315, endPoint x: 840, endPoint y: 327, distance: 210.6
click at [840, 327] on pre "inngest .createFunction ( { id : "unique-function-id" , concurrency : [ { // Us…" at bounding box center [608, 368] width 714 height 507
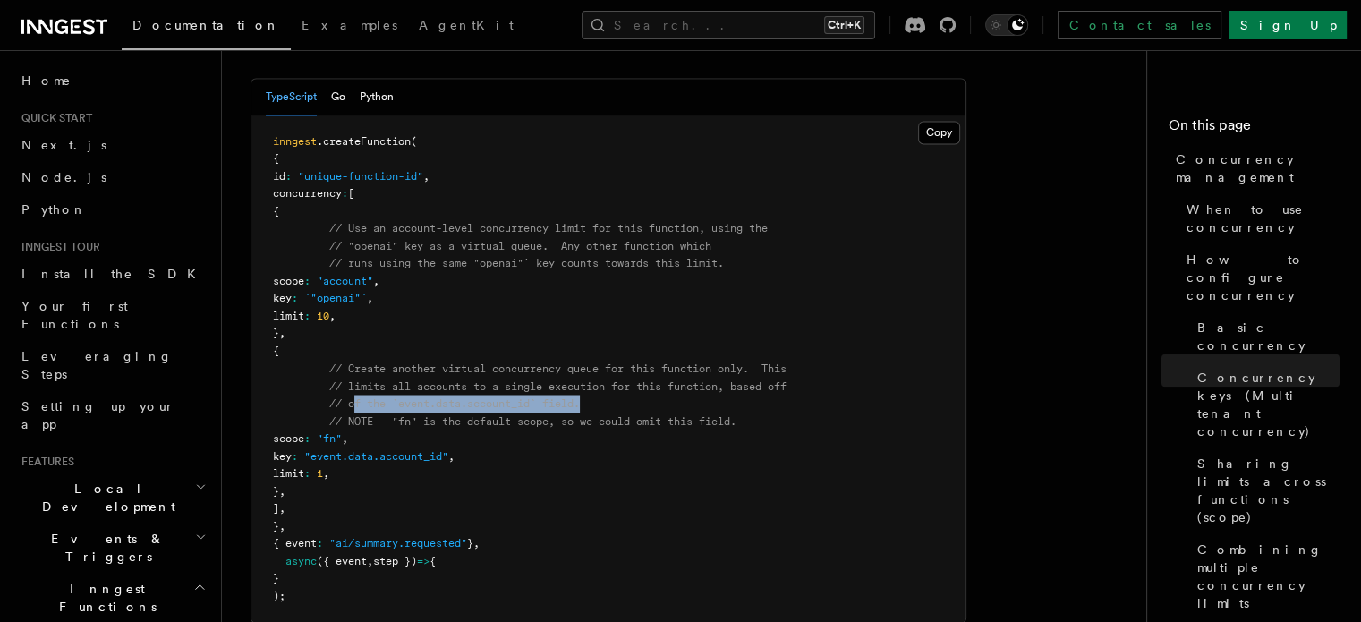
drag, startPoint x: 381, startPoint y: 331, endPoint x: 626, endPoint y: 332, distance: 245.2
click at [626, 332] on pre "inngest .createFunction ( { id : "unique-function-id" , concurrency : [ { // Us…" at bounding box center [608, 368] width 714 height 507
drag, startPoint x: 483, startPoint y: 347, endPoint x: 581, endPoint y: 346, distance: 97.5
click at [581, 414] on span "// NOTE - "fn" is the default scope, so we could omit this field." at bounding box center [532, 420] width 407 height 13
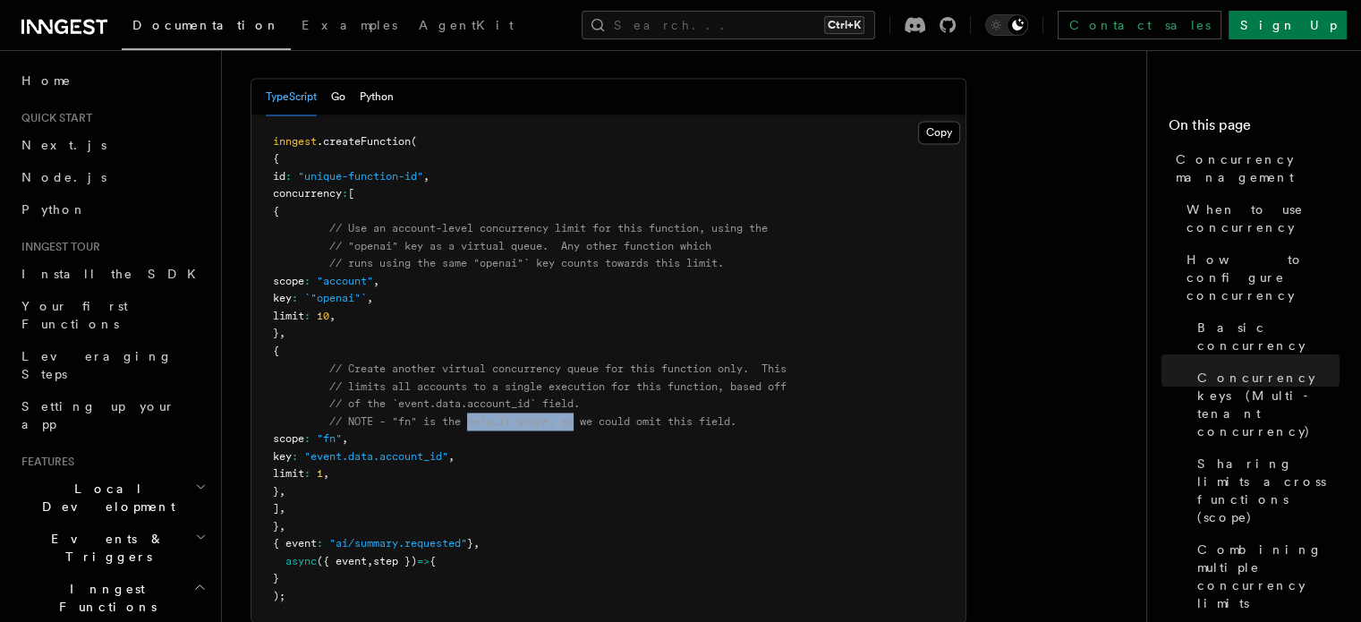
click at [581, 414] on span "// NOTE - "fn" is the default scope, so we could omit this field." at bounding box center [532, 420] width 407 height 13
drag, startPoint x: 581, startPoint y: 346, endPoint x: 758, endPoint y: 344, distance: 177.2
click at [758, 344] on pre "inngest .createFunction ( { id : "unique-function-id" , concurrency : [ { // Us…" at bounding box center [608, 368] width 714 height 507
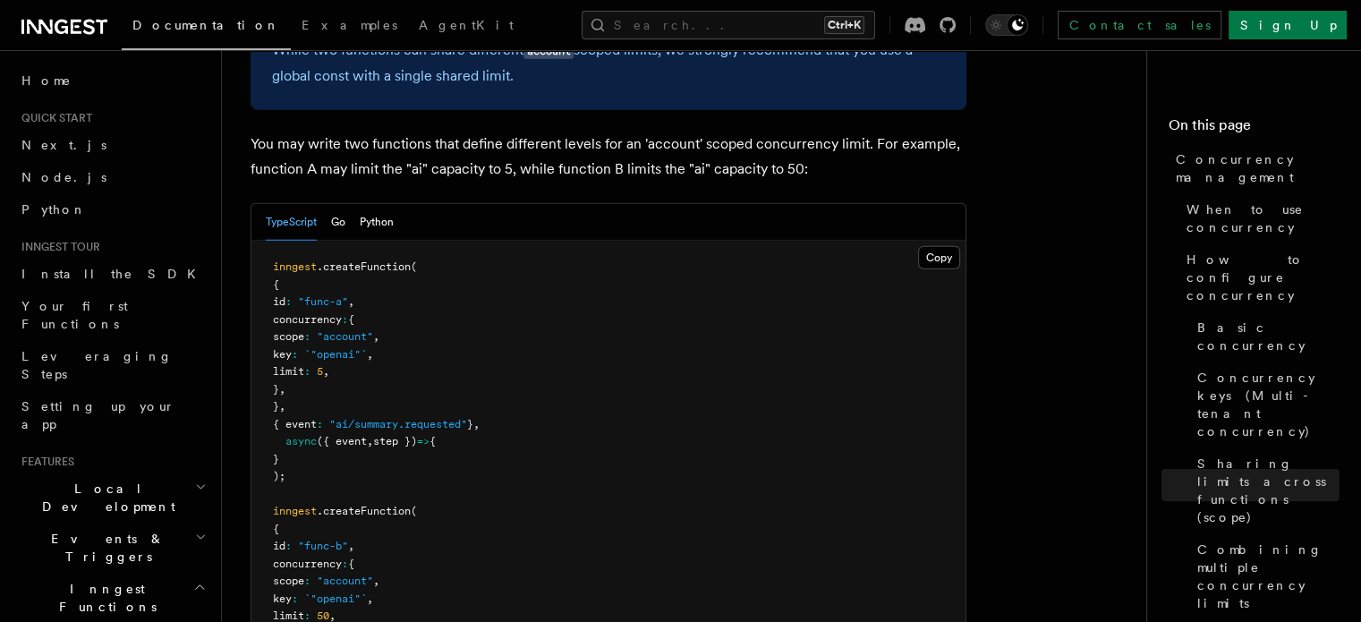
scroll to position [4832, 0]
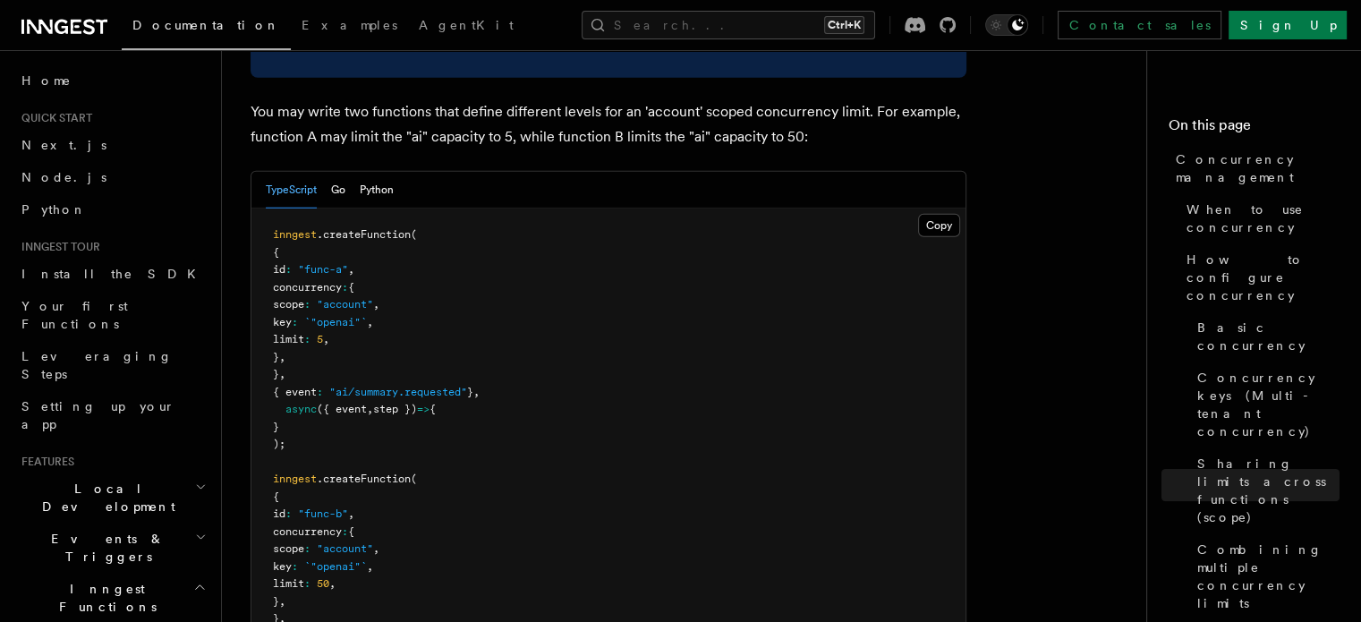
drag, startPoint x: 537, startPoint y: 264, endPoint x: 450, endPoint y: 317, distance: 101.6
click at [450, 317] on pre "inngest .createFunction ( { id : "func-a" , concurrency : { scope : "account" ,…" at bounding box center [608, 461] width 714 height 507
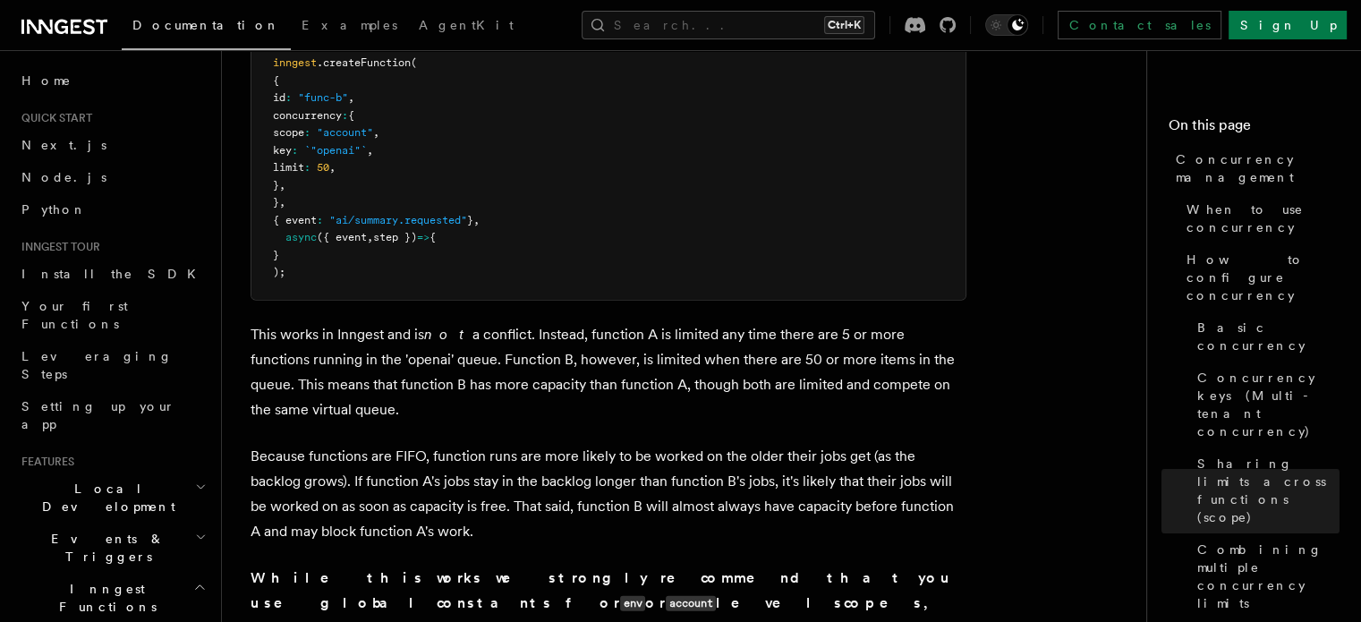
scroll to position [5279, 0]
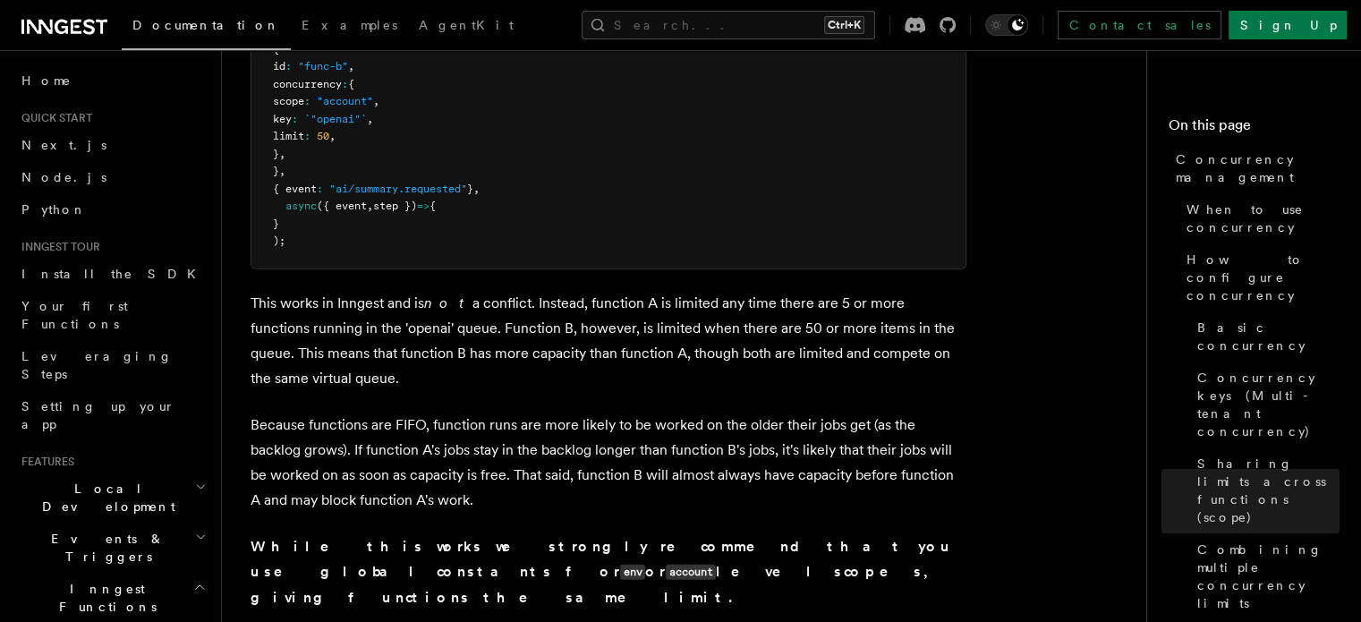
drag, startPoint x: 443, startPoint y: 314, endPoint x: 335, endPoint y: 319, distance: 108.4
click at [335, 412] on p "Because functions are FIFO, function runs are more likely to be worked on the o…" at bounding box center [609, 462] width 716 height 100
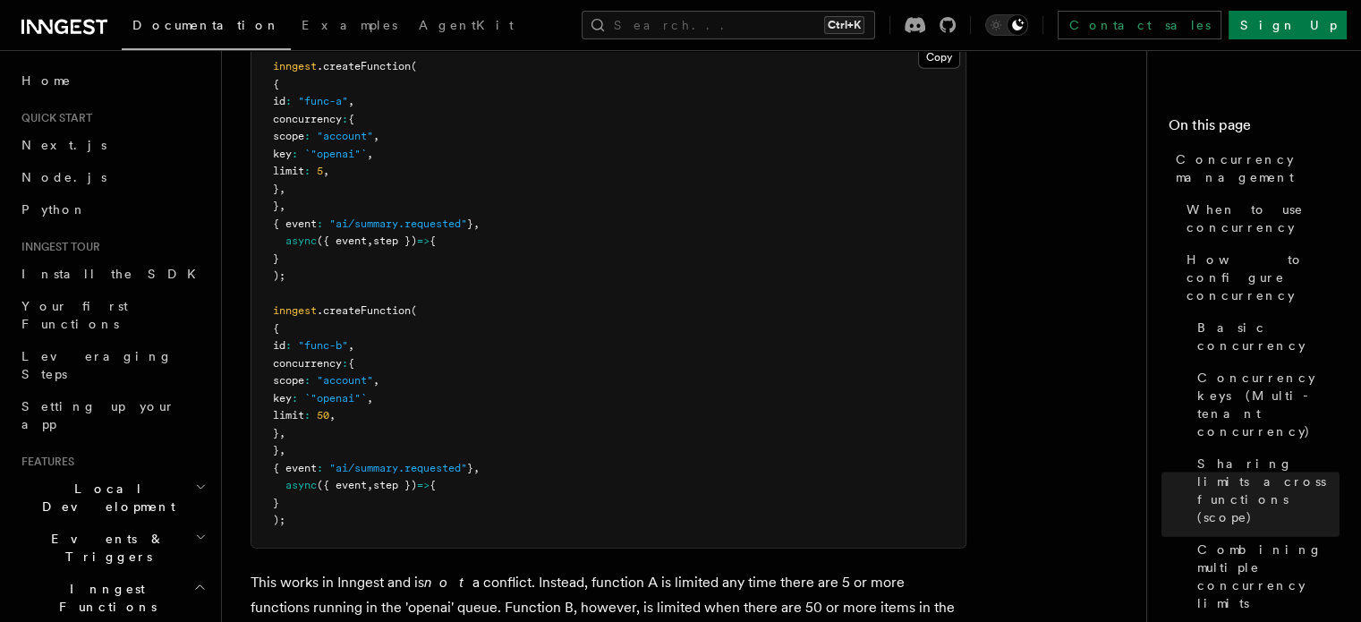
scroll to position [4792, 0]
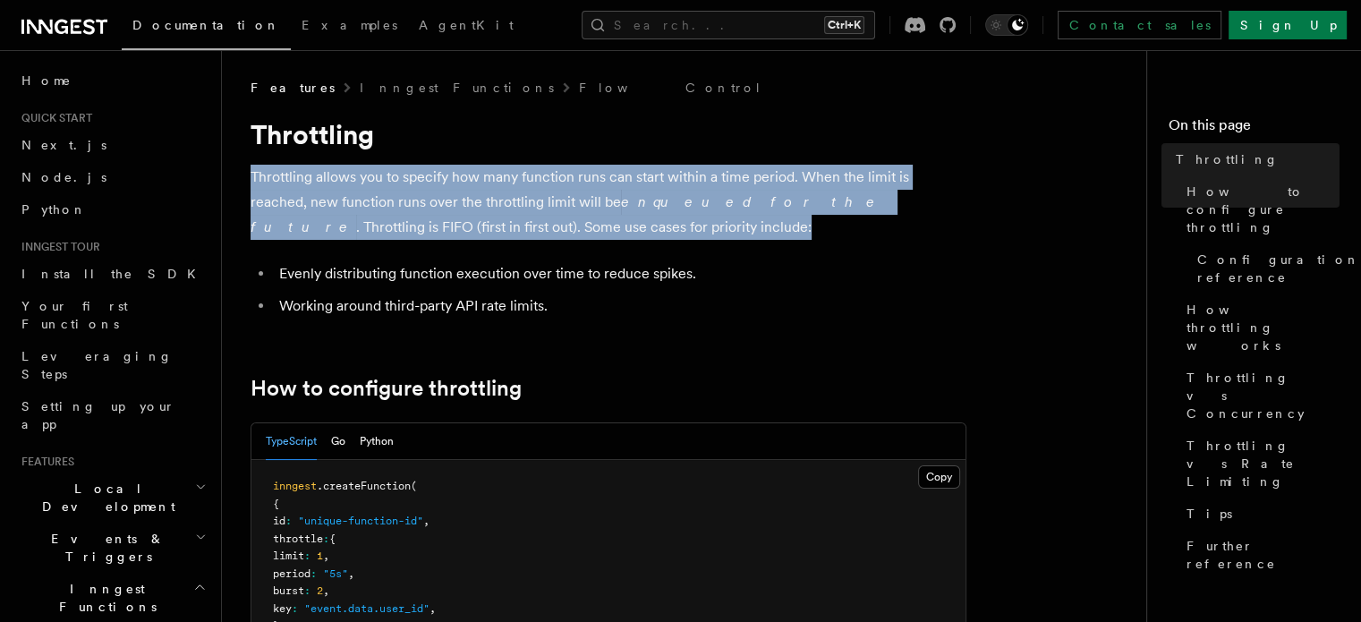
drag, startPoint x: 247, startPoint y: 182, endPoint x: 487, endPoint y: 235, distance: 245.7
copy p "Throttling allows you to specify how many function runs can start within a time…"
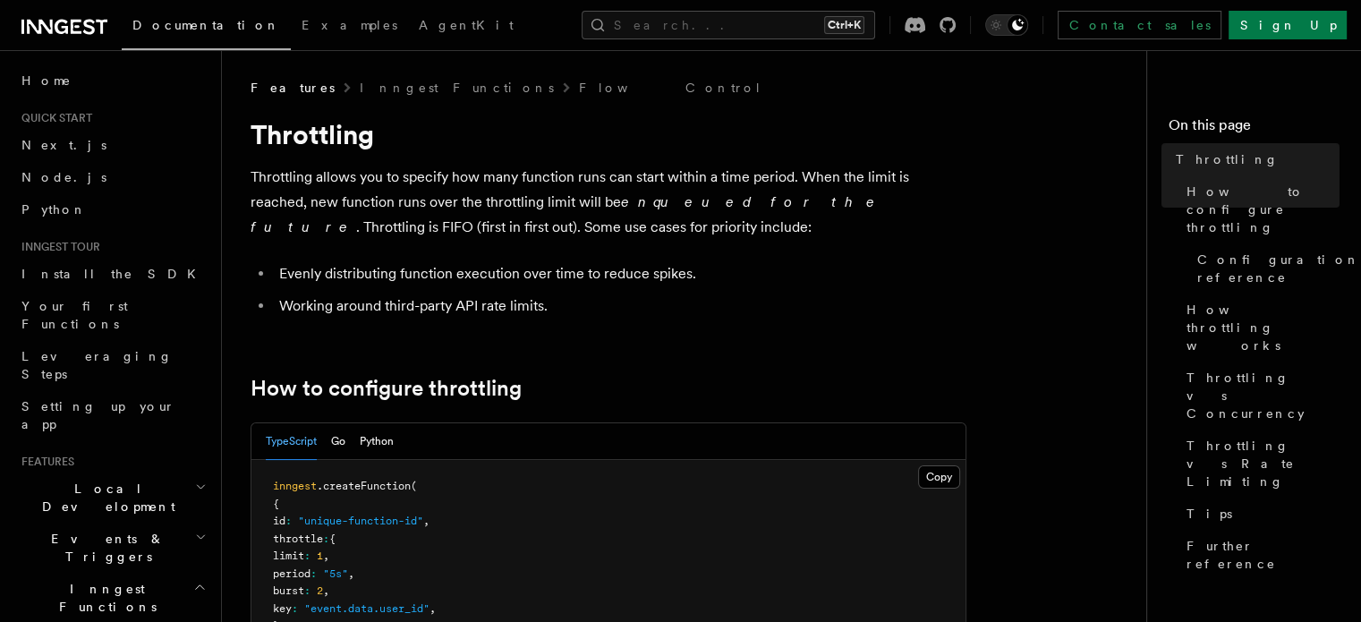
click at [318, 263] on li "Evenly distributing function execution over time to reduce spikes." at bounding box center [620, 273] width 693 height 25
drag, startPoint x: 311, startPoint y: 276, endPoint x: 542, endPoint y: 273, distance: 230.9
click at [541, 273] on li "Evenly distributing function execution over time to reduce spikes." at bounding box center [620, 273] width 693 height 25
click at [542, 273] on li "Evenly distributing function execution over time to reduce spikes." at bounding box center [620, 273] width 693 height 25
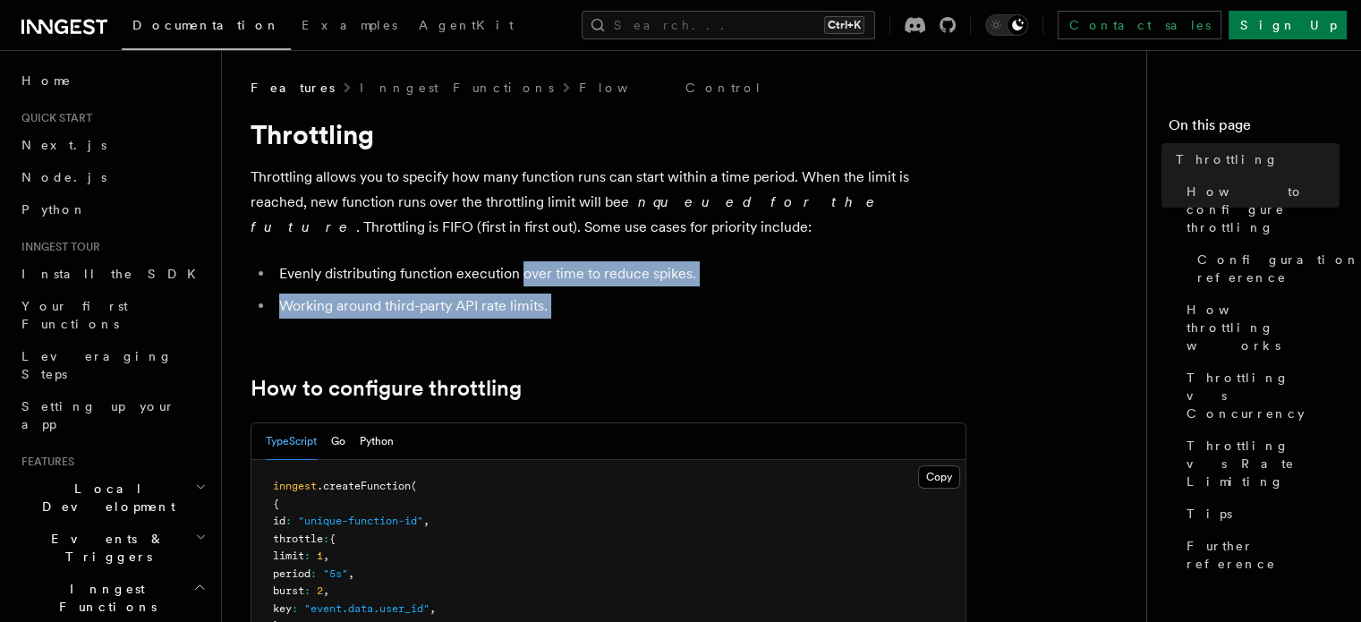
drag, startPoint x: 542, startPoint y: 273, endPoint x: 730, endPoint y: 295, distance: 189.2
click at [730, 295] on ul "Evenly distributing function execution over time to reduce spikes. Working arou…" at bounding box center [609, 289] width 716 height 57
click at [730, 295] on li "Working around third-party API rate limits." at bounding box center [620, 305] width 693 height 25
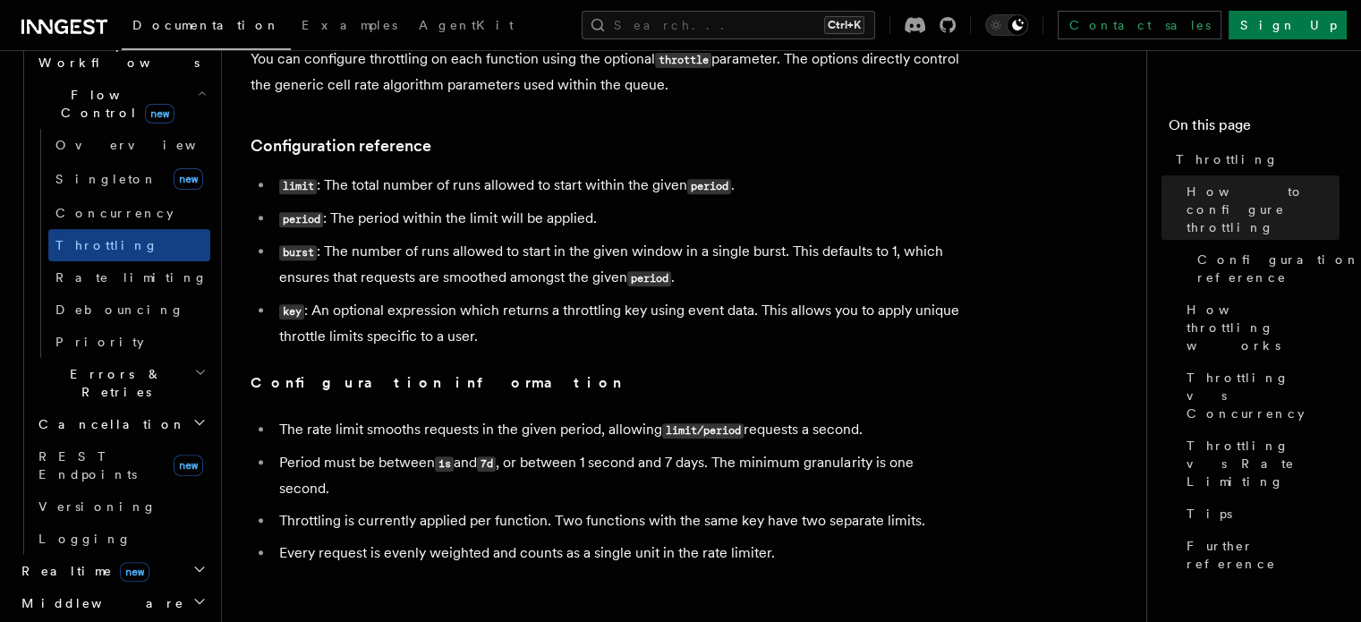
scroll to position [716, 0]
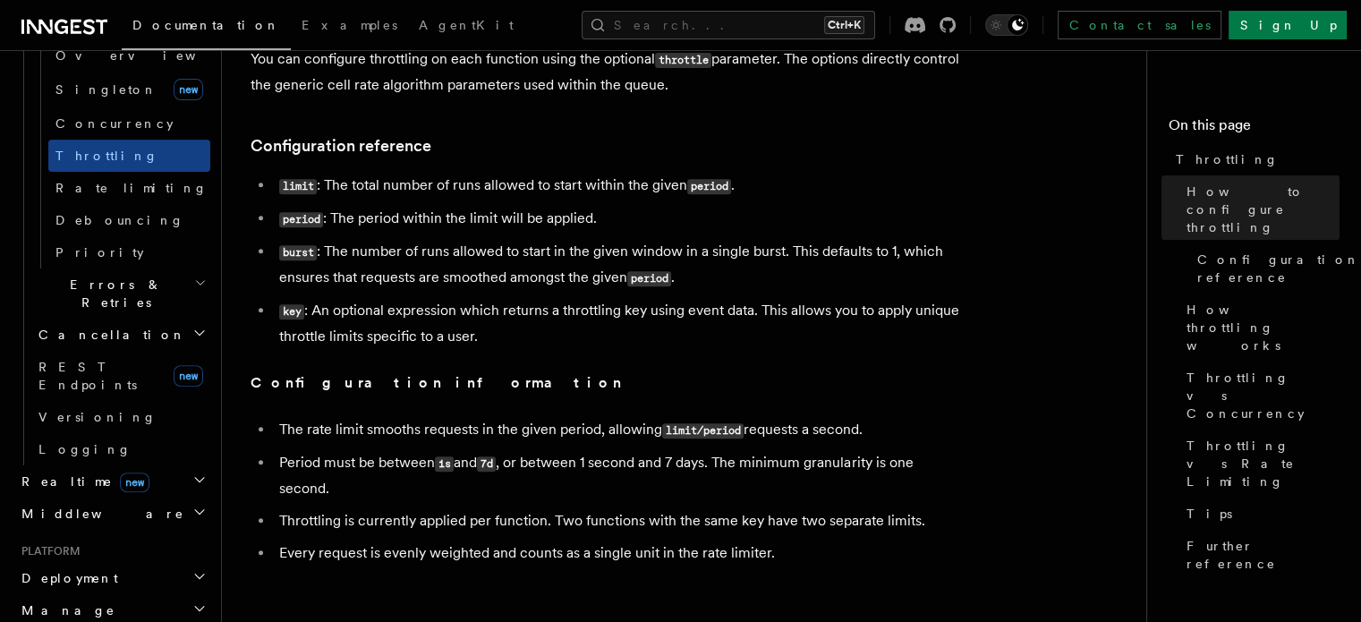
click at [178, 465] on h2 "Realtime new" at bounding box center [112, 481] width 196 height 32
click at [192, 472] on icon "button" at bounding box center [199, 479] width 14 height 14
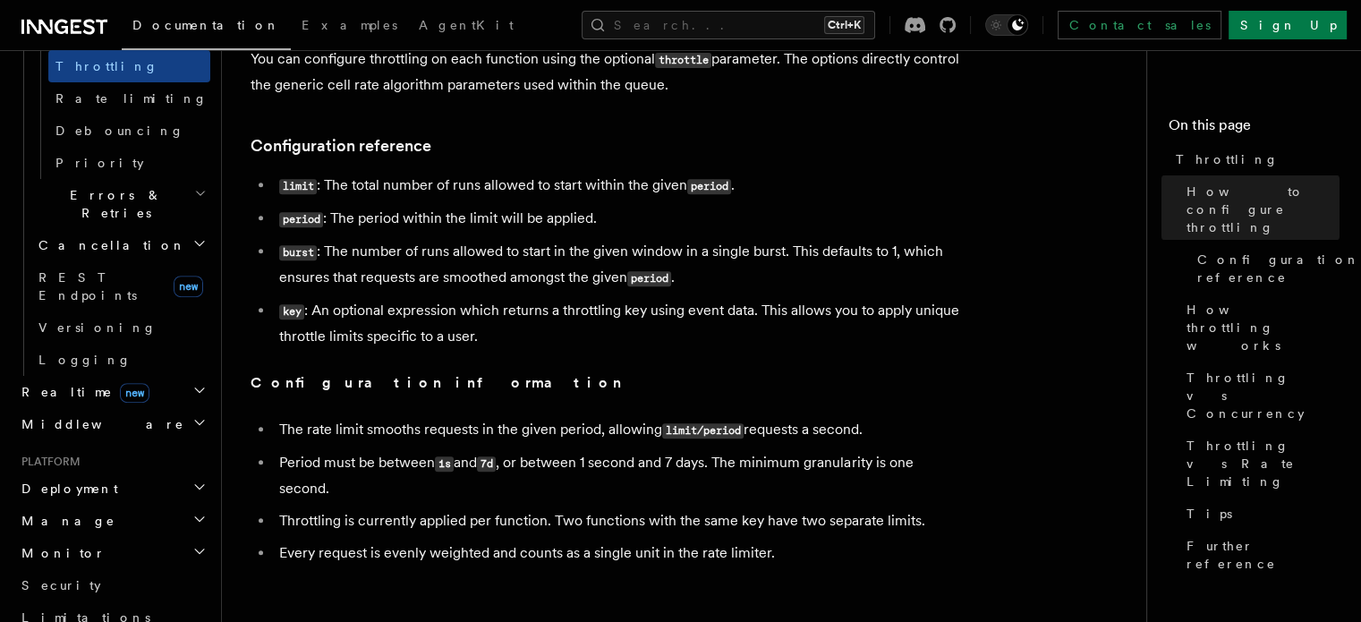
scroll to position [895, 0]
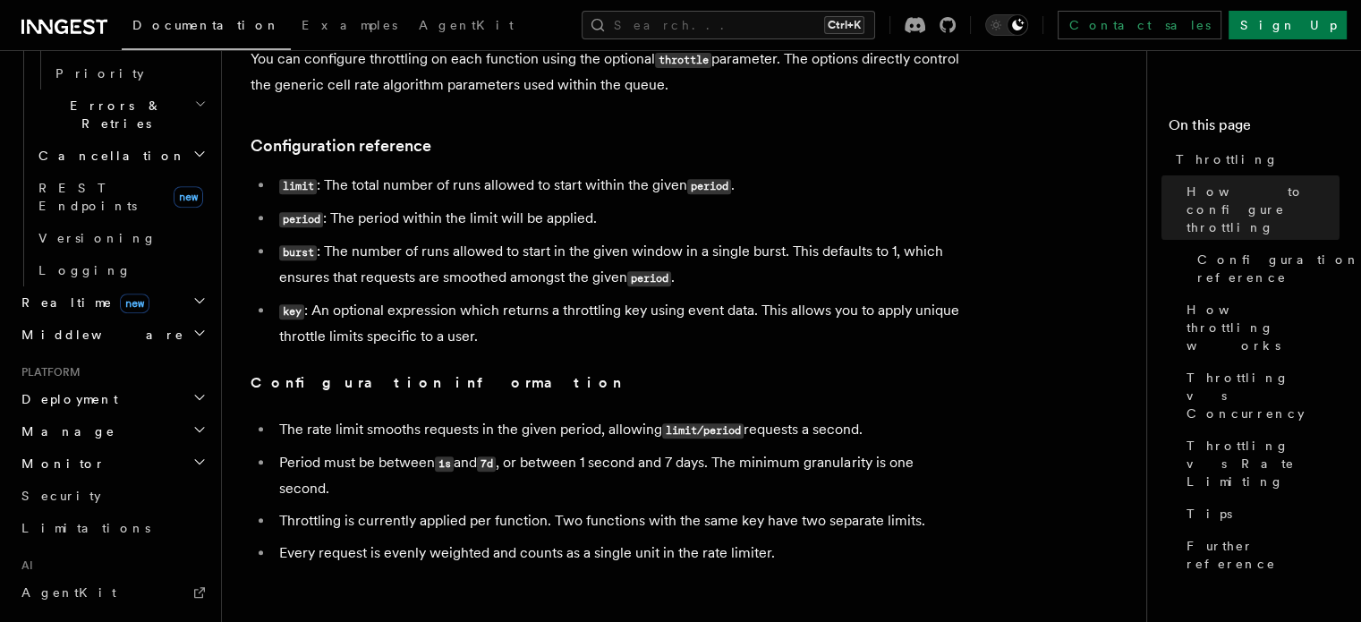
click at [192, 455] on icon "button" at bounding box center [199, 462] width 14 height 14
click at [195, 460] on icon "button" at bounding box center [199, 462] width 9 height 4
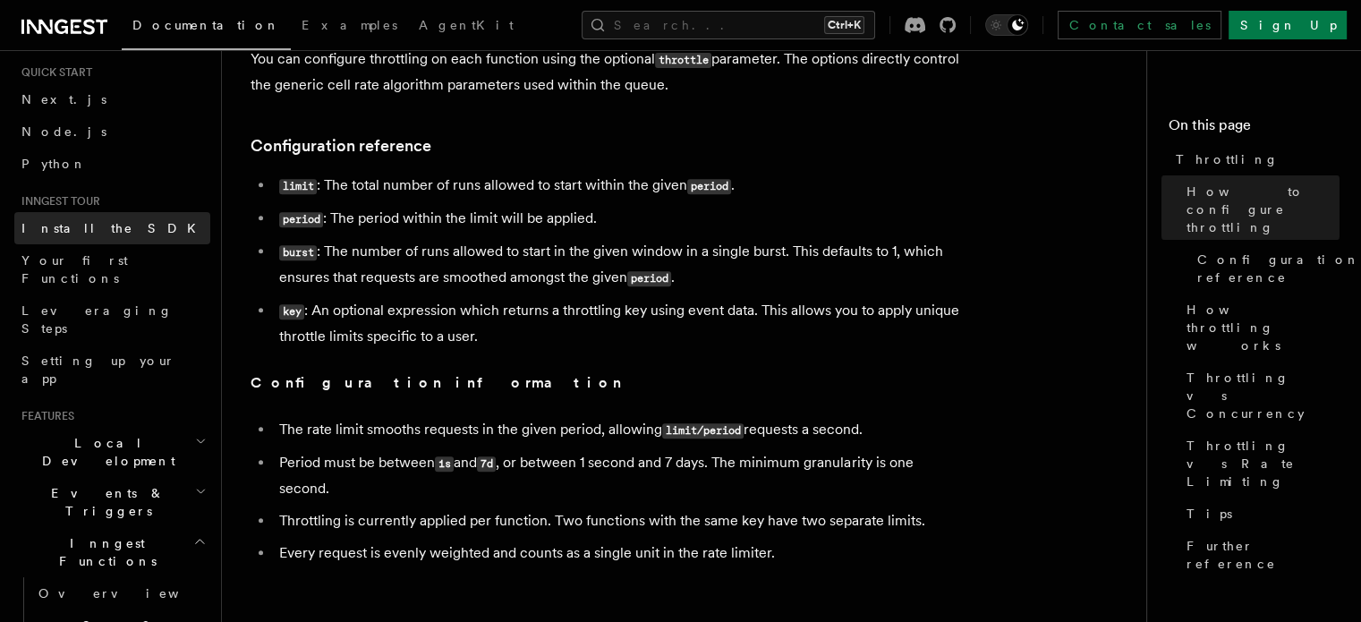
scroll to position [89, 0]
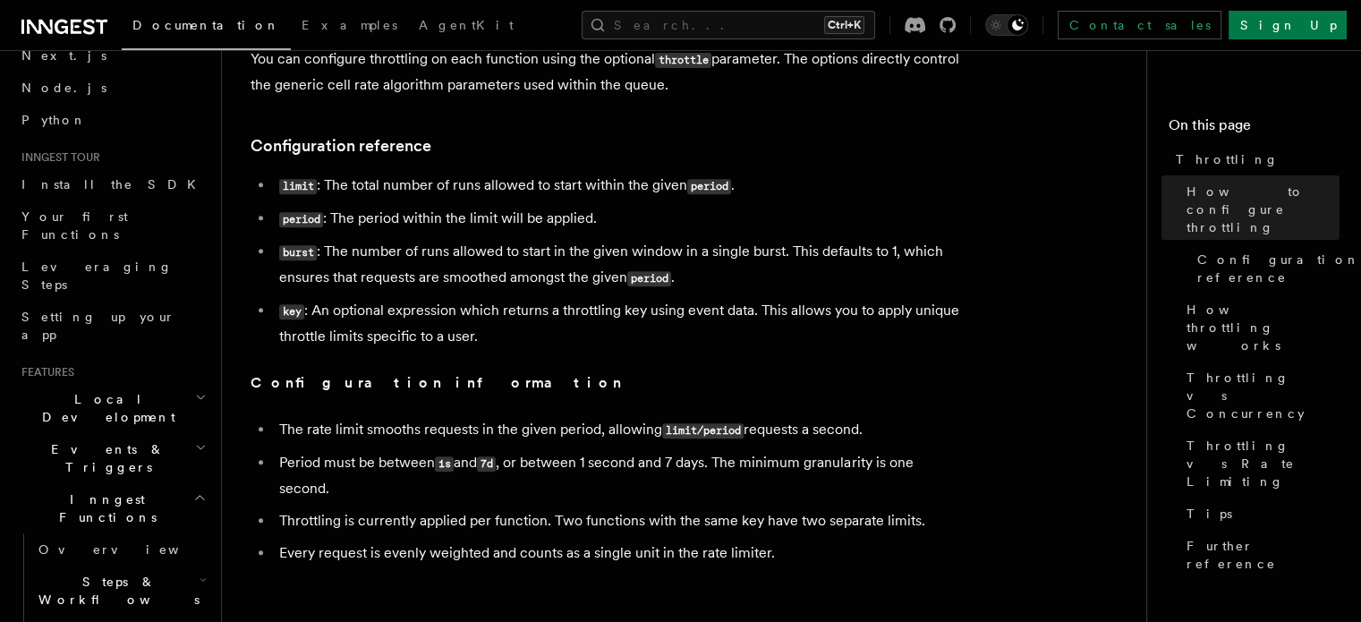
click at [195, 440] on icon "button" at bounding box center [201, 447] width 12 height 14
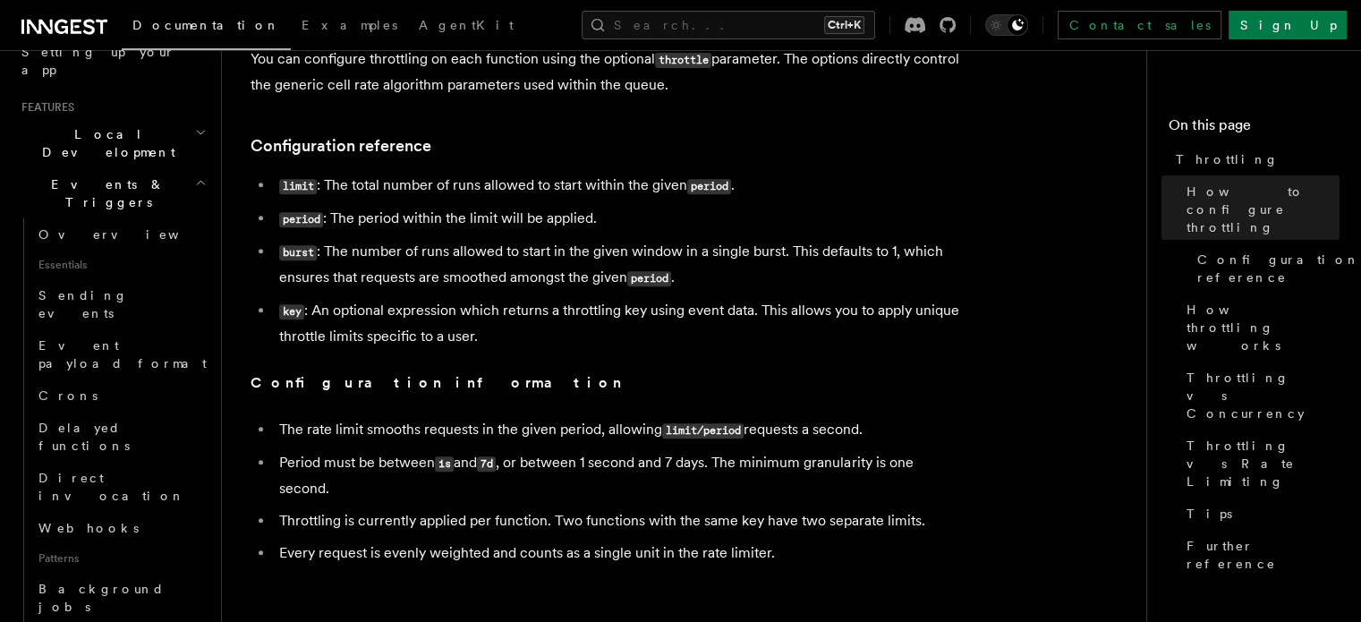
scroll to position [268, 0]
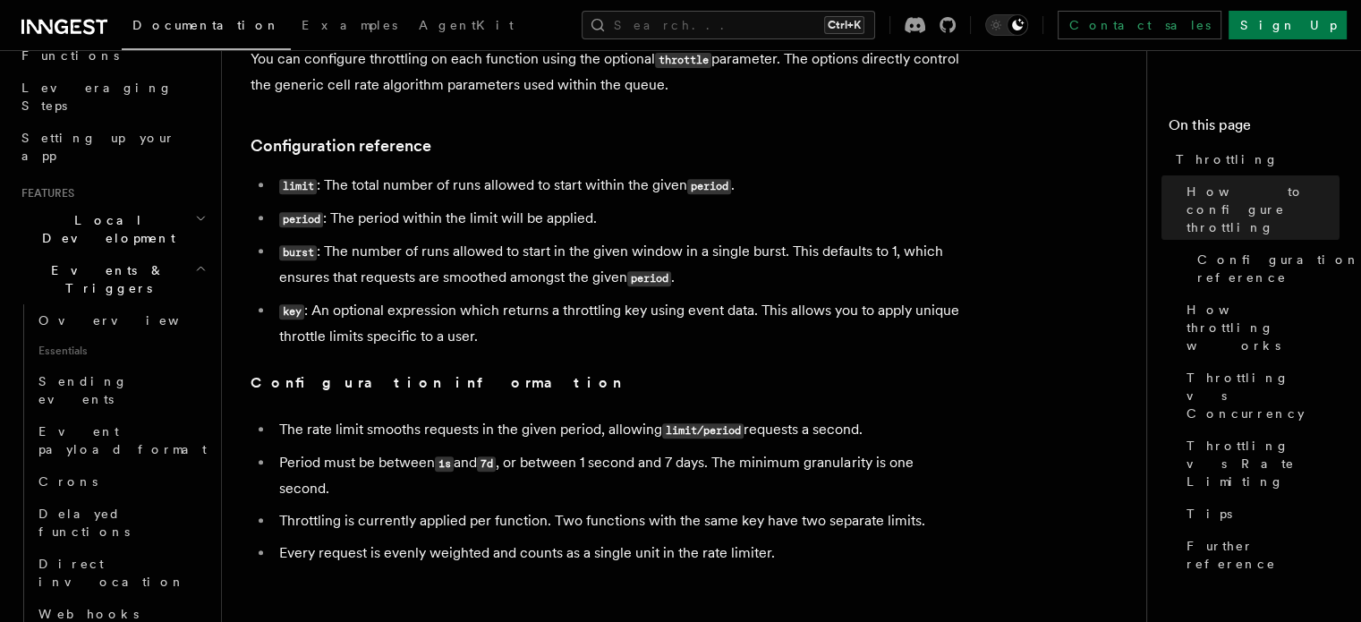
click at [195, 261] on icon "button" at bounding box center [201, 268] width 12 height 14
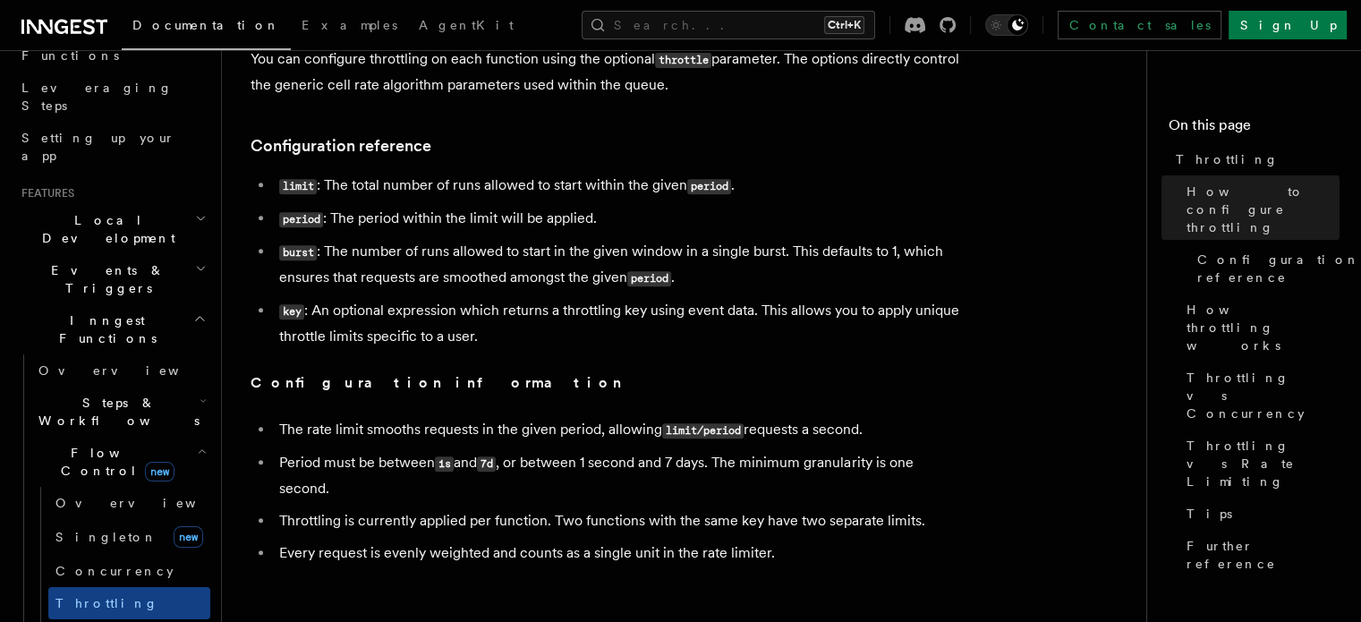
click at [185, 204] on h2 "Local Development" at bounding box center [112, 229] width 196 height 50
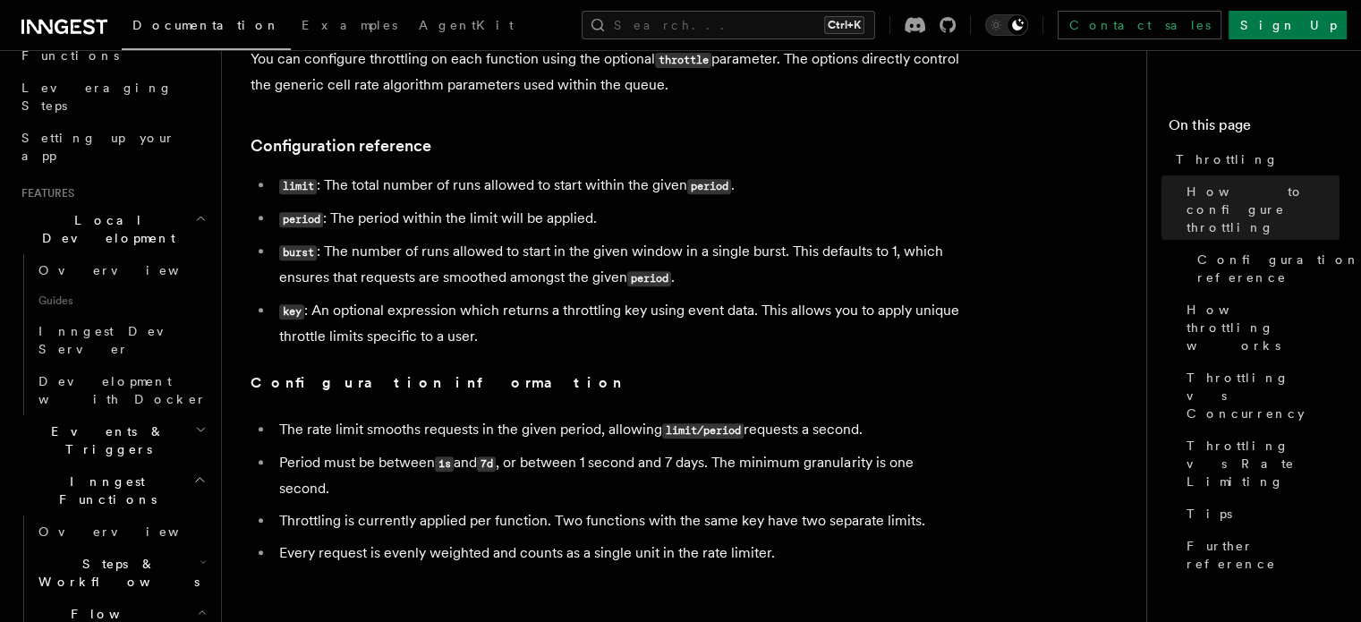
click at [185, 204] on h2 "Local Development" at bounding box center [112, 229] width 196 height 50
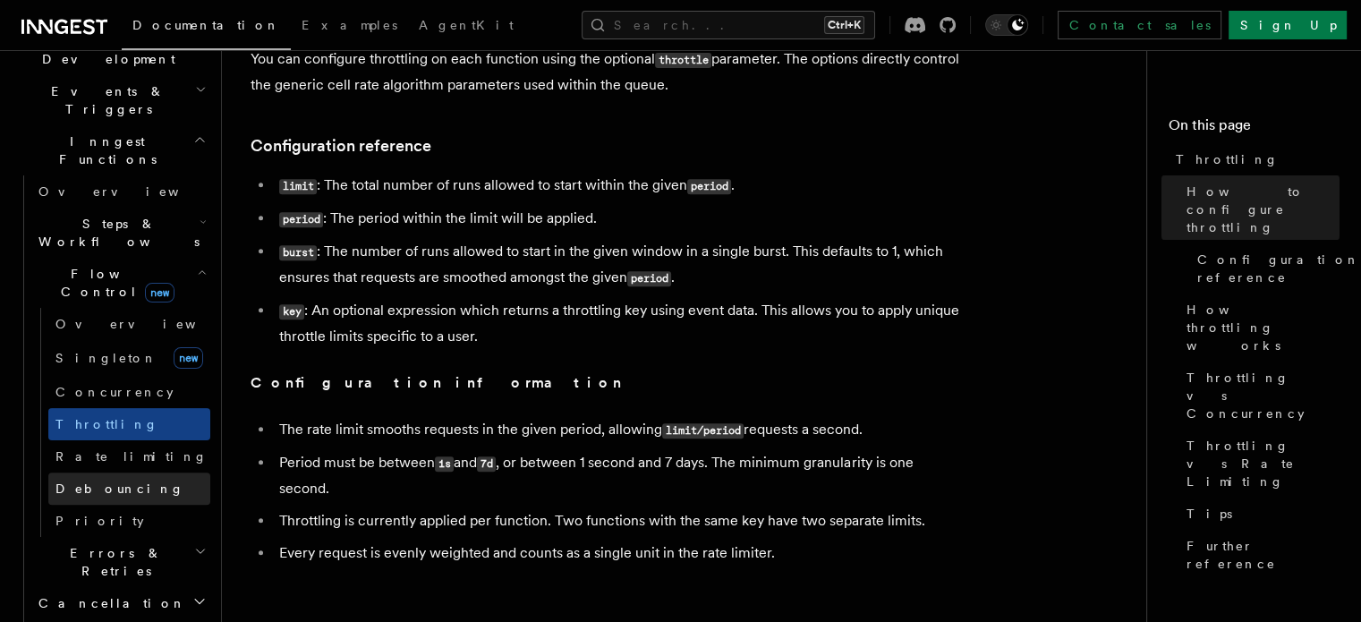
scroll to position [537, 0]
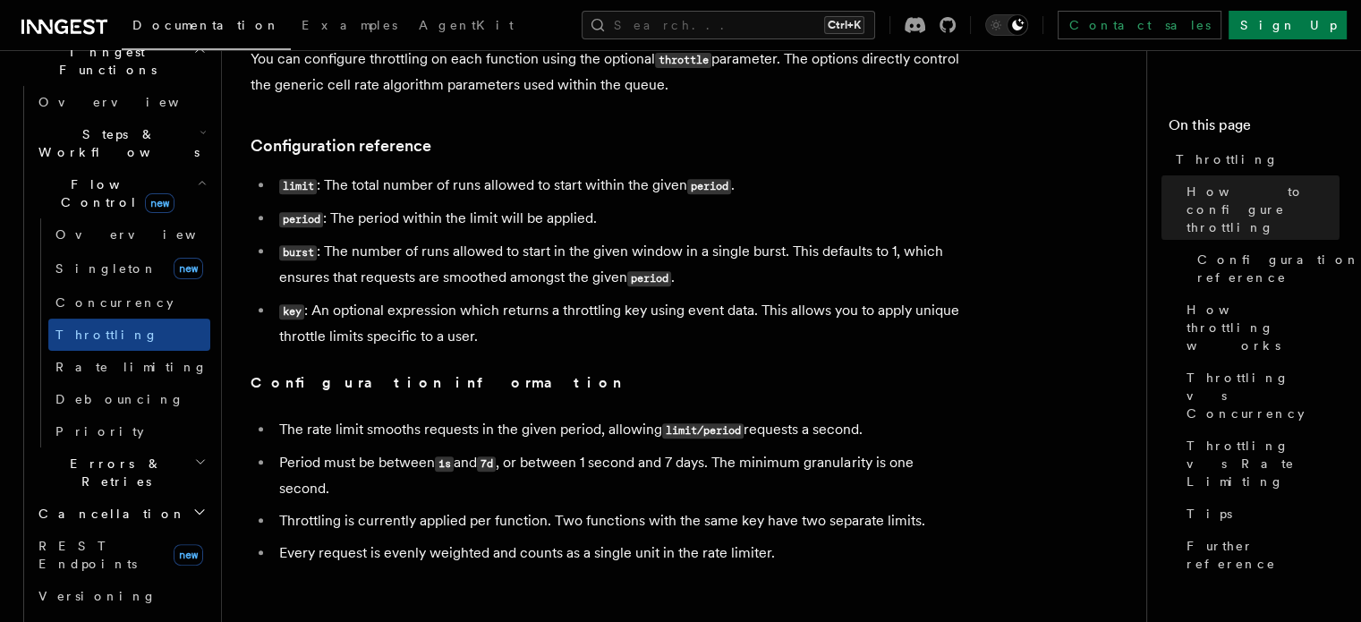
click at [138, 447] on h2 "Errors & Retries" at bounding box center [120, 472] width 179 height 50
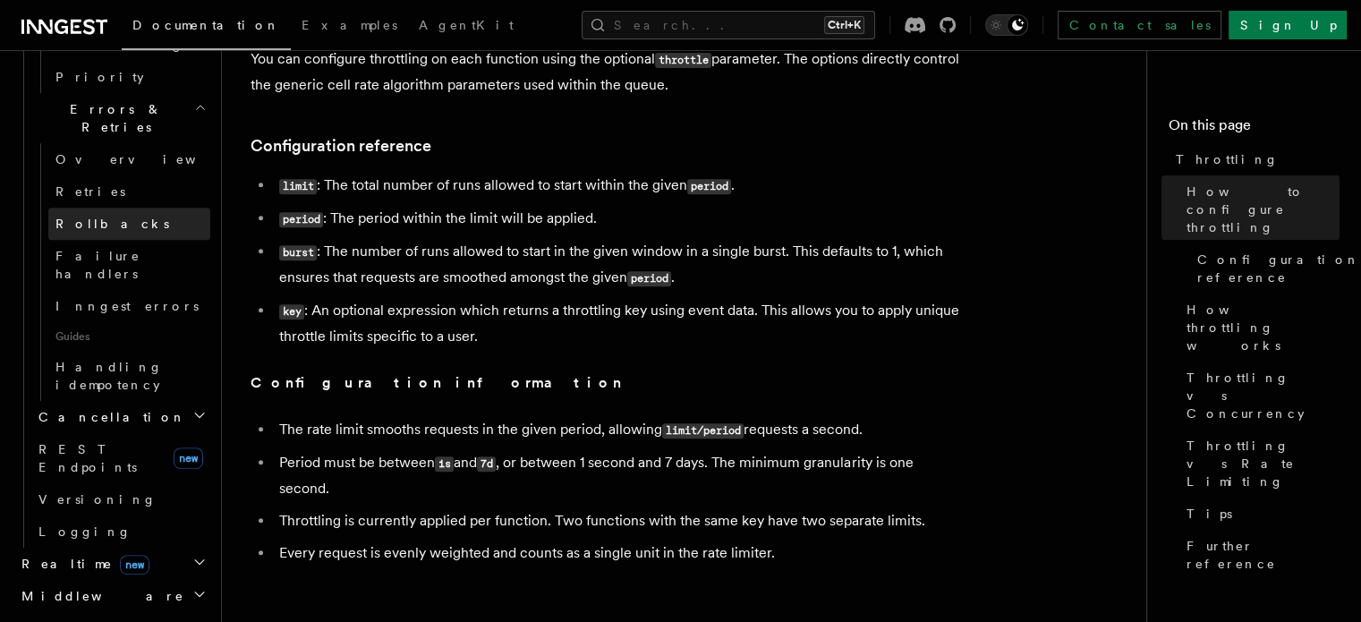
scroll to position [895, 0]
click at [108, 404] on span "Cancellation" at bounding box center [108, 413] width 155 height 18
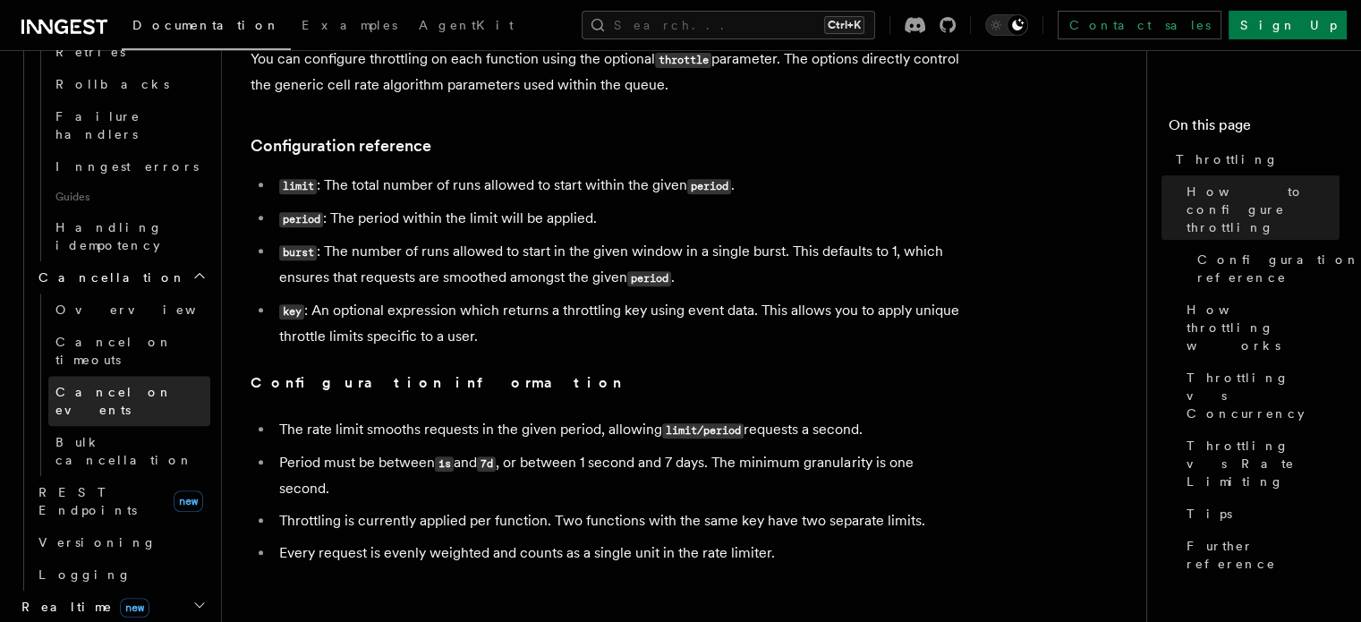
scroll to position [1074, 0]
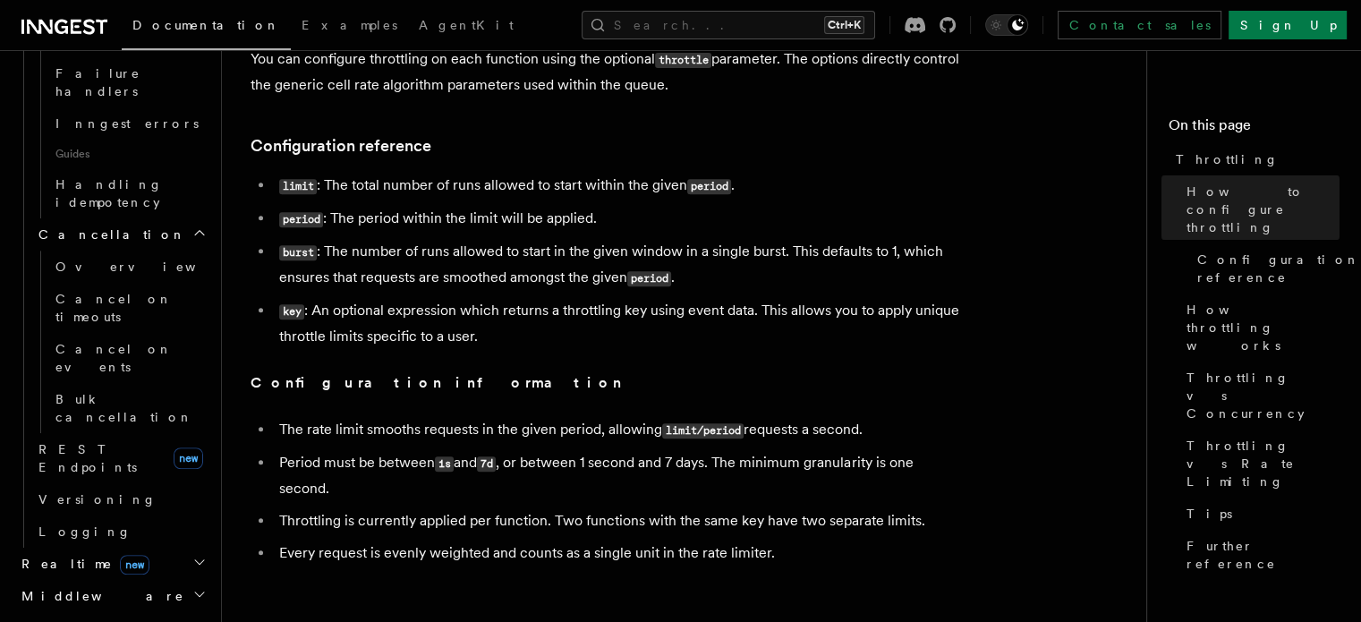
click at [130, 548] on h2 "Realtime new" at bounding box center [112, 564] width 196 height 32
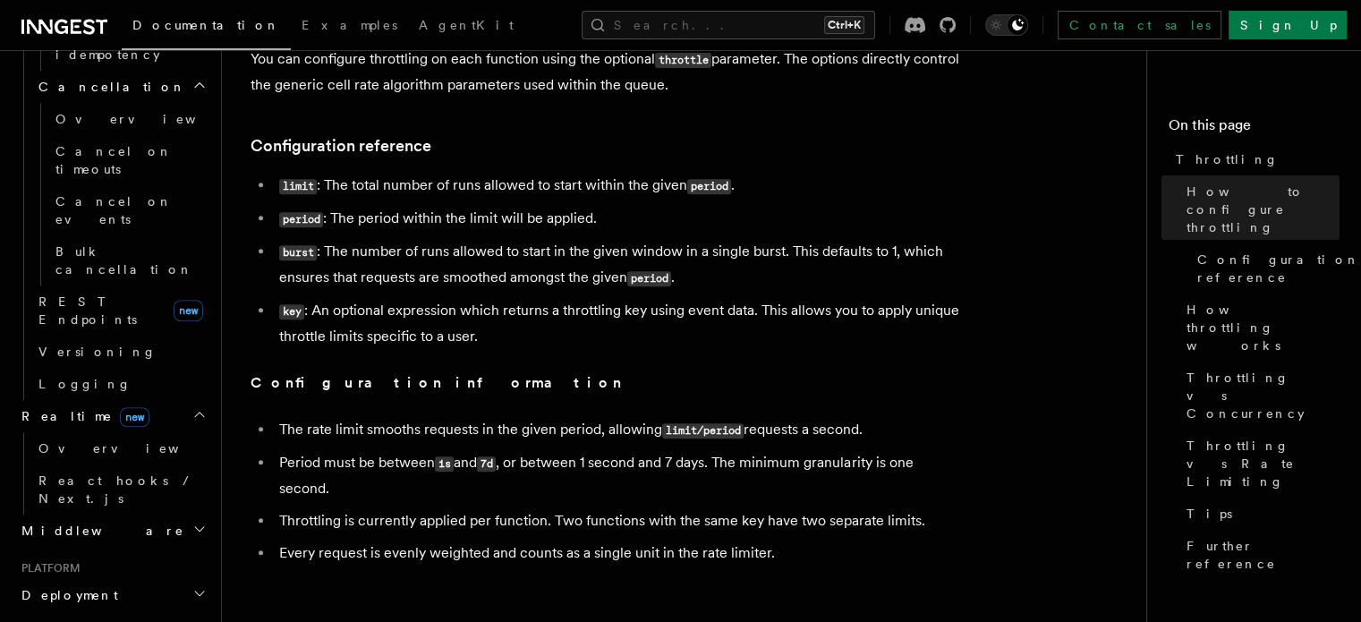
scroll to position [1253, 0]
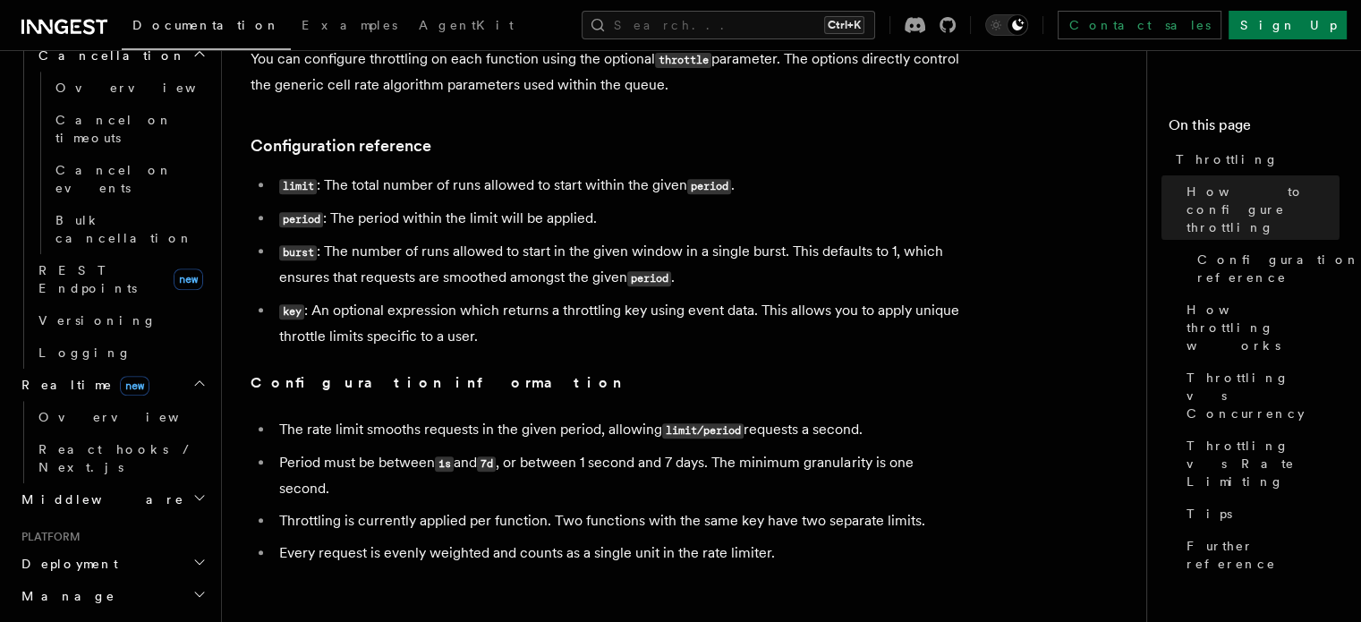
click at [122, 580] on h2 "Manage" at bounding box center [112, 596] width 196 height 32
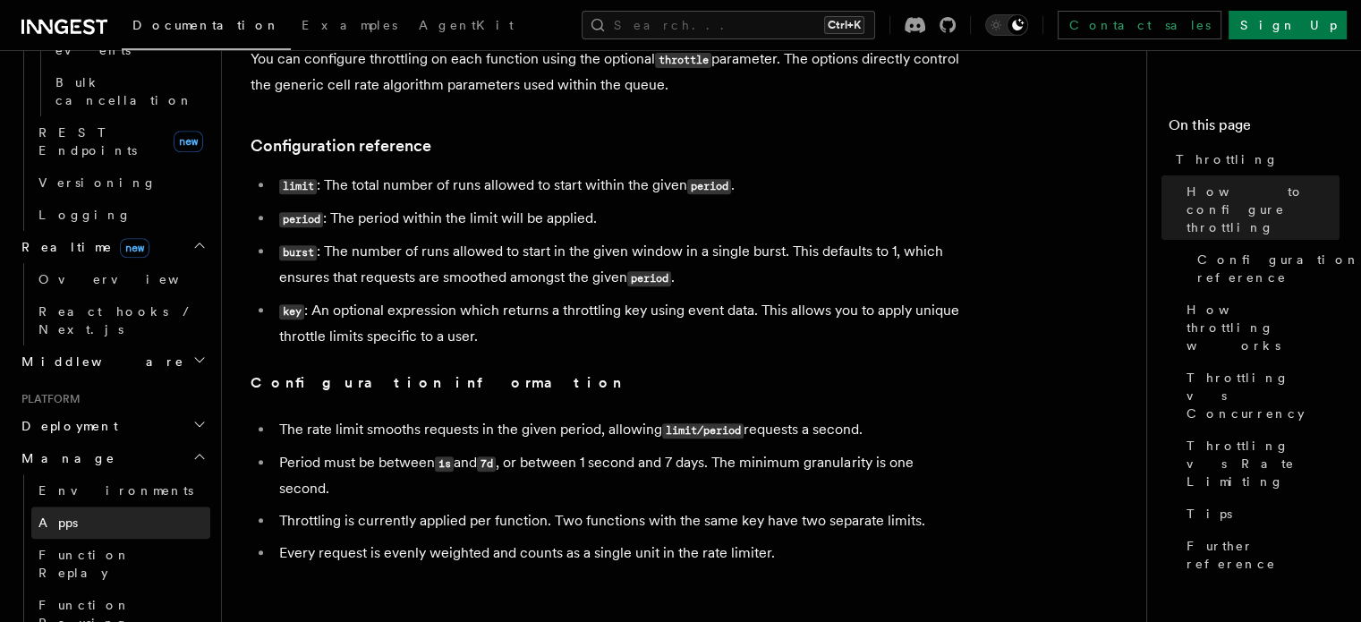
scroll to position [1432, 0]
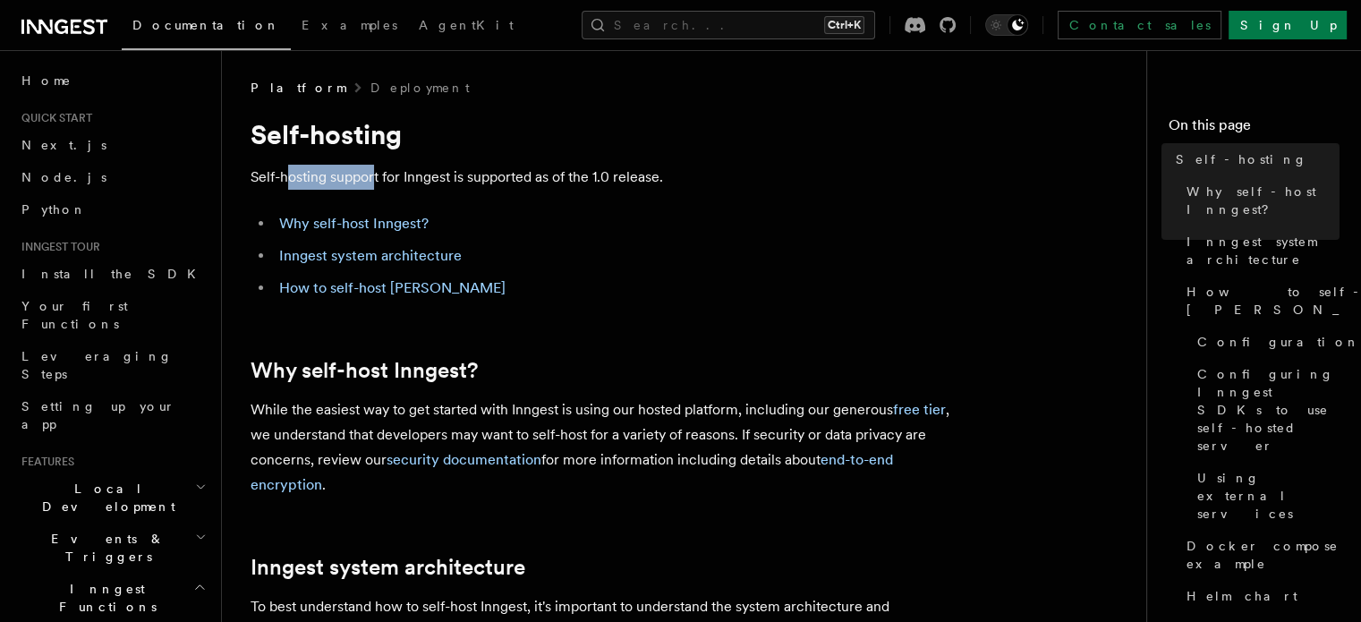
drag, startPoint x: 285, startPoint y: 179, endPoint x: 374, endPoint y: 180, distance: 88.6
click at [374, 180] on p "Self-hosting support for Inngest is supported as of the 1.0 release." at bounding box center [609, 177] width 716 height 25
drag, startPoint x: 390, startPoint y: 226, endPoint x: 668, endPoint y: 250, distance: 278.4
click at [668, 250] on li "Inngest system architecture" at bounding box center [620, 255] width 693 height 25
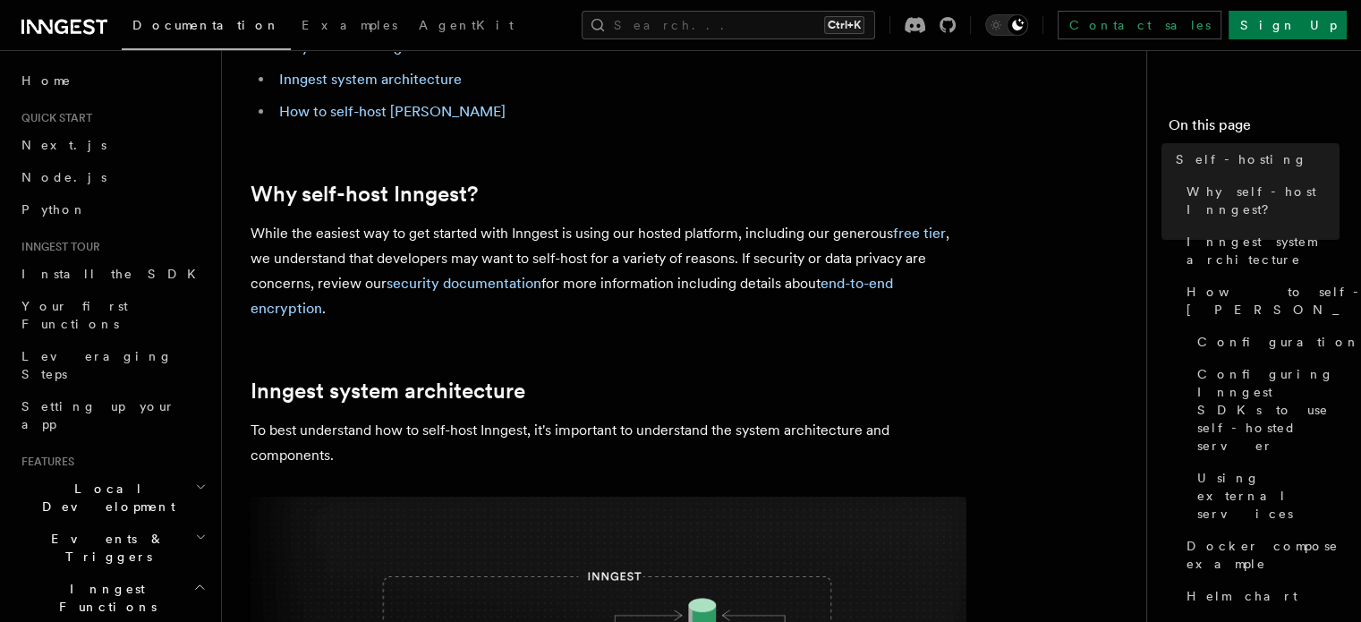
scroll to position [179, 0]
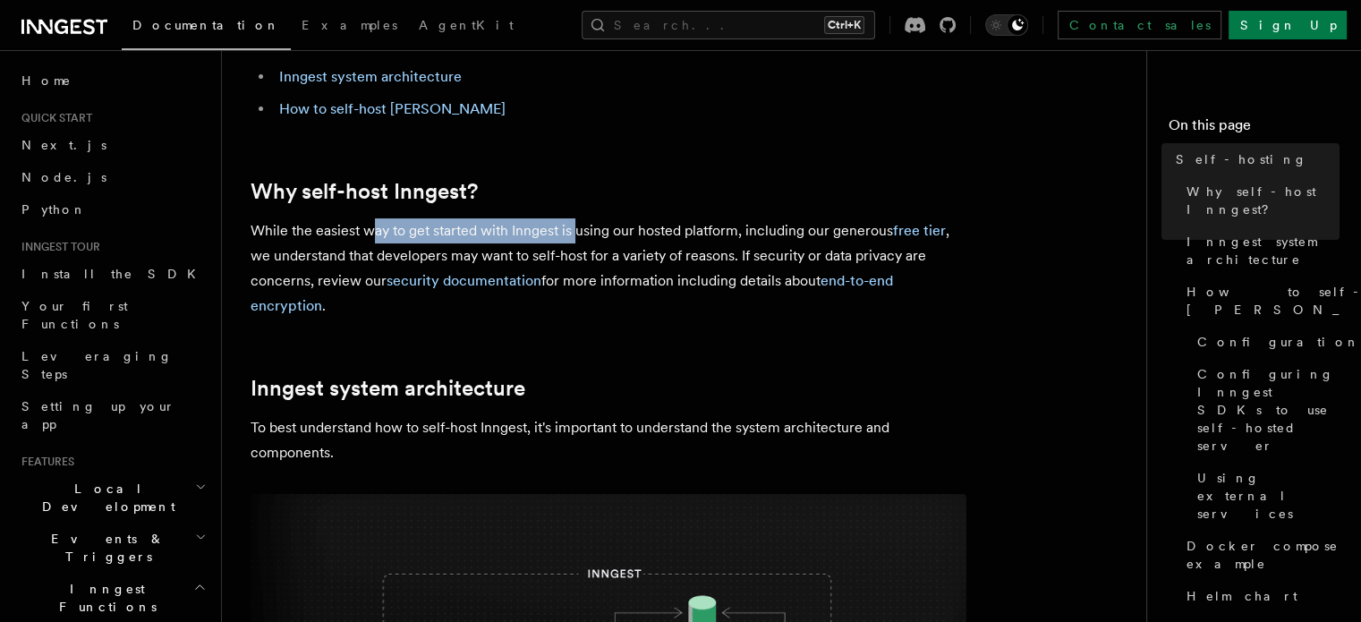
drag, startPoint x: 440, startPoint y: 238, endPoint x: 578, endPoint y: 239, distance: 137.8
click at [578, 239] on p "While the easiest way to get started with Inngest is using our hosted platform,…" at bounding box center [609, 268] width 716 height 100
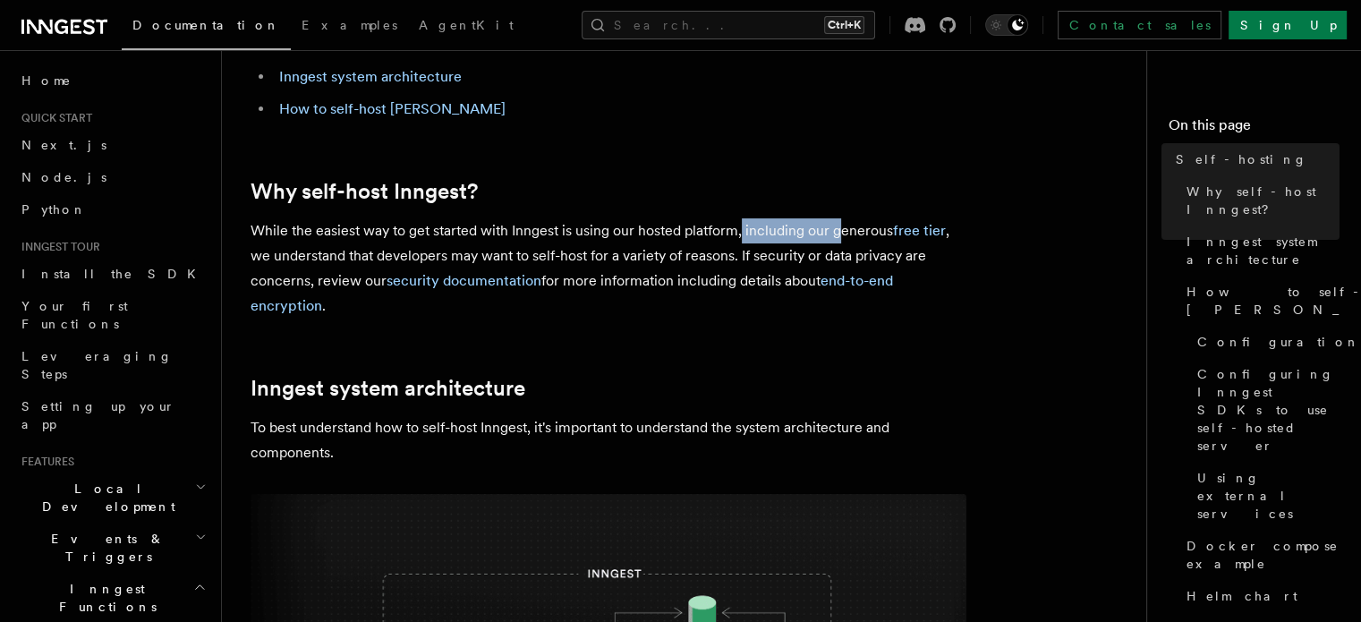
drag, startPoint x: 741, startPoint y: 233, endPoint x: 840, endPoint y: 233, distance: 99.3
click at [840, 233] on p "While the easiest way to get started with Inngest is using our hosted platform,…" at bounding box center [609, 268] width 716 height 100
drag, startPoint x: 923, startPoint y: 234, endPoint x: 914, endPoint y: 242, distance: 11.5
click at [914, 242] on p "While the easiest way to get started with Inngest is using our hosted platform,…" at bounding box center [609, 268] width 716 height 100
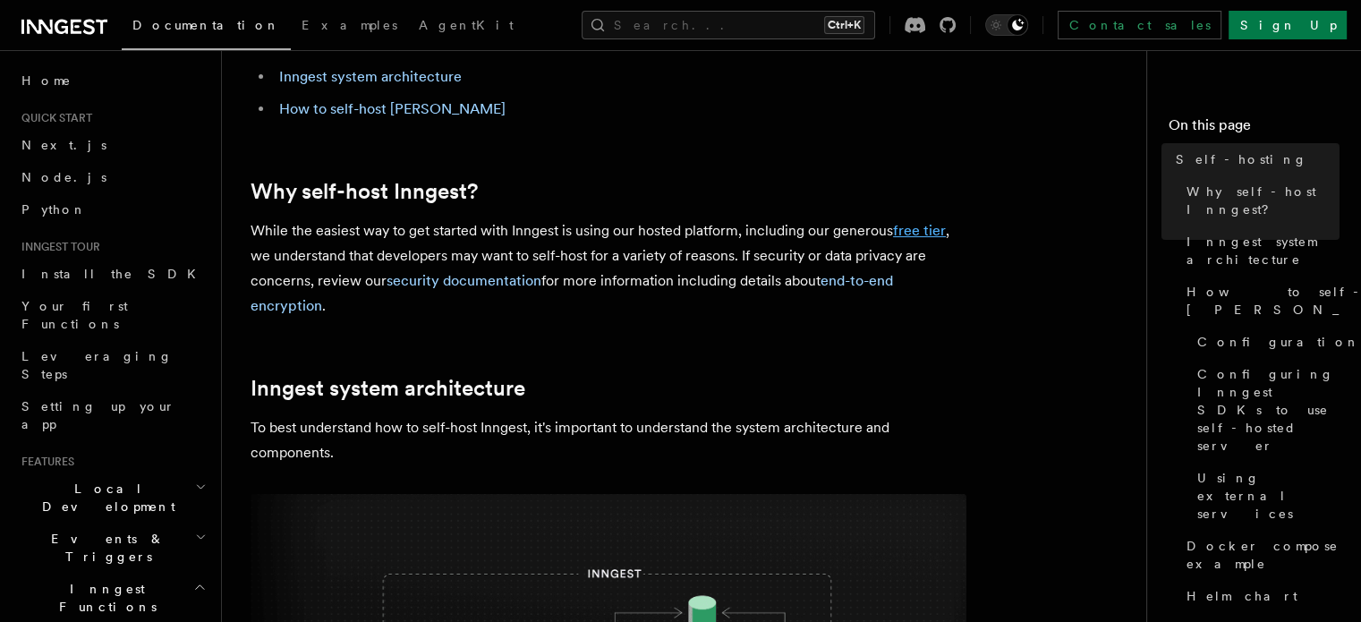
click at [919, 237] on link "free tier" at bounding box center [919, 230] width 53 height 17
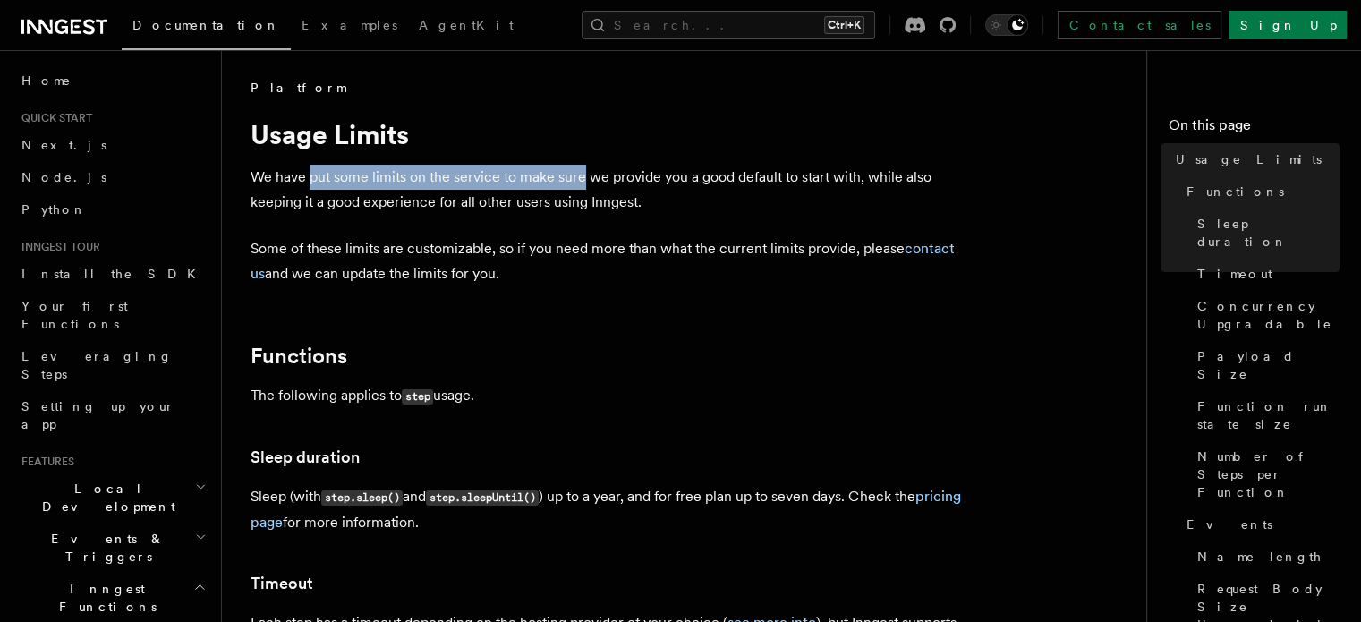
drag, startPoint x: 344, startPoint y: 177, endPoint x: 581, endPoint y: 182, distance: 237.2
click at [581, 182] on p "We have put some limits on the service to make sure we provide you a good defau…" at bounding box center [609, 190] width 716 height 50
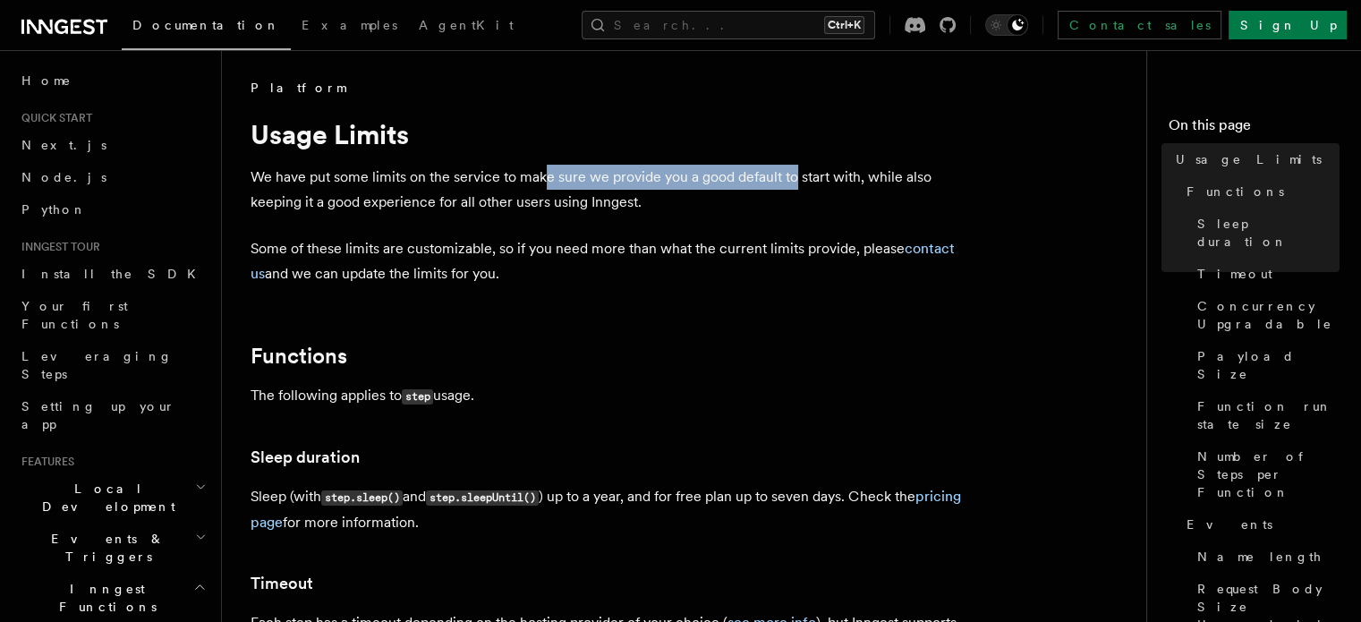
drag, startPoint x: 543, startPoint y: 178, endPoint x: 795, endPoint y: 178, distance: 252.3
click at [795, 178] on p "We have put some limits on the service to make sure we provide you a good defau…" at bounding box center [609, 190] width 716 height 50
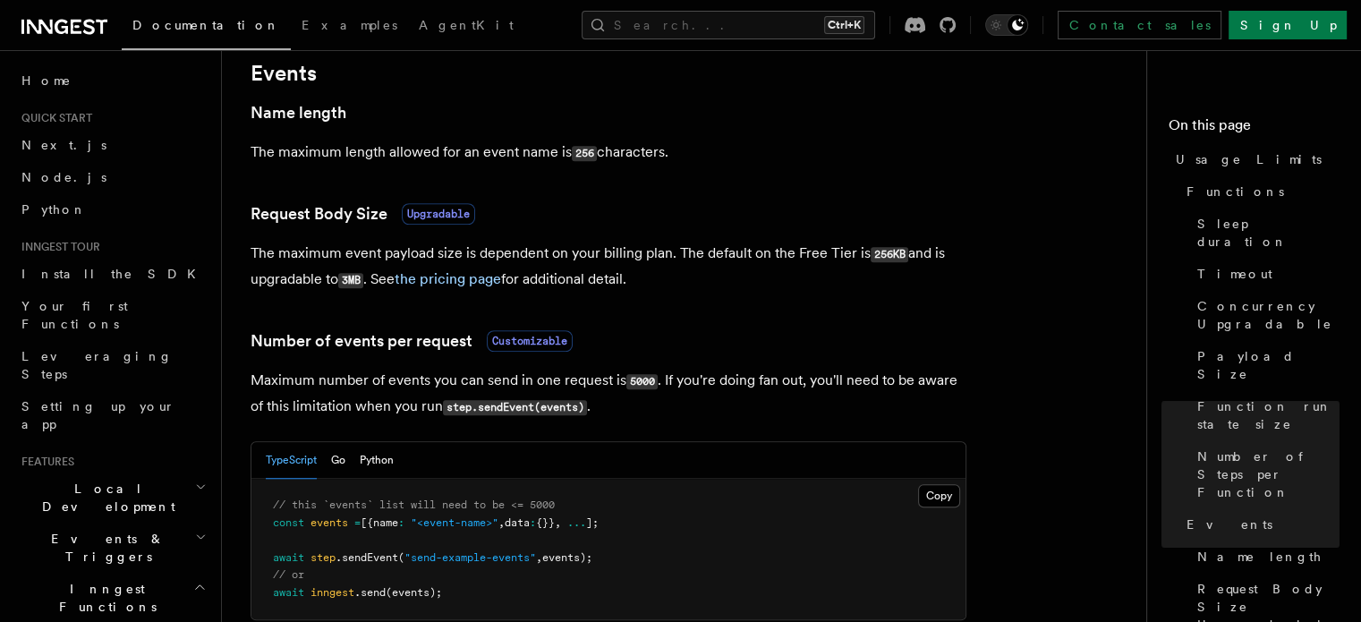
scroll to position [1611, 0]
